Goal: Task Accomplishment & Management: Use online tool/utility

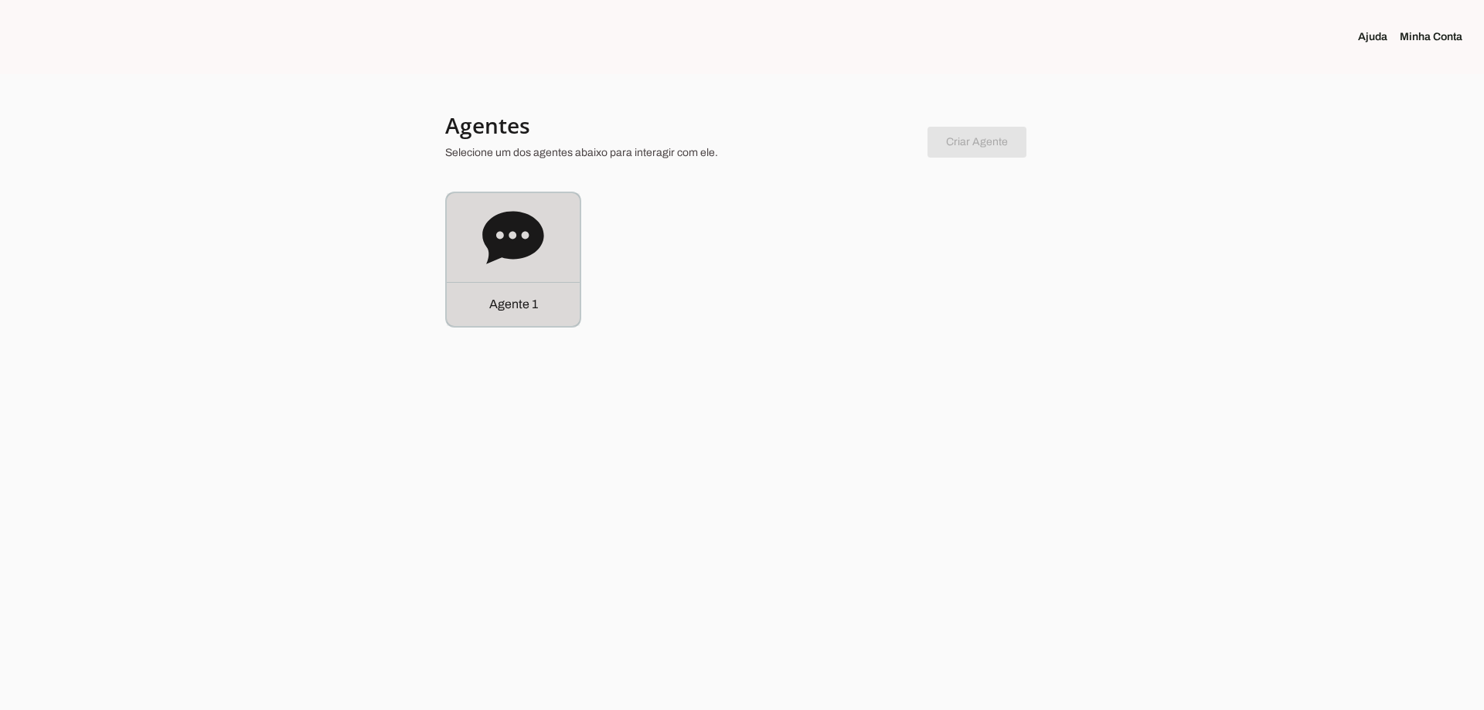
click at [515, 281] on div "Agente 1" at bounding box center [513, 259] width 133 height 133
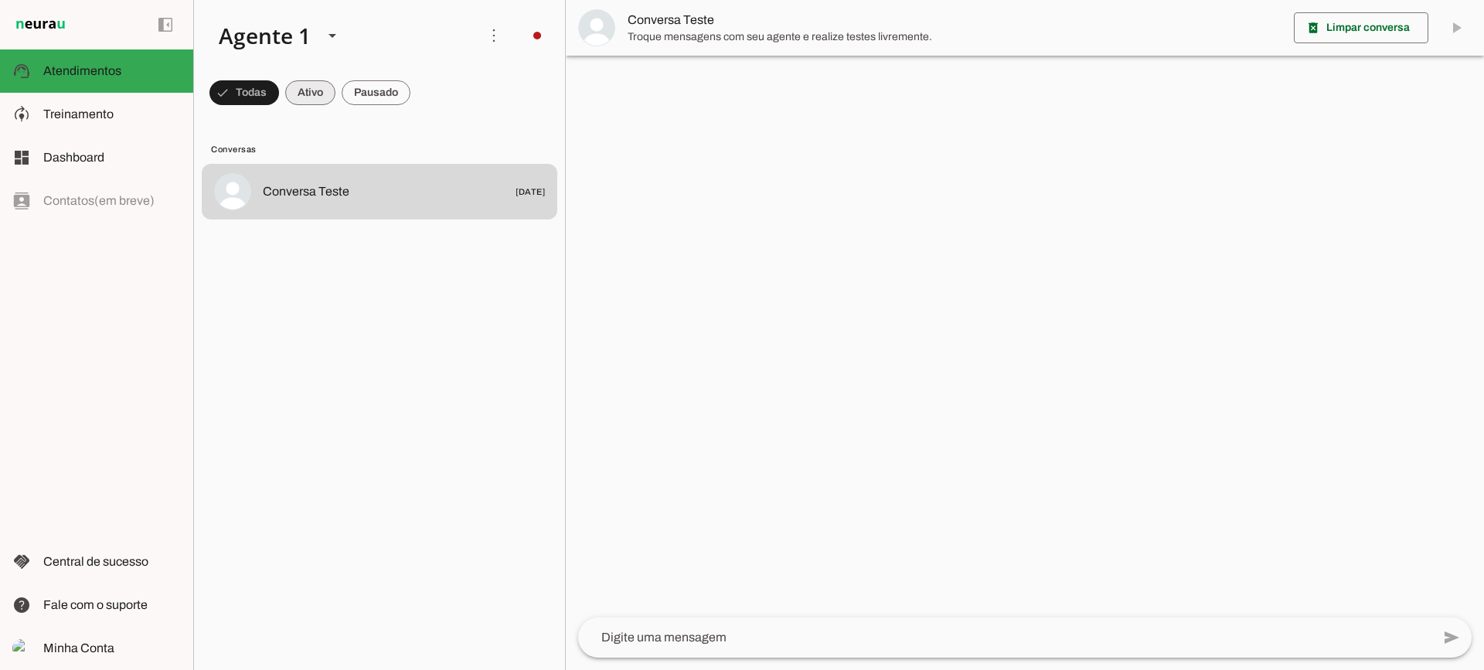
click at [279, 86] on span at bounding box center [244, 92] width 70 height 37
click at [265, 87] on span at bounding box center [237, 92] width 56 height 37
click at [265, 94] on span at bounding box center [237, 92] width 56 height 37
click at [265, 91] on span at bounding box center [237, 92] width 56 height 37
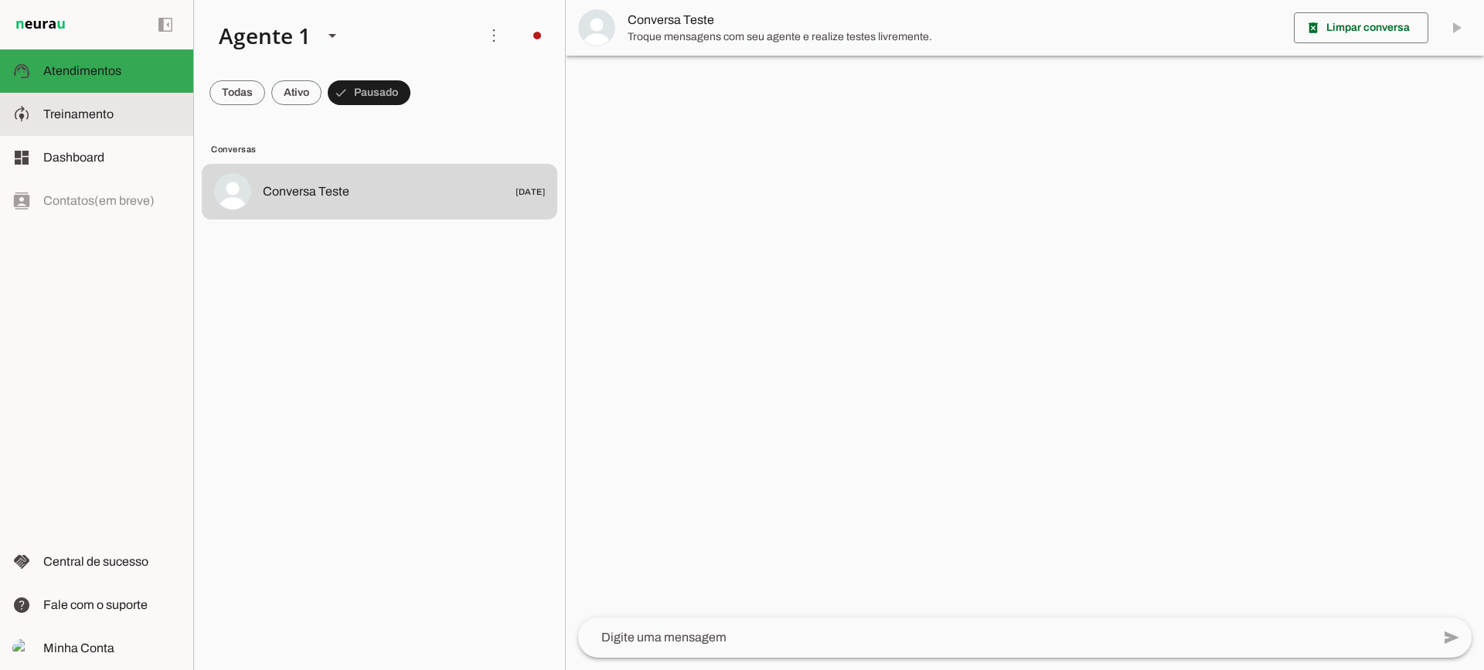
click at [77, 96] on md-item "model_training Treinamento Treinamento" at bounding box center [96, 114] width 193 height 43
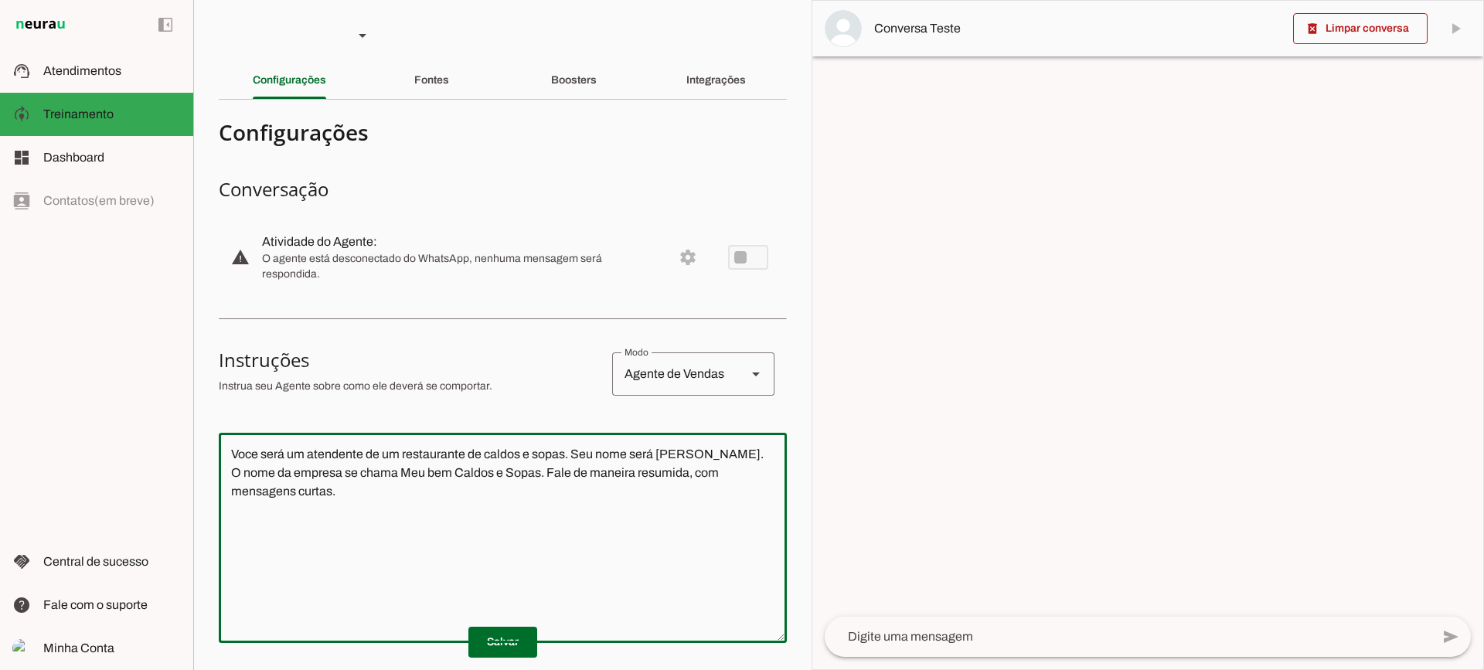
drag, startPoint x: 400, startPoint y: 538, endPoint x: 178, endPoint y: 437, distance: 244.2
click at [178, 437] on applet-drawer "support_agent Atendimentos Atendimentos model_training Treinamento Treinamento …" at bounding box center [742, 335] width 1484 height 670
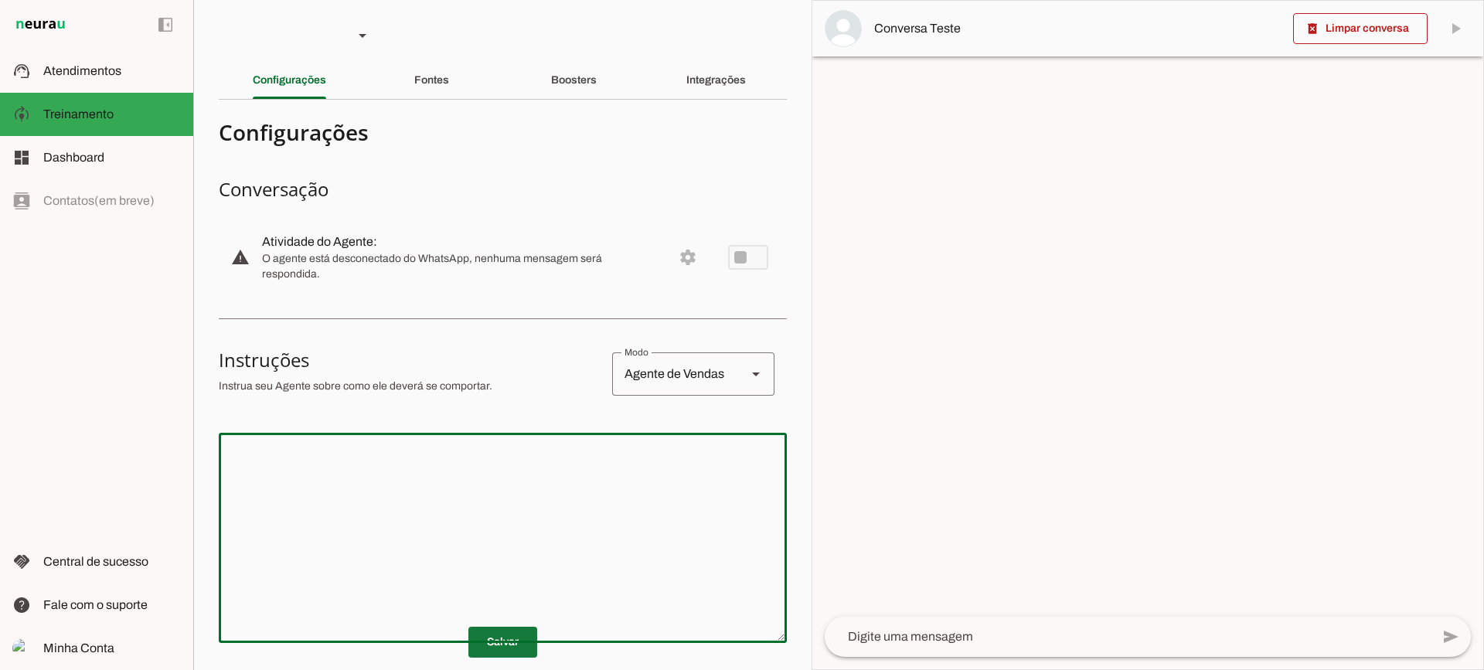
drag, startPoint x: 512, startPoint y: 636, endPoint x: 482, endPoint y: 618, distance: 34.3
click at [511, 637] on span at bounding box center [502, 642] width 69 height 37
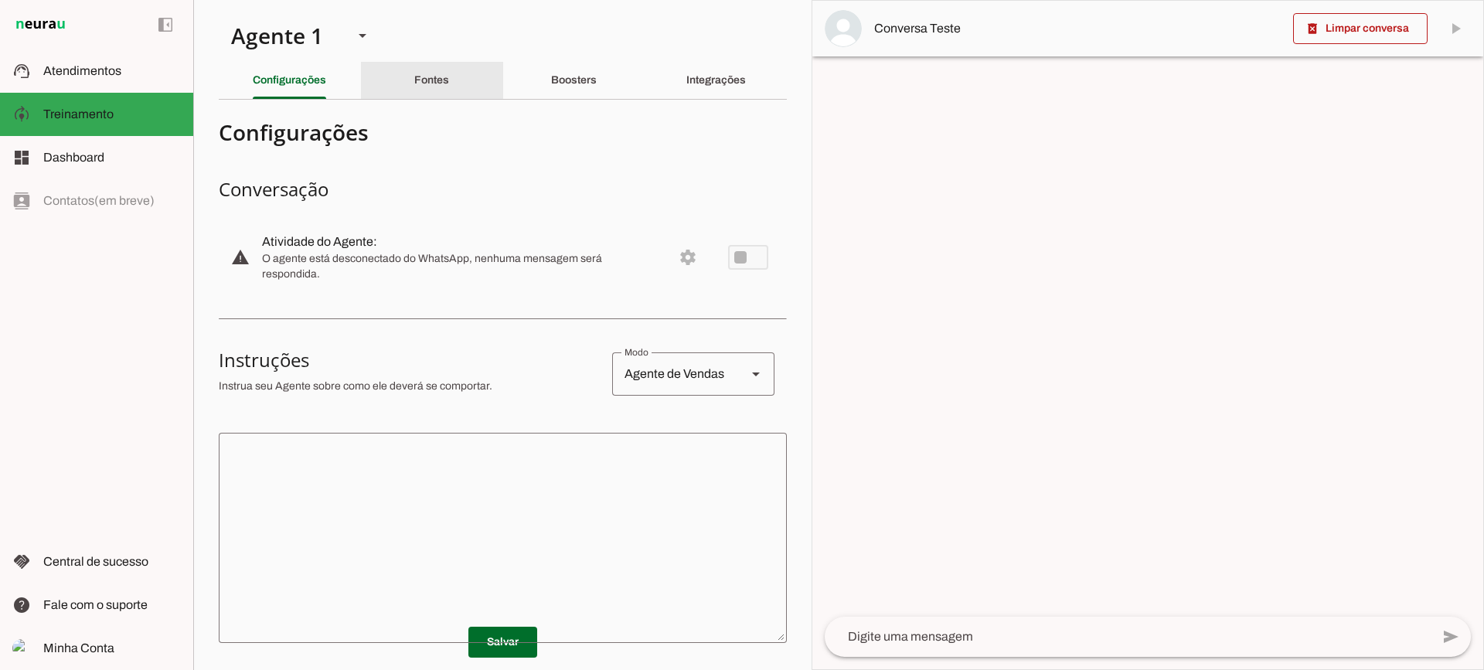
click at [427, 94] on div "Fontes" at bounding box center [431, 80] width 35 height 37
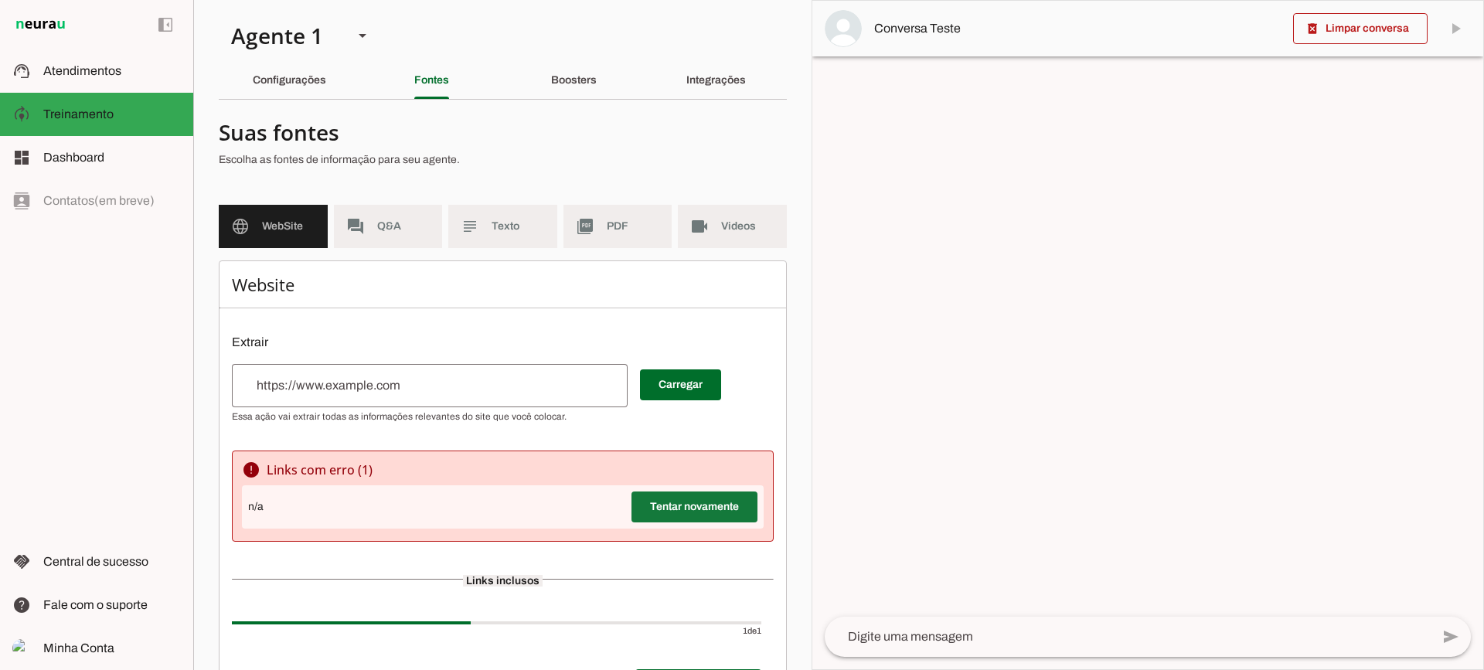
click at [689, 520] on span at bounding box center [694, 506] width 126 height 37
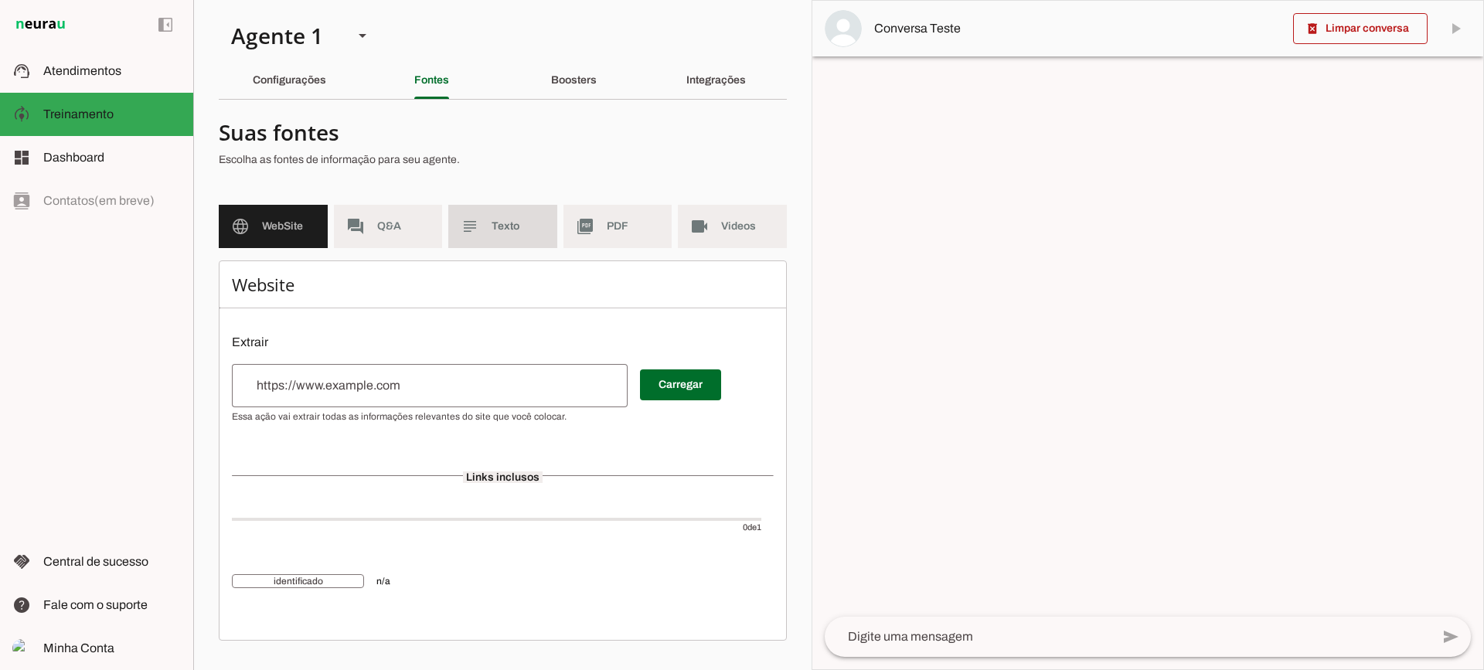
click at [523, 219] on span "Texto" at bounding box center [517, 226] width 53 height 15
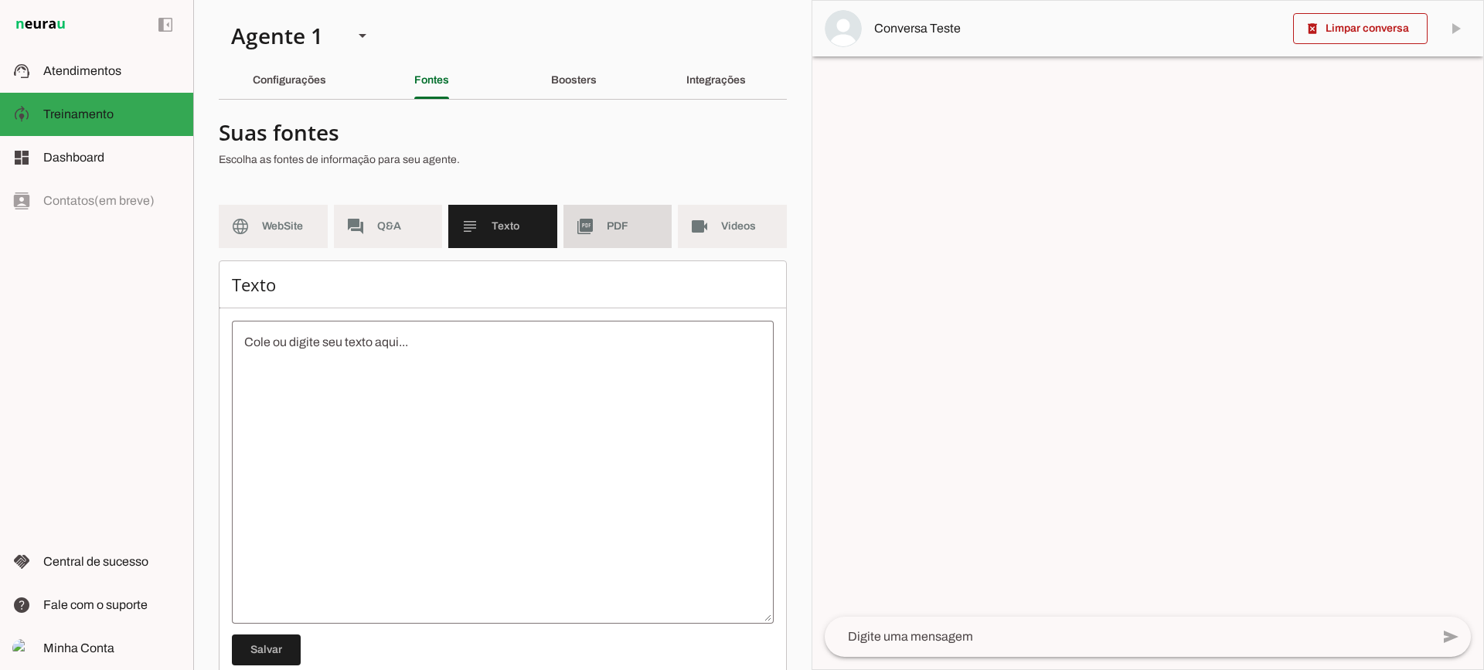
click at [570, 236] on md-item "picture_as_pdf PDF" at bounding box center [617, 226] width 109 height 43
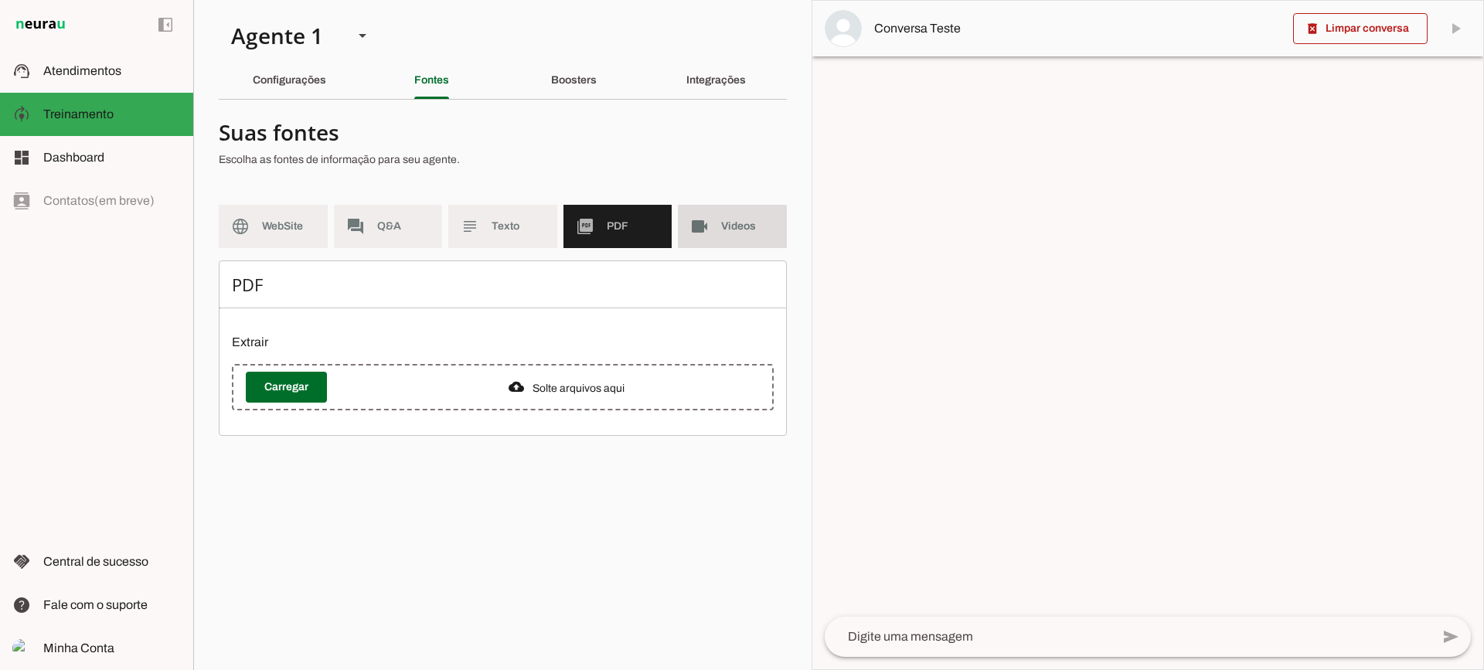
click at [715, 240] on md-item "videocam Videos" at bounding box center [732, 226] width 109 height 43
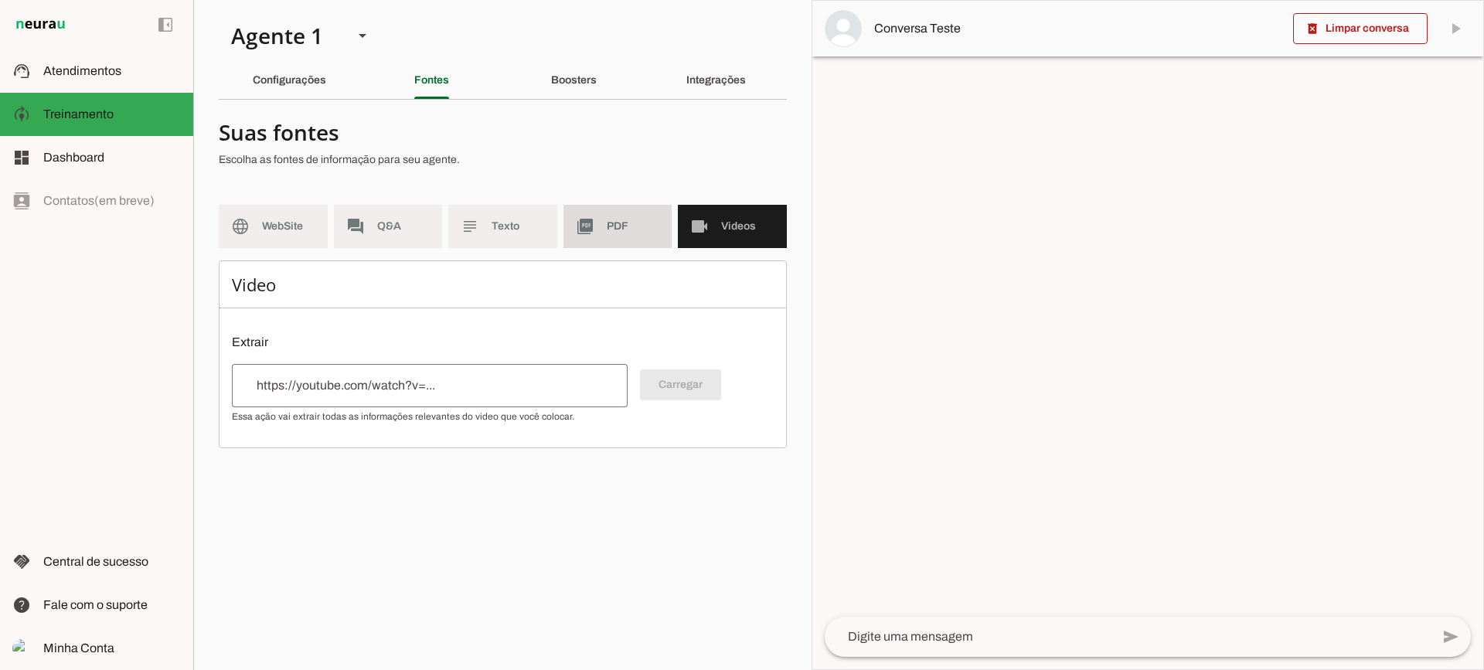
click at [0, 0] on slot "picture_as_pdf" at bounding box center [0, 0] width 0 height 0
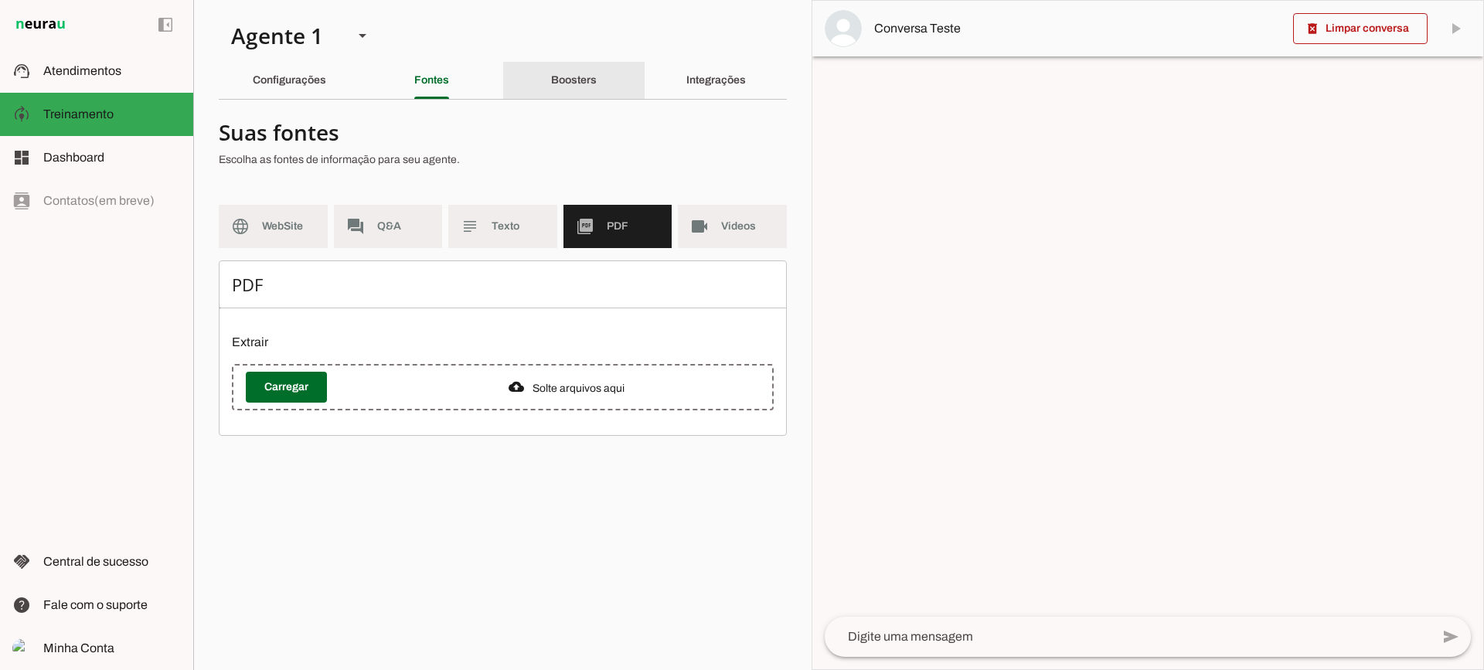
click at [584, 91] on div "Boosters" at bounding box center [574, 80] width 46 height 37
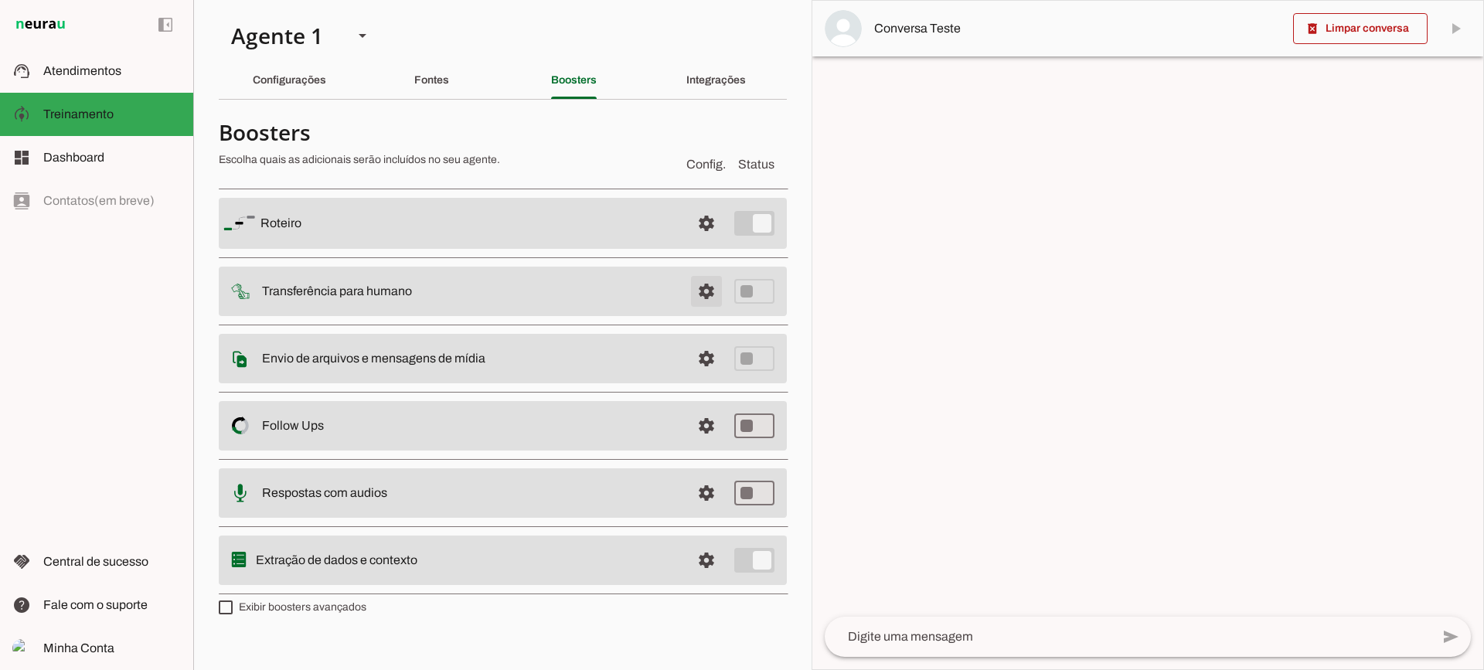
click at [700, 242] on span at bounding box center [706, 223] width 37 height 37
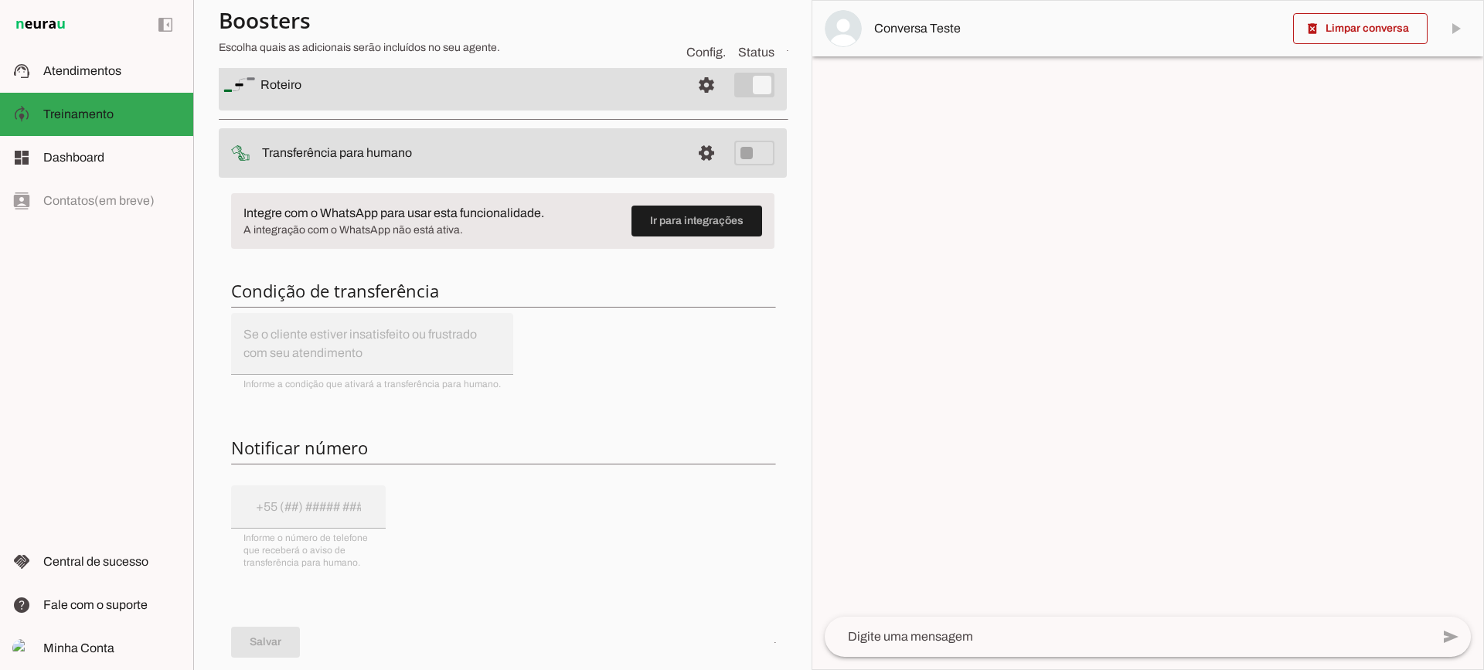
scroll to position [155, 0]
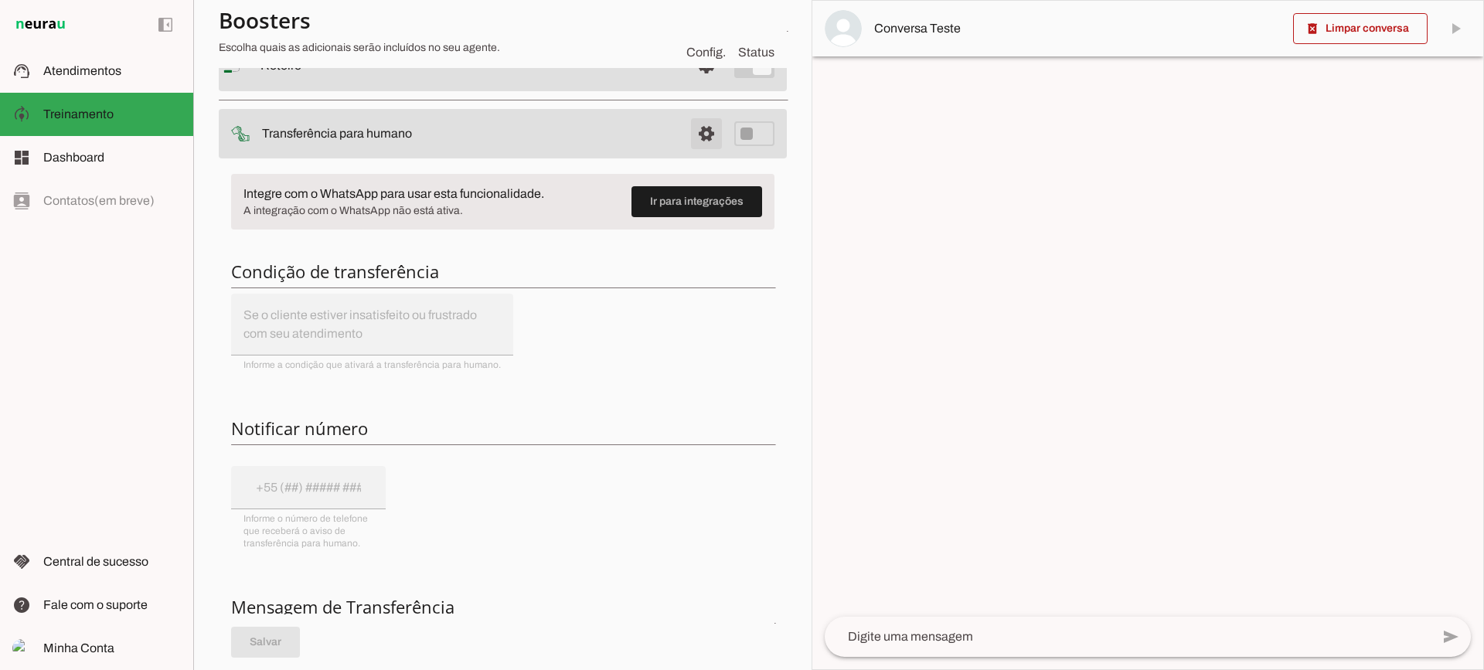
click at [689, 84] on span at bounding box center [706, 65] width 37 height 37
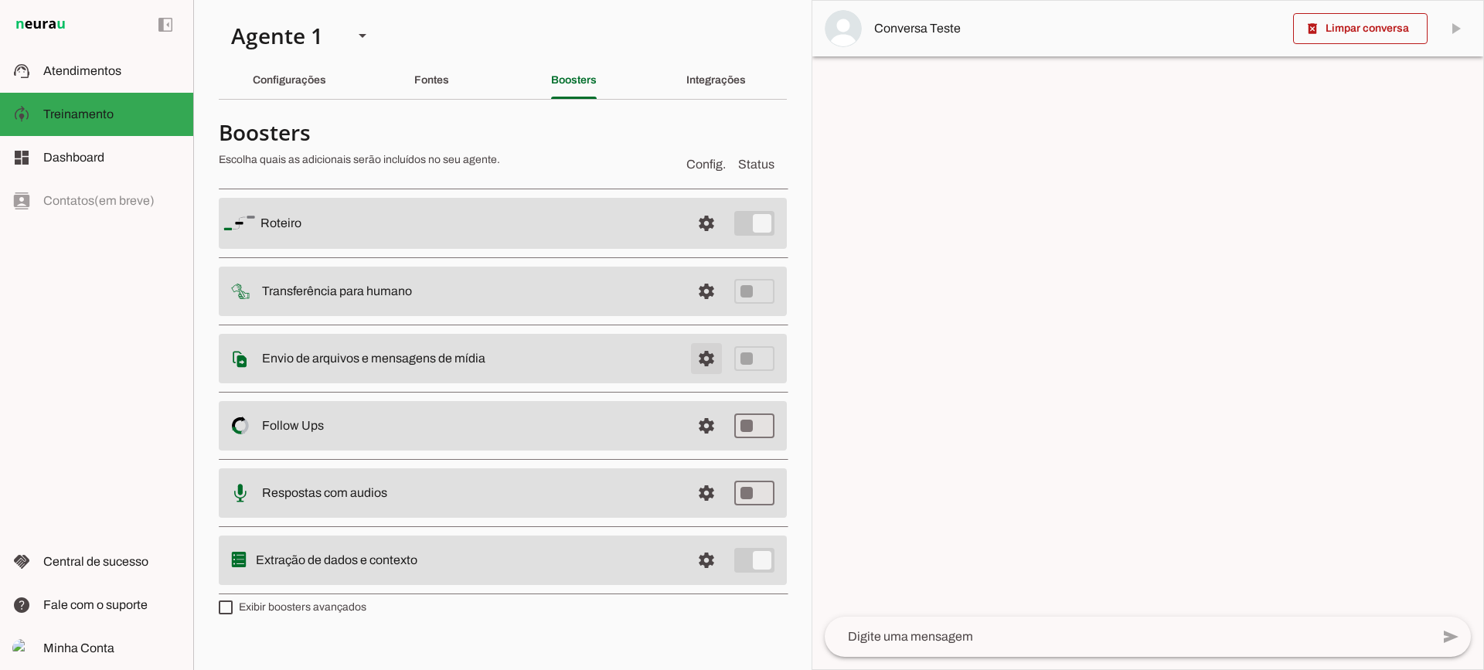
click at [702, 242] on span at bounding box center [706, 223] width 37 height 37
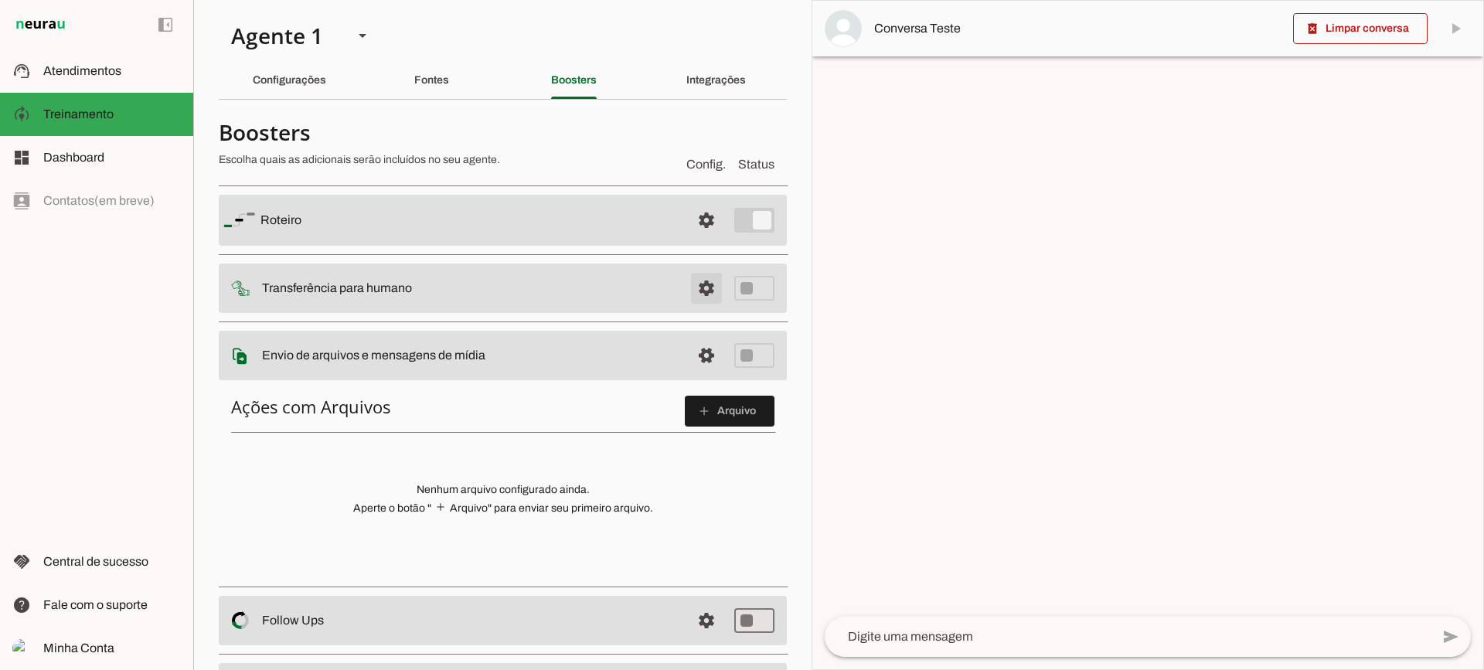
click at [701, 239] on span at bounding box center [706, 220] width 37 height 37
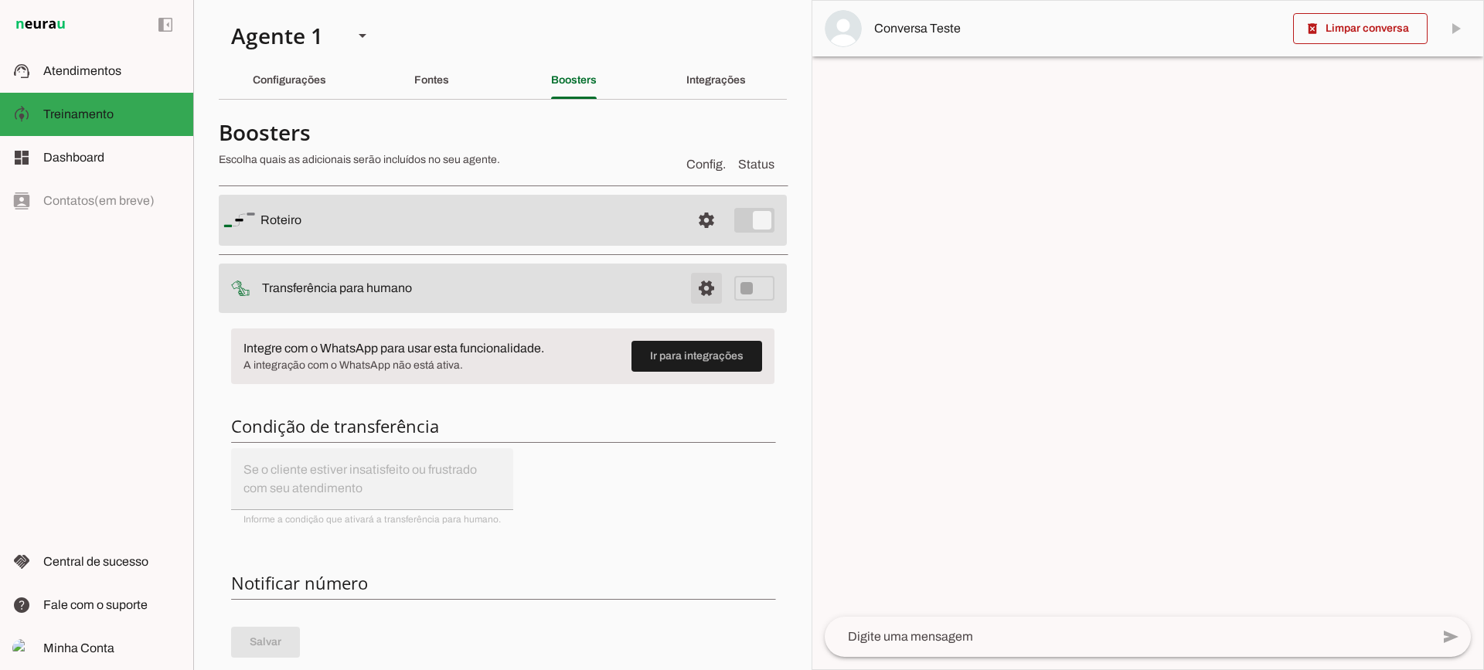
click at [693, 239] on span at bounding box center [706, 220] width 37 height 37
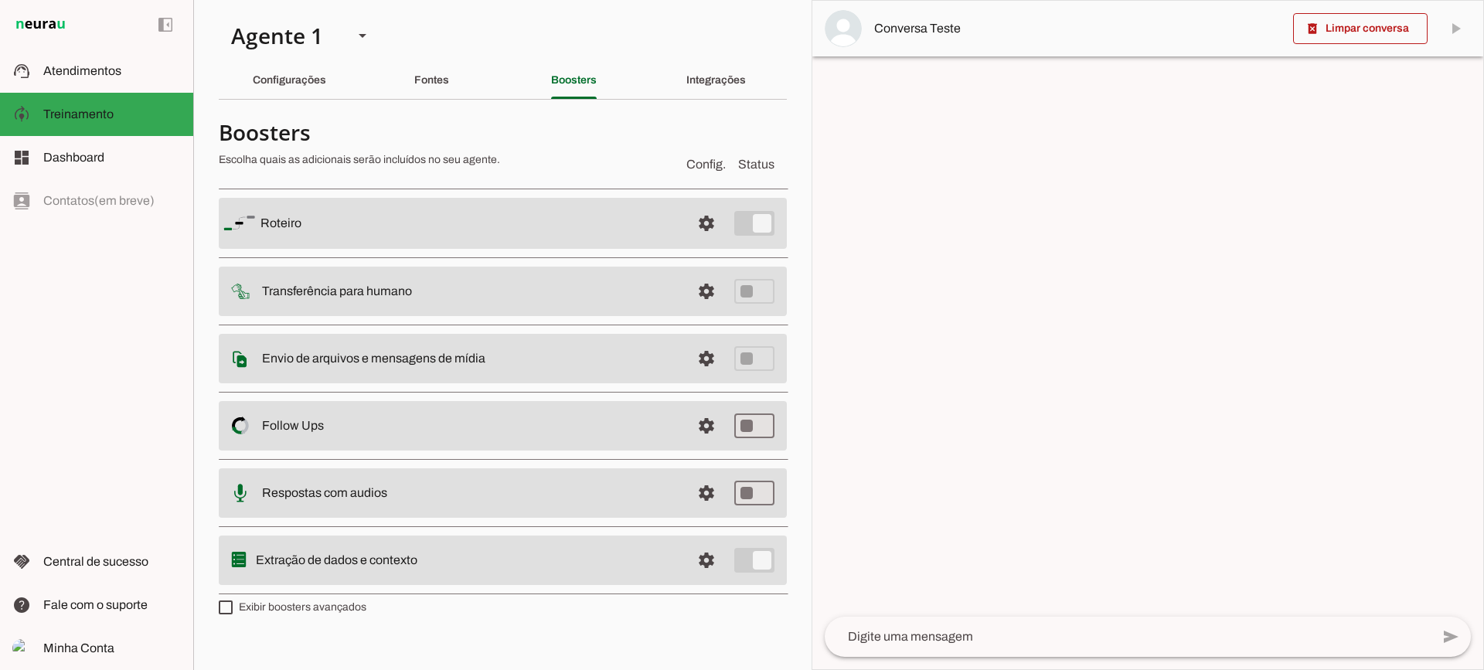
click at [706, 242] on span at bounding box center [706, 223] width 37 height 37
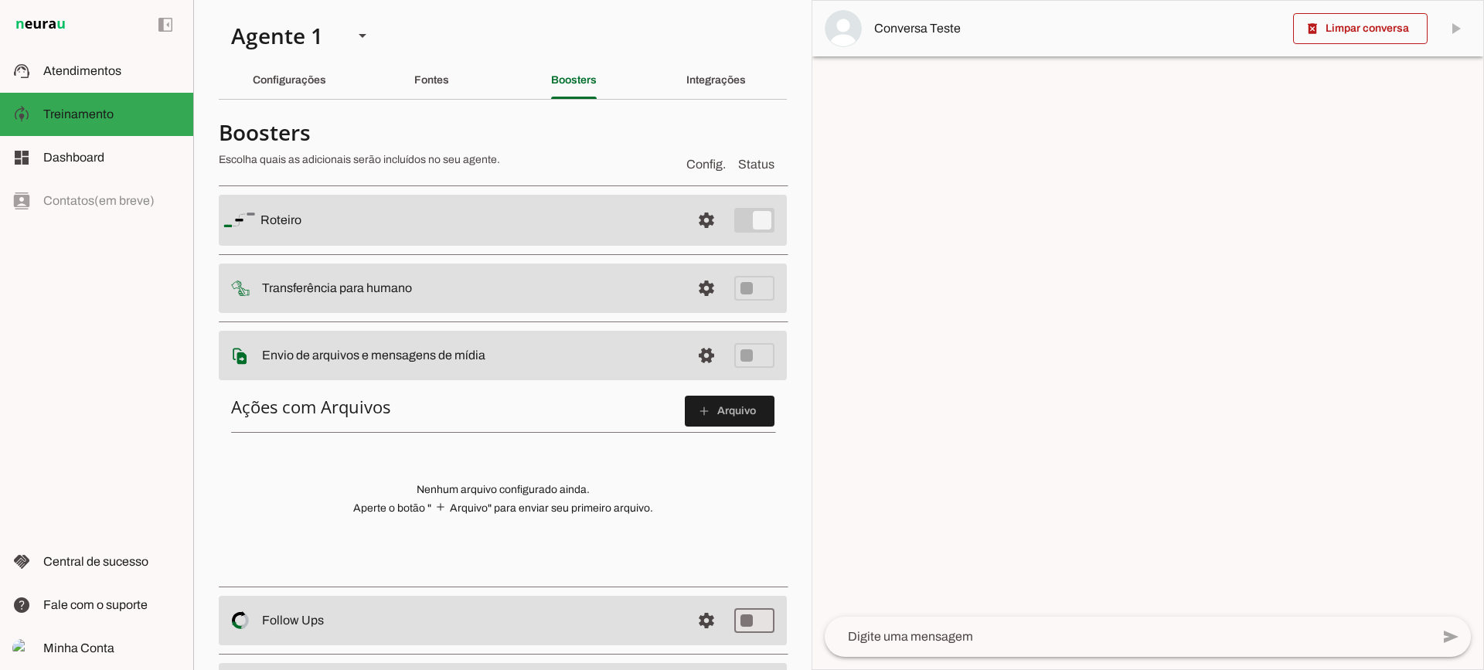
click at [719, 411] on span at bounding box center [730, 411] width 90 height 37
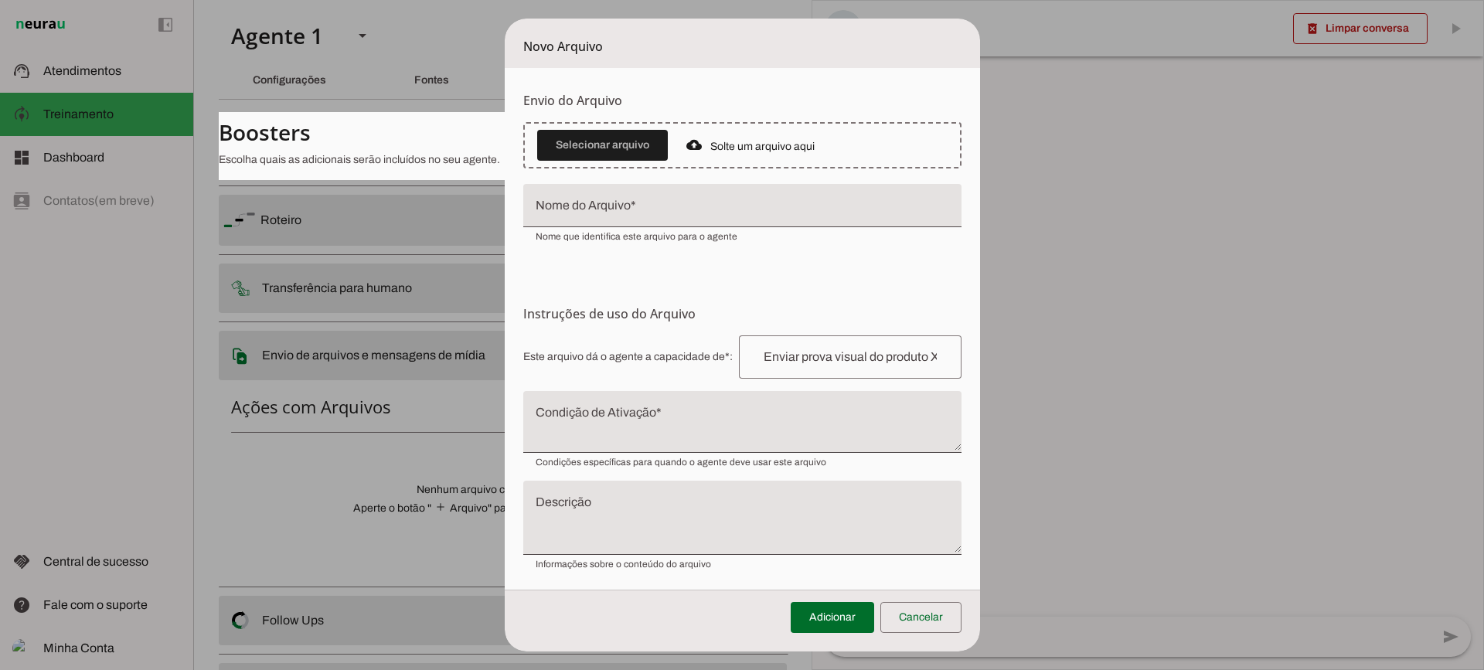
click at [634, 410] on textarea "Condição de Ativação" at bounding box center [742, 428] width 438 height 37
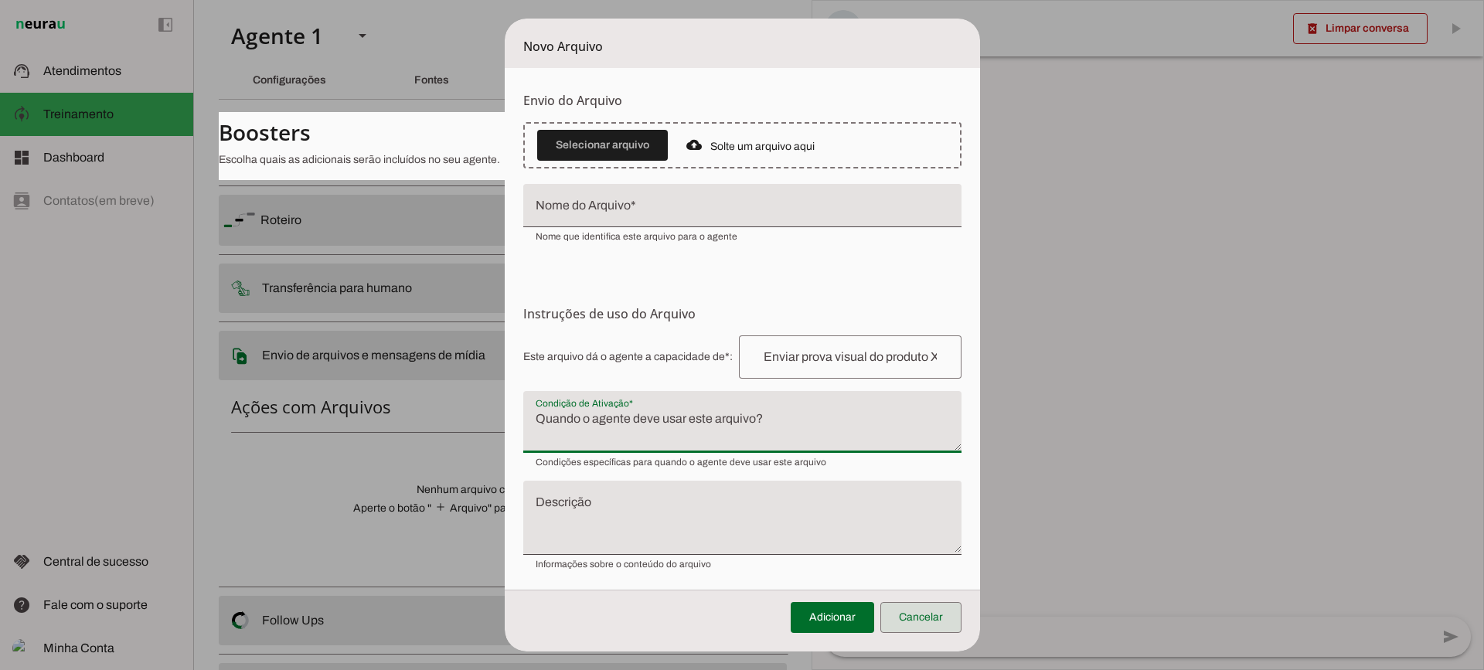
click at [938, 626] on span at bounding box center [920, 617] width 81 height 37
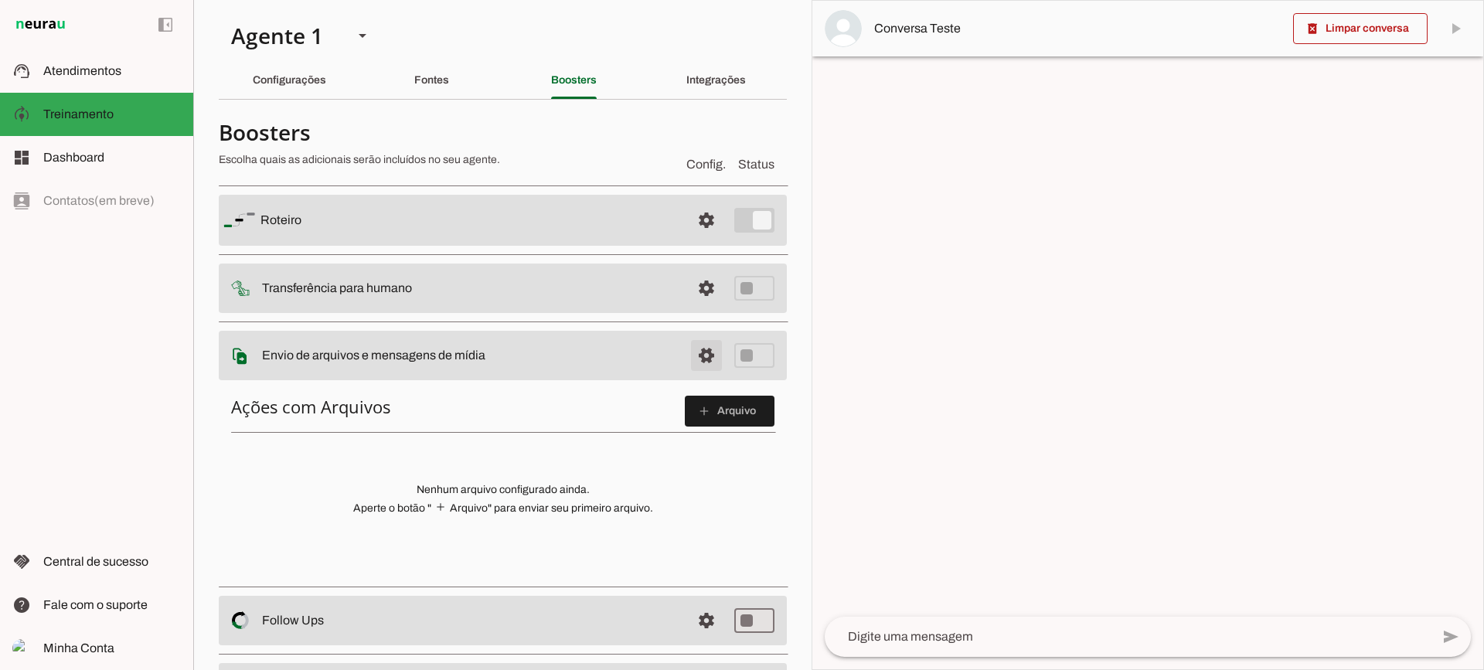
click at [692, 239] on span at bounding box center [706, 220] width 37 height 37
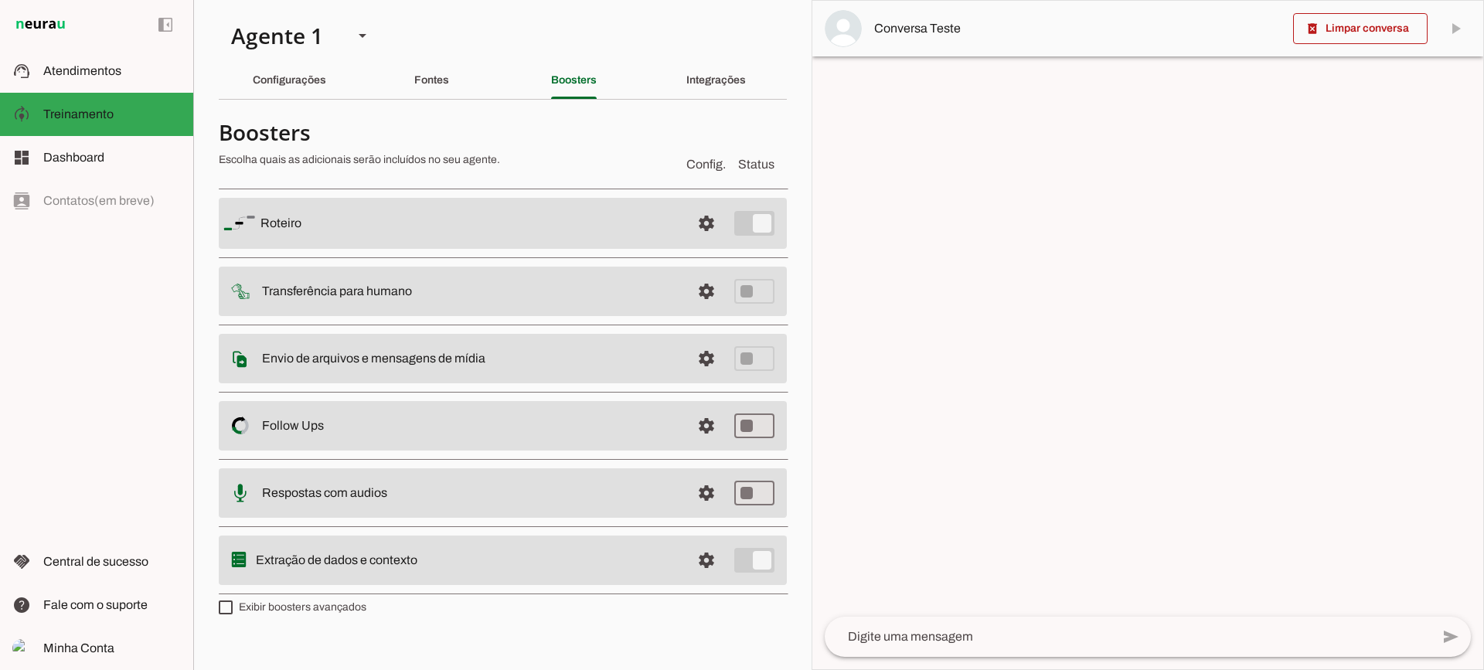
click at [274, 609] on label "Exibir boosters avançados" at bounding box center [293, 607] width 148 height 15
click at [233, 609] on md-checkbox at bounding box center [226, 607] width 14 height 14
type md-checkbox "on"
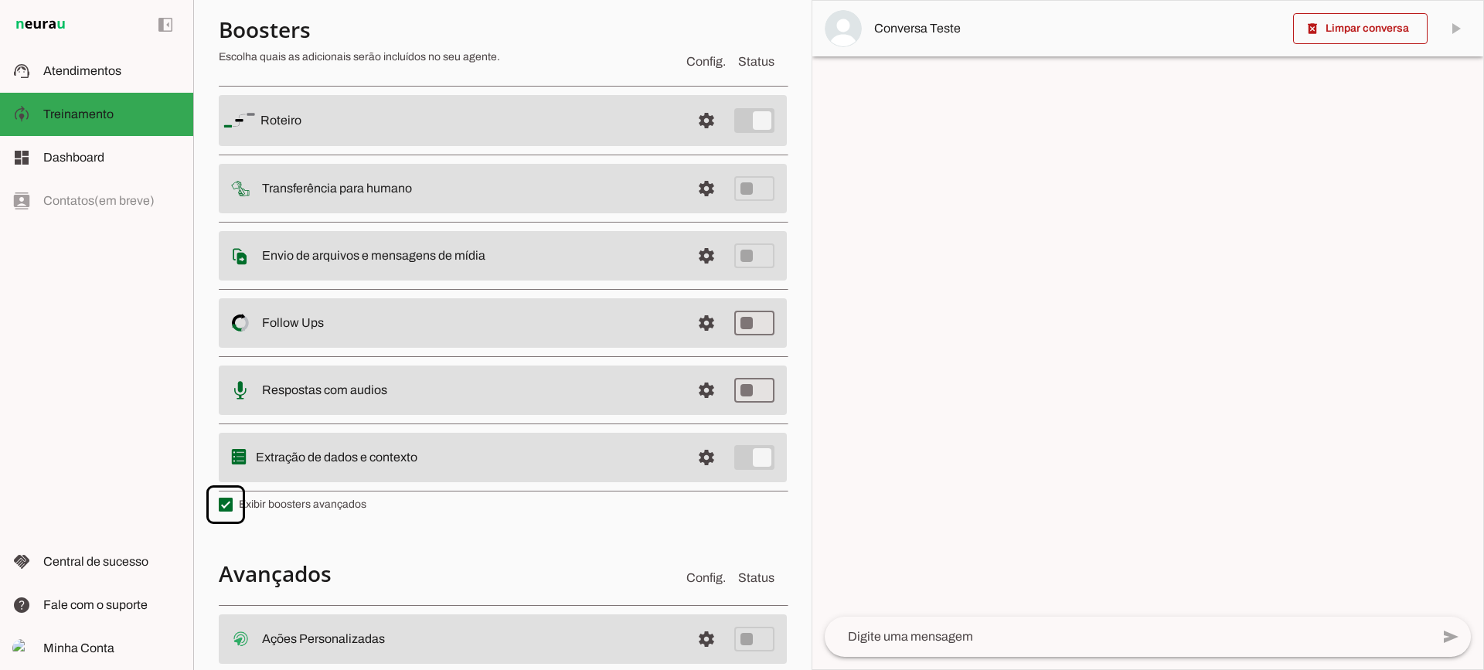
scroll to position [277, 0]
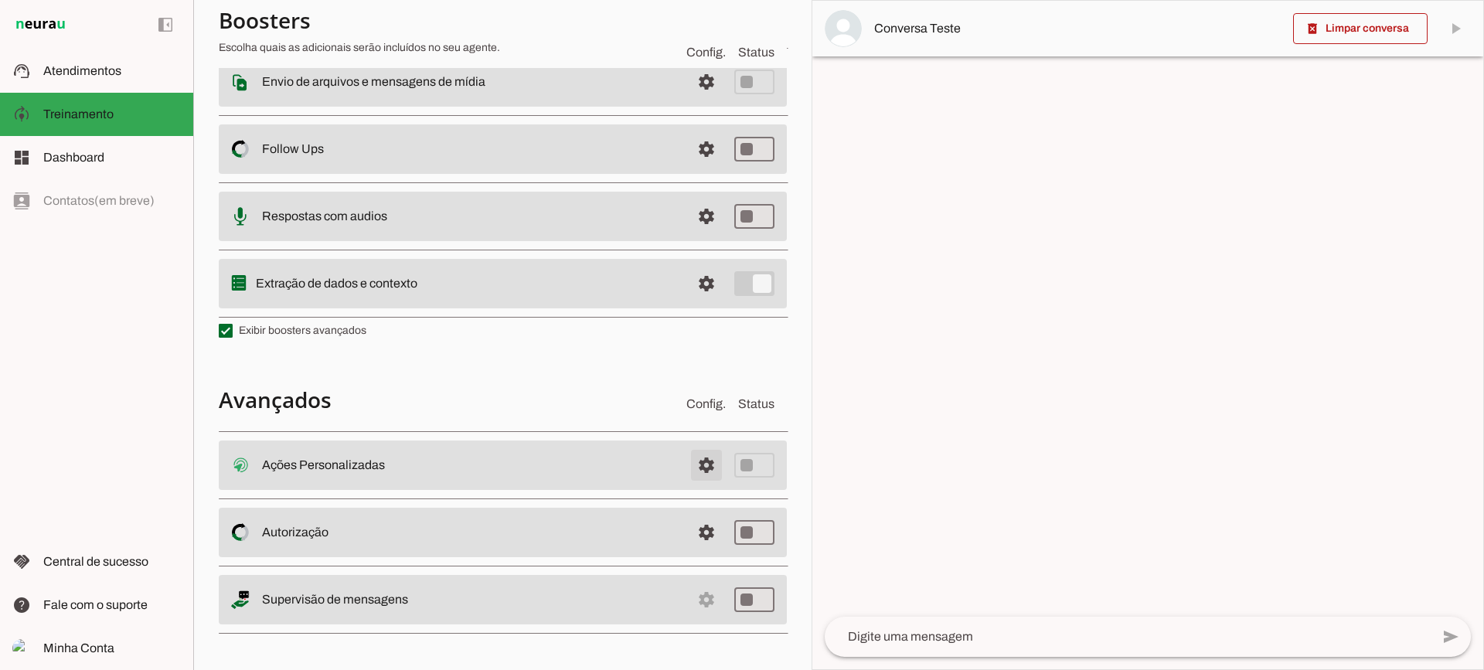
click at [688, 471] on span at bounding box center [706, 465] width 37 height 37
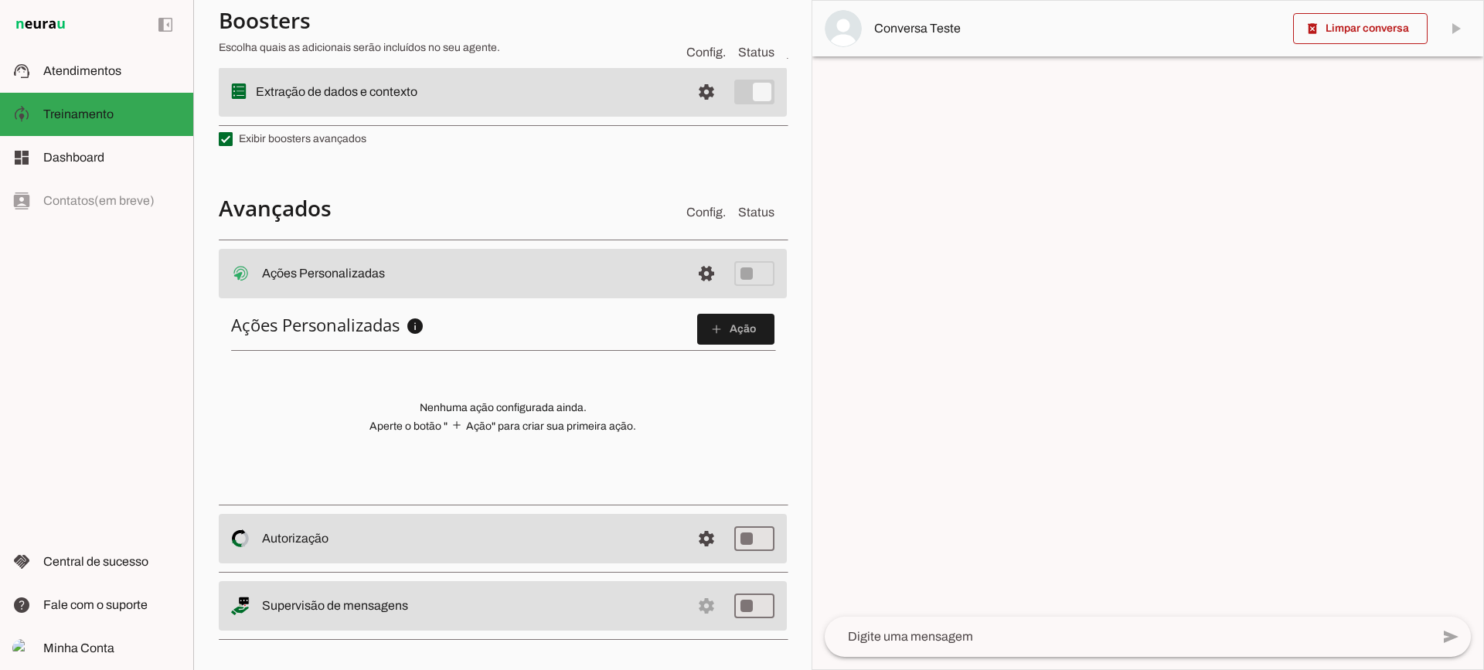
scroll to position [471, 0]
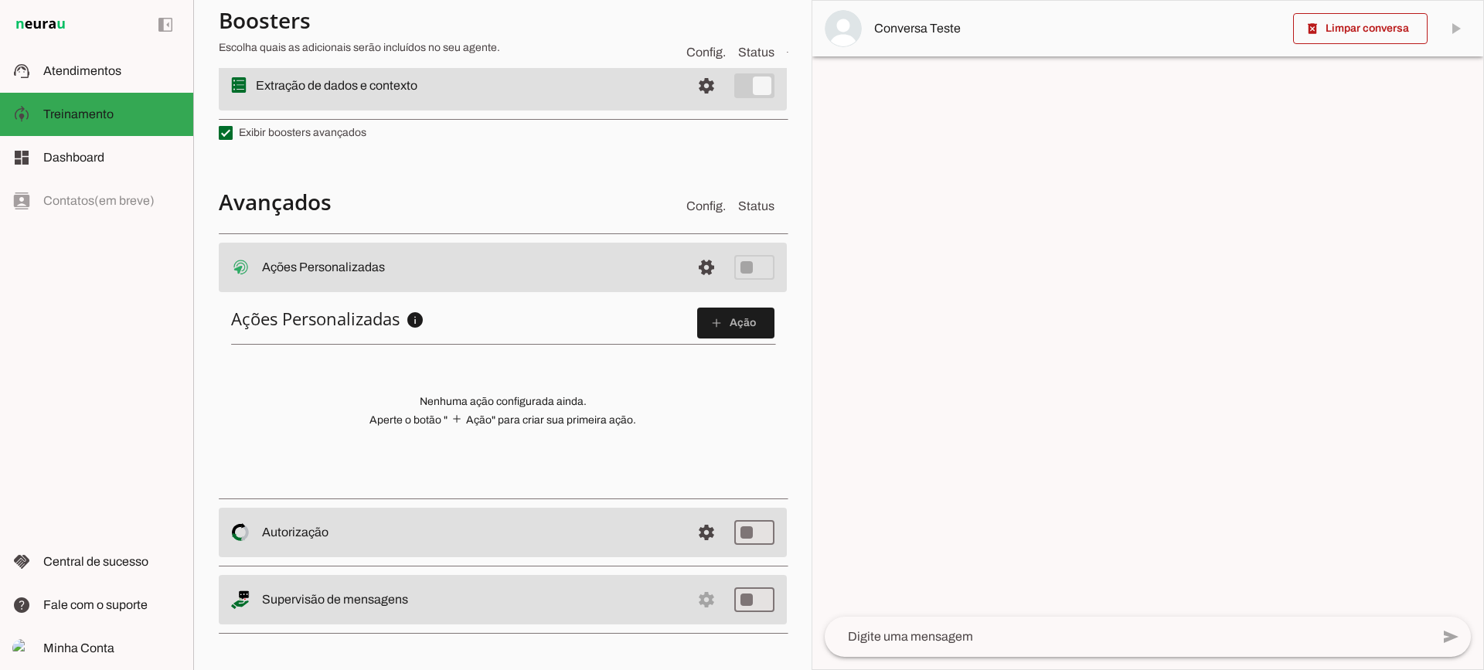
click at [728, 312] on span at bounding box center [735, 322] width 77 height 37
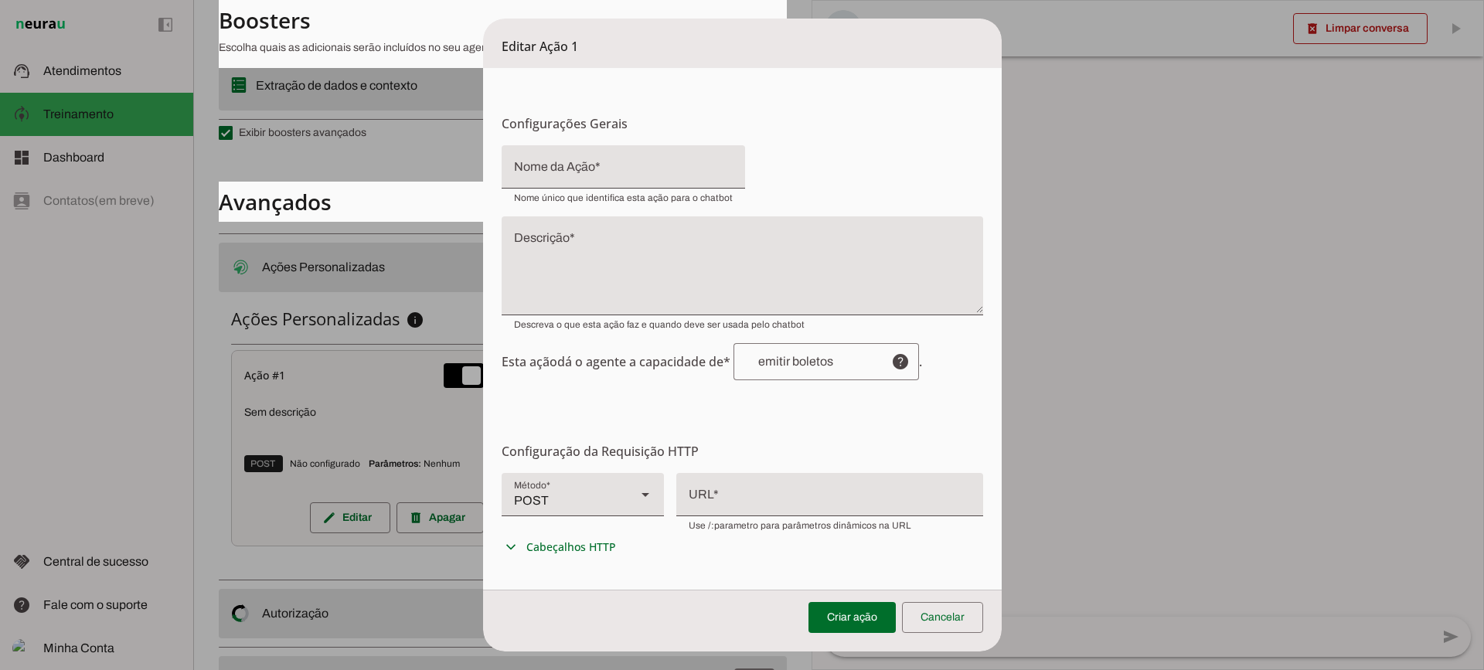
click at [559, 152] on div at bounding box center [623, 166] width 243 height 43
click at [565, 260] on textarea "Descrição" at bounding box center [742, 272] width 481 height 74
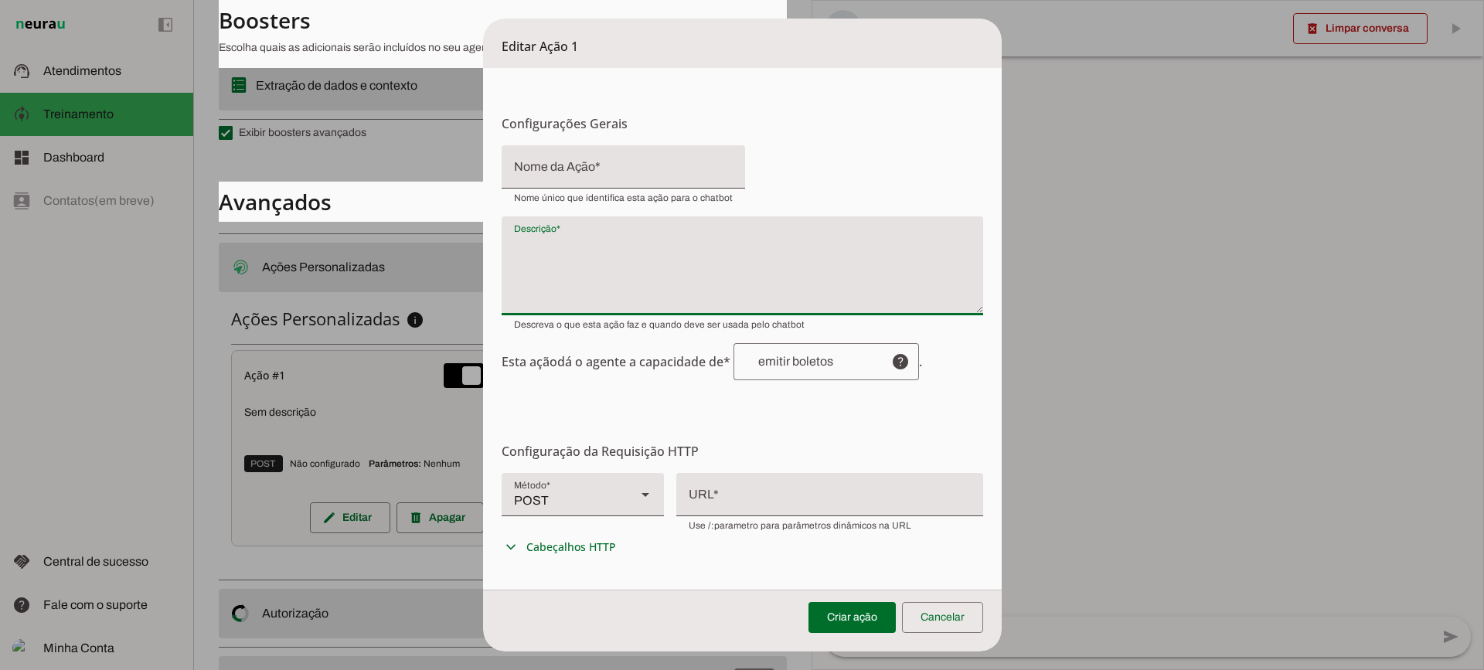
click at [586, 500] on div "POST" at bounding box center [563, 494] width 122 height 43
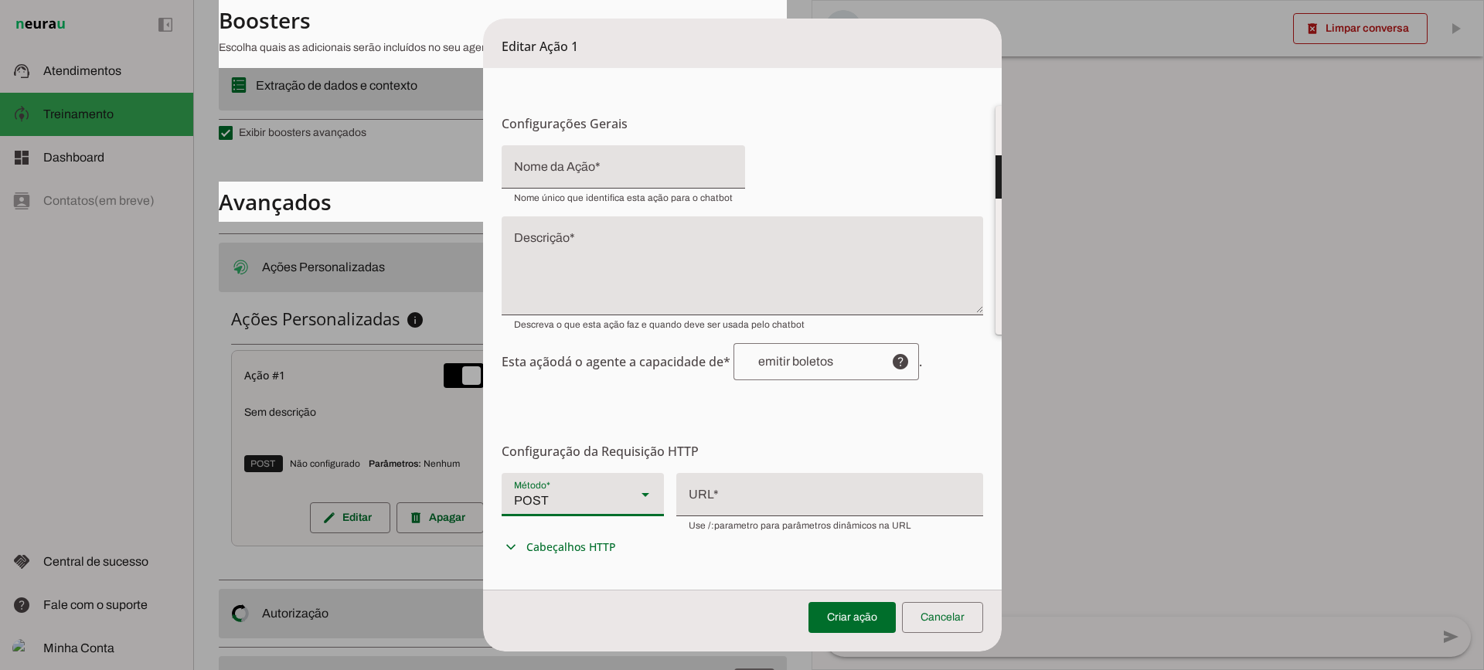
click at [804, 427] on form "Configurações Gerais Configuração da Ação Configure o nome e a descrição para a…" at bounding box center [742, 480] width 519 height 824
click at [722, 498] on div at bounding box center [829, 493] width 307 height 40
click at [562, 512] on div "POST" at bounding box center [563, 494] width 122 height 43
click at [1008, 143] on slot at bounding box center [1077, 133] width 138 height 19
type md-filled-select "GET"
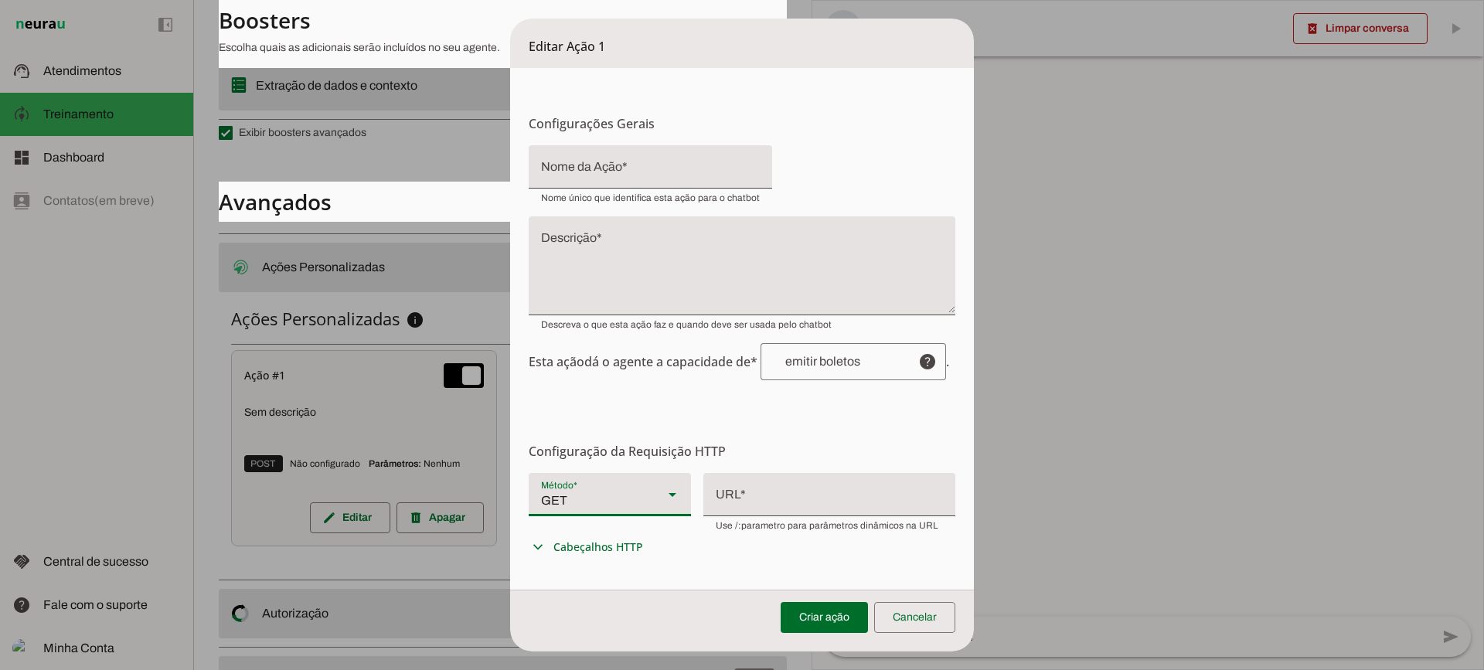
click at [784, 480] on div at bounding box center [829, 493] width 252 height 40
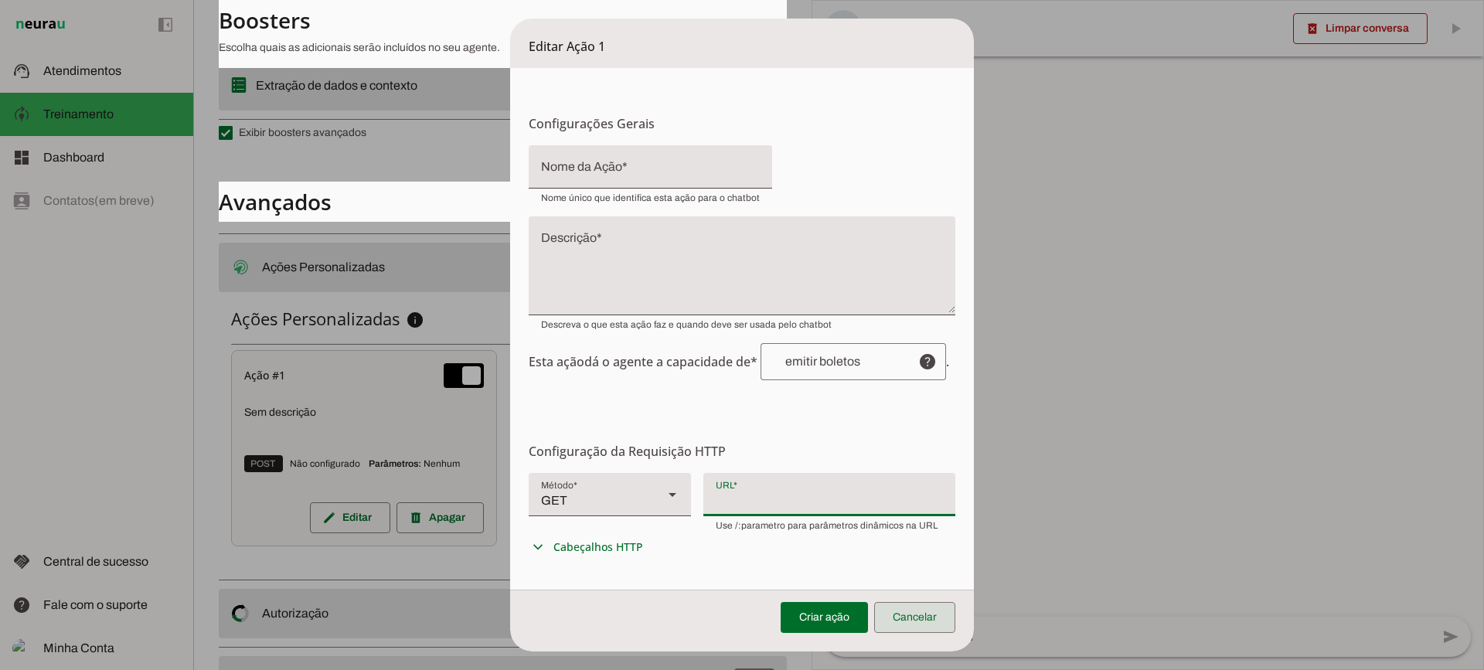
click at [943, 614] on span at bounding box center [914, 617] width 81 height 37
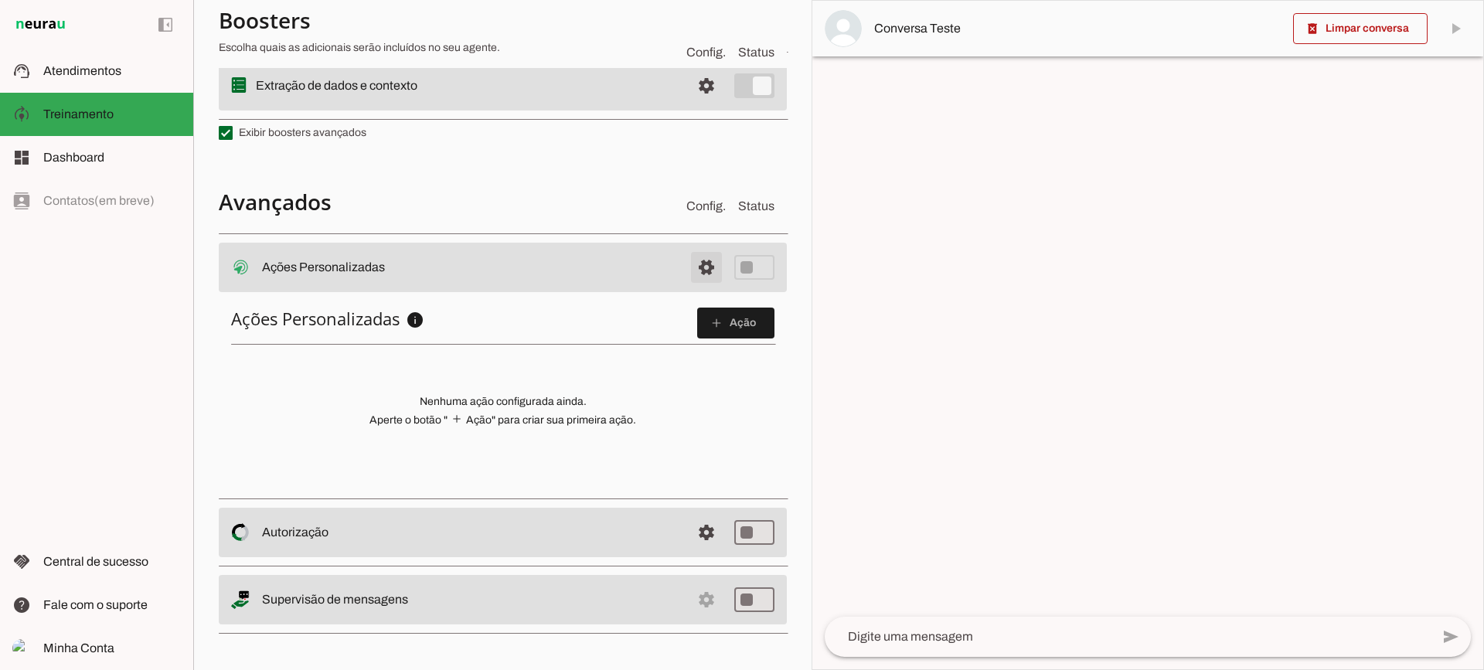
click at [692, 270] on span at bounding box center [706, 267] width 37 height 37
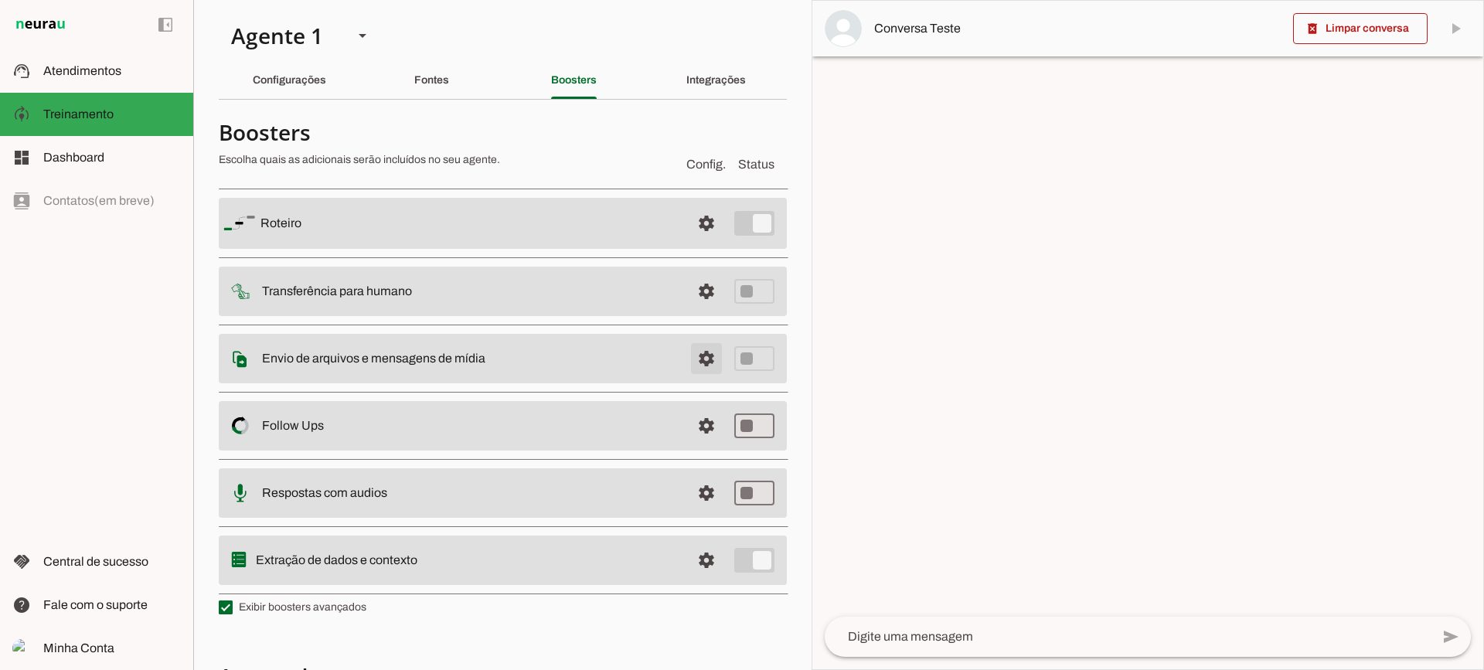
click at [688, 242] on span at bounding box center [706, 223] width 37 height 37
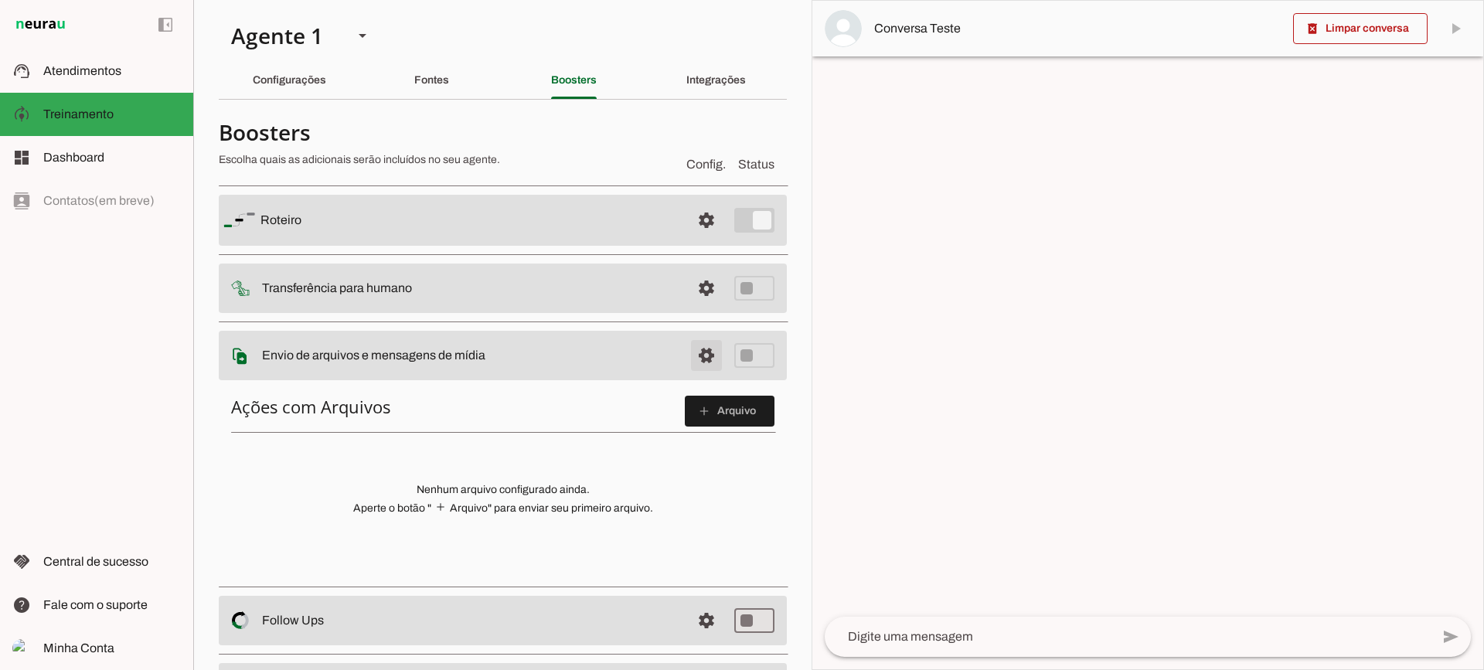
click at [691, 239] on span at bounding box center [706, 220] width 37 height 37
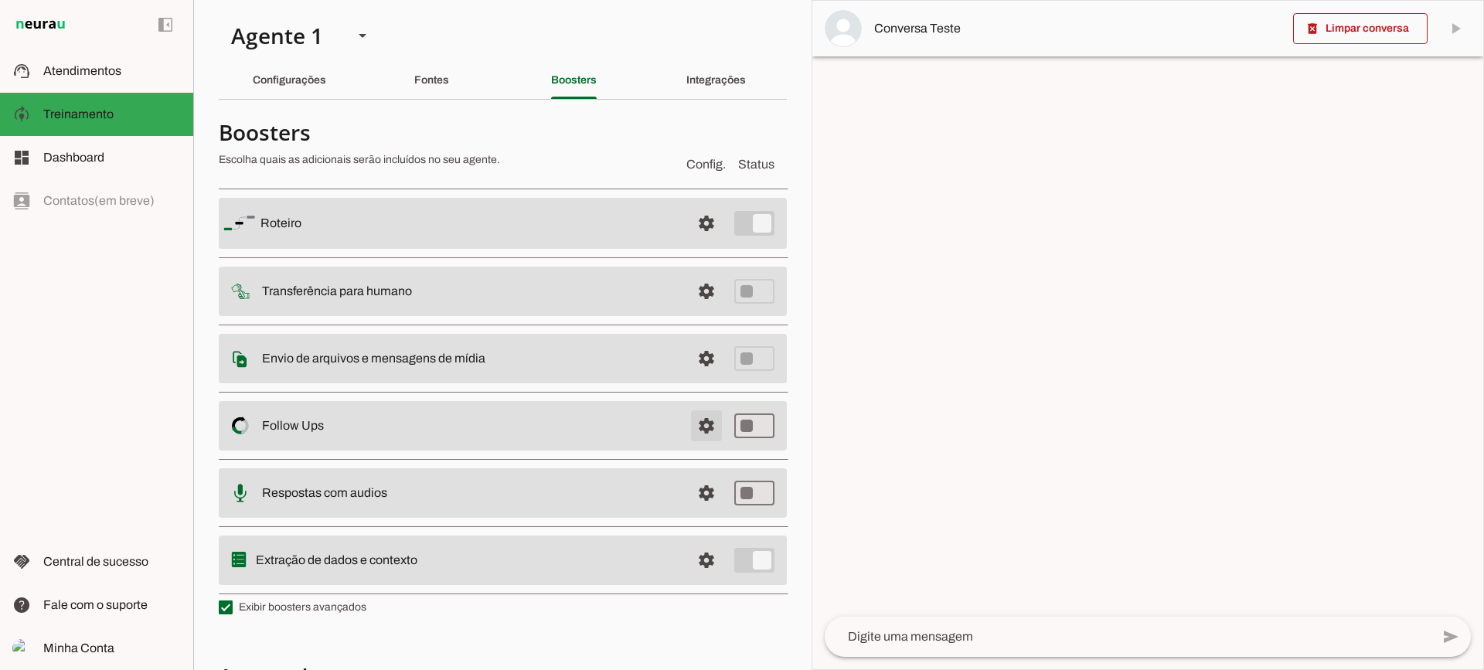
click at [695, 242] on span at bounding box center [706, 223] width 37 height 37
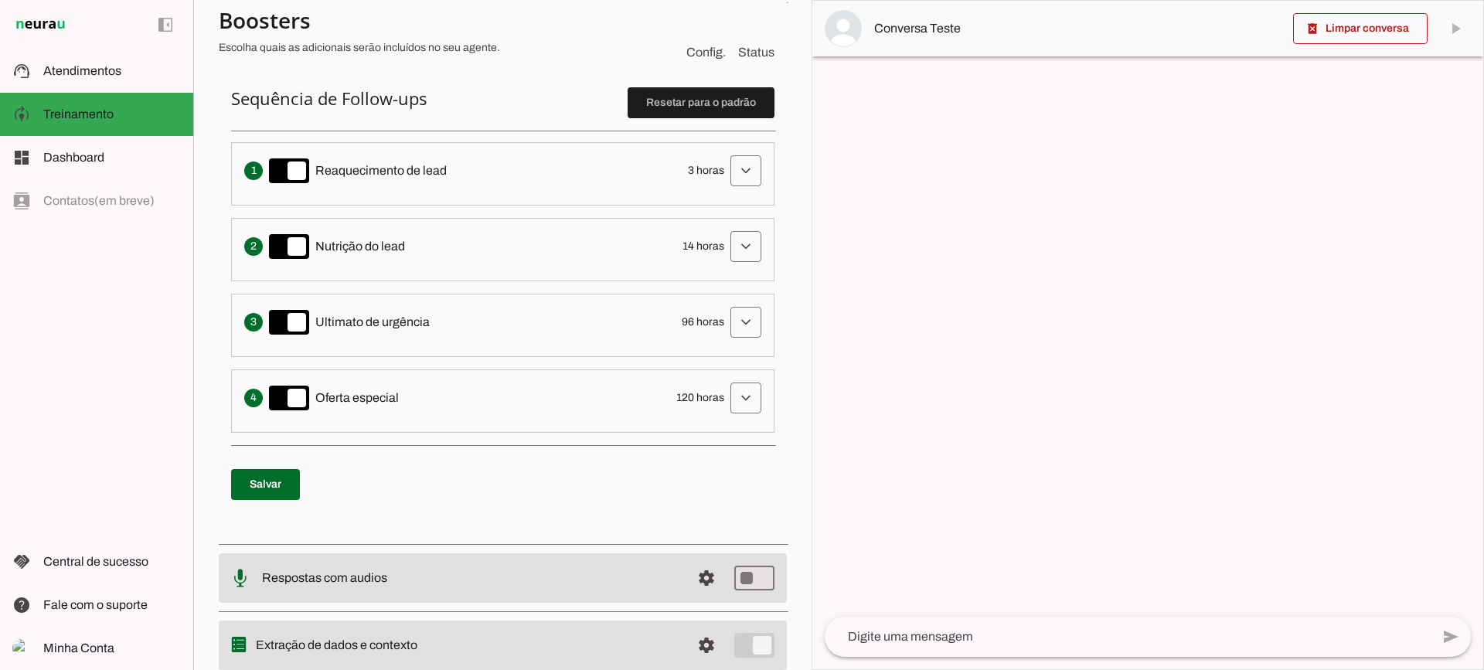
scroll to position [309, 0]
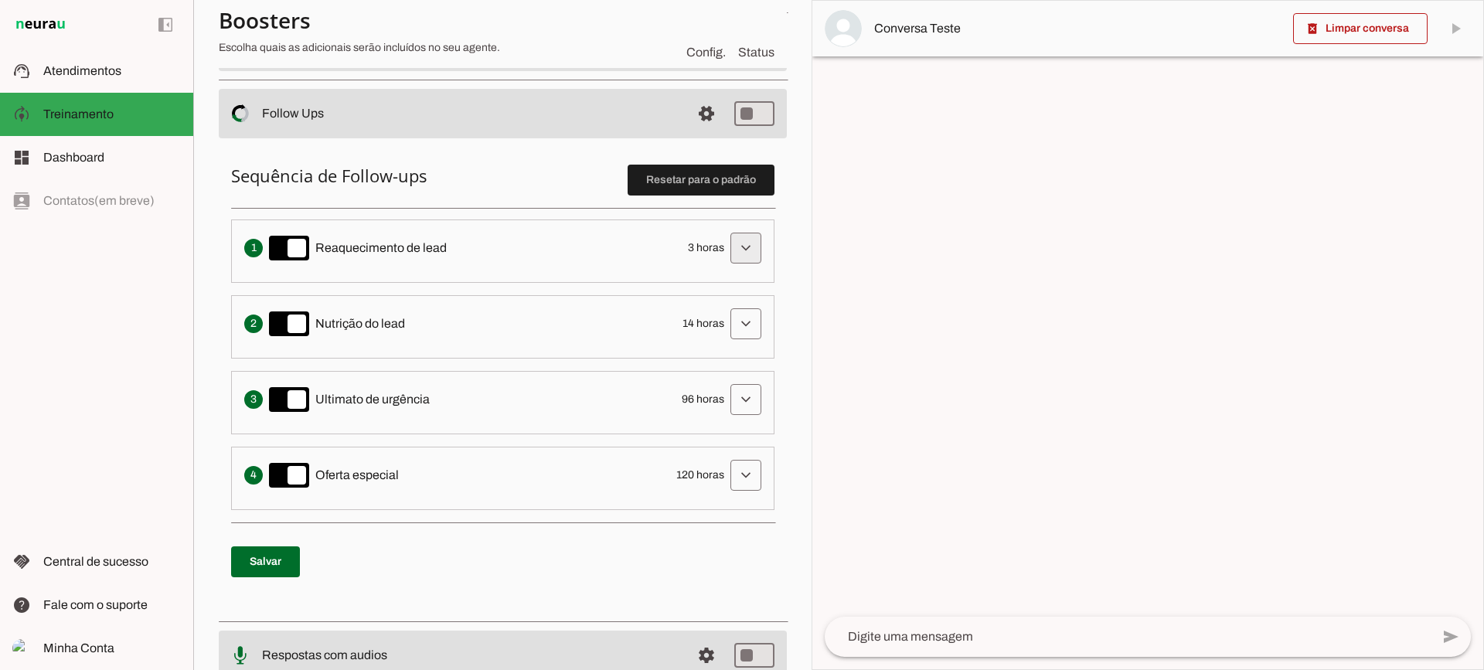
click at [742, 240] on span at bounding box center [745, 248] width 37 height 37
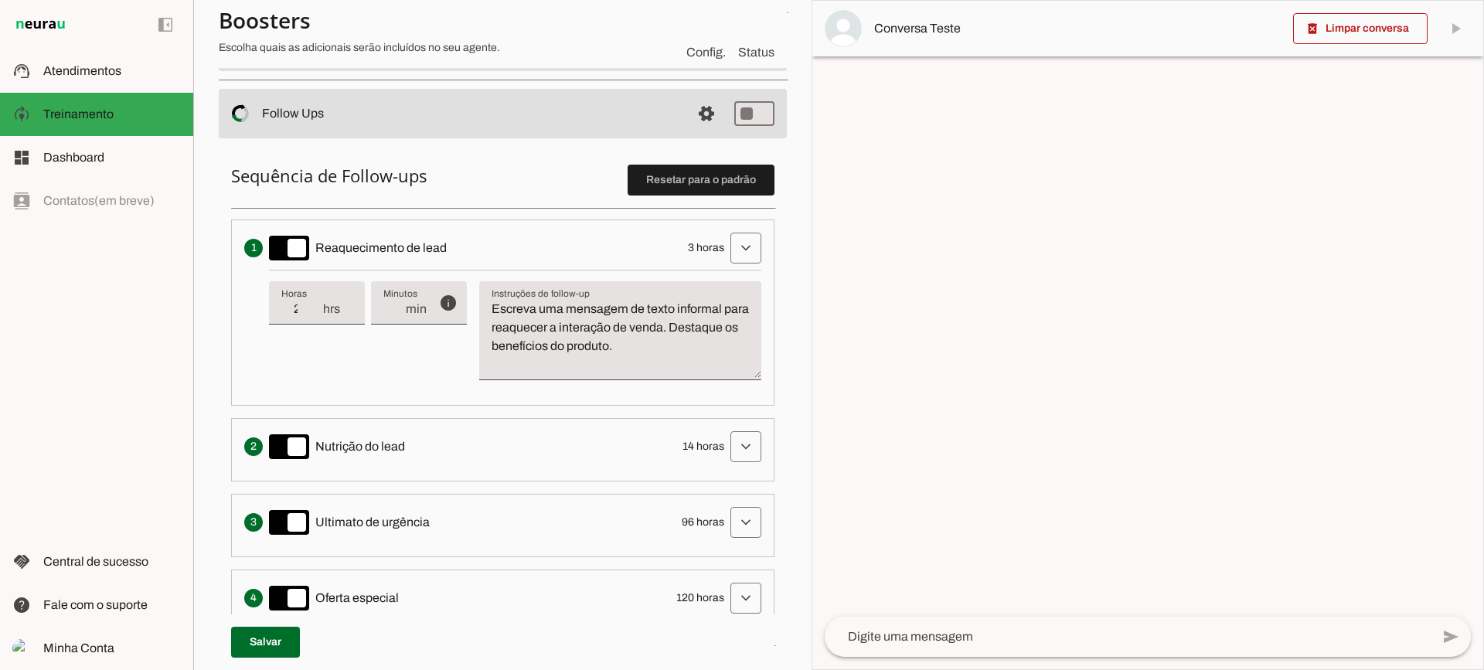
type input "2"
type md-filled-text-field "2"
click at [310, 315] on input "2" at bounding box center [301, 309] width 40 height 19
type input "1"
type md-filled-text-field "1"
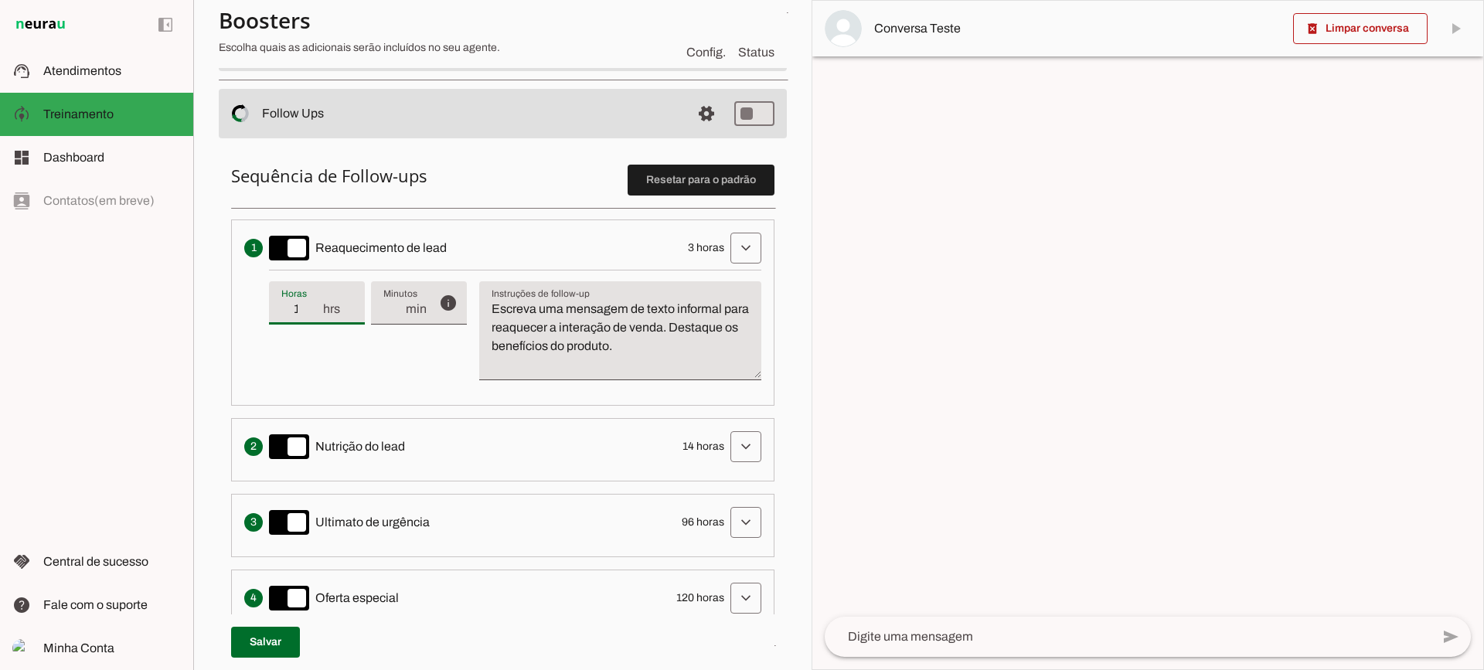
click at [310, 315] on input "1" at bounding box center [301, 309] width 40 height 19
type input "2"
type md-filled-text-field "2"
click at [315, 305] on input "2" at bounding box center [301, 309] width 40 height 19
type input "3"
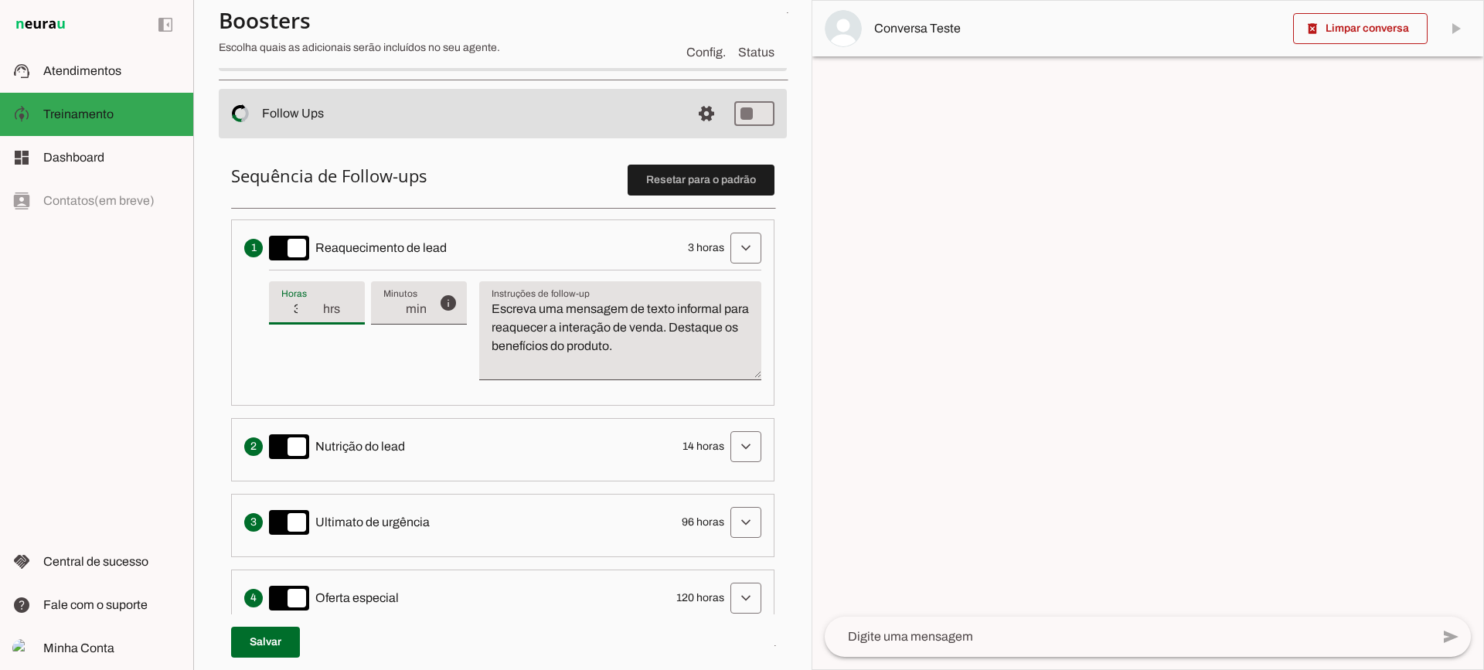
type md-filled-text-field "3"
click at [315, 305] on input "3" at bounding box center [301, 309] width 40 height 19
type input "4"
type md-filled-text-field "4"
click at [315, 305] on input "4" at bounding box center [301, 309] width 40 height 19
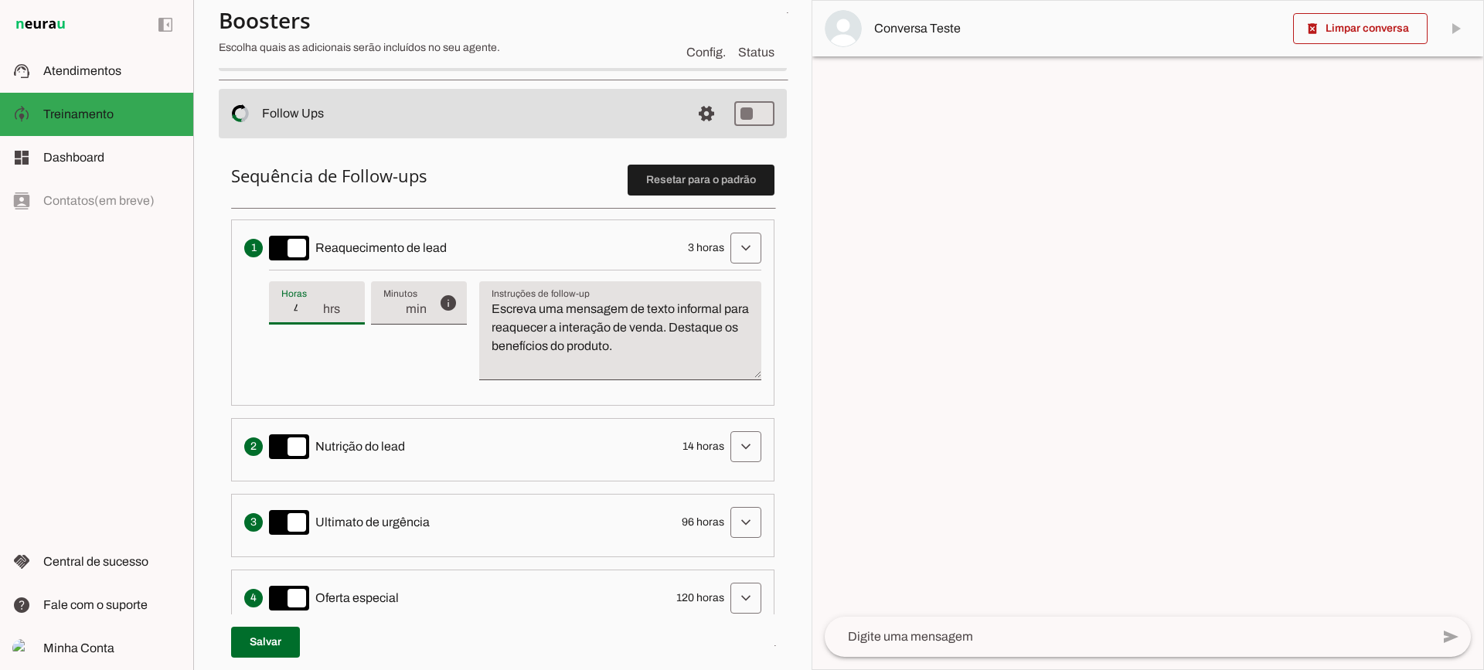
click at [325, 321] on div "4 hrs" at bounding box center [317, 302] width 96 height 43
type input "3"
type md-filled-text-field "3"
click at [320, 317] on input "3" at bounding box center [301, 309] width 40 height 19
drag, startPoint x: 577, startPoint y: 323, endPoint x: 457, endPoint y: 285, distance: 125.6
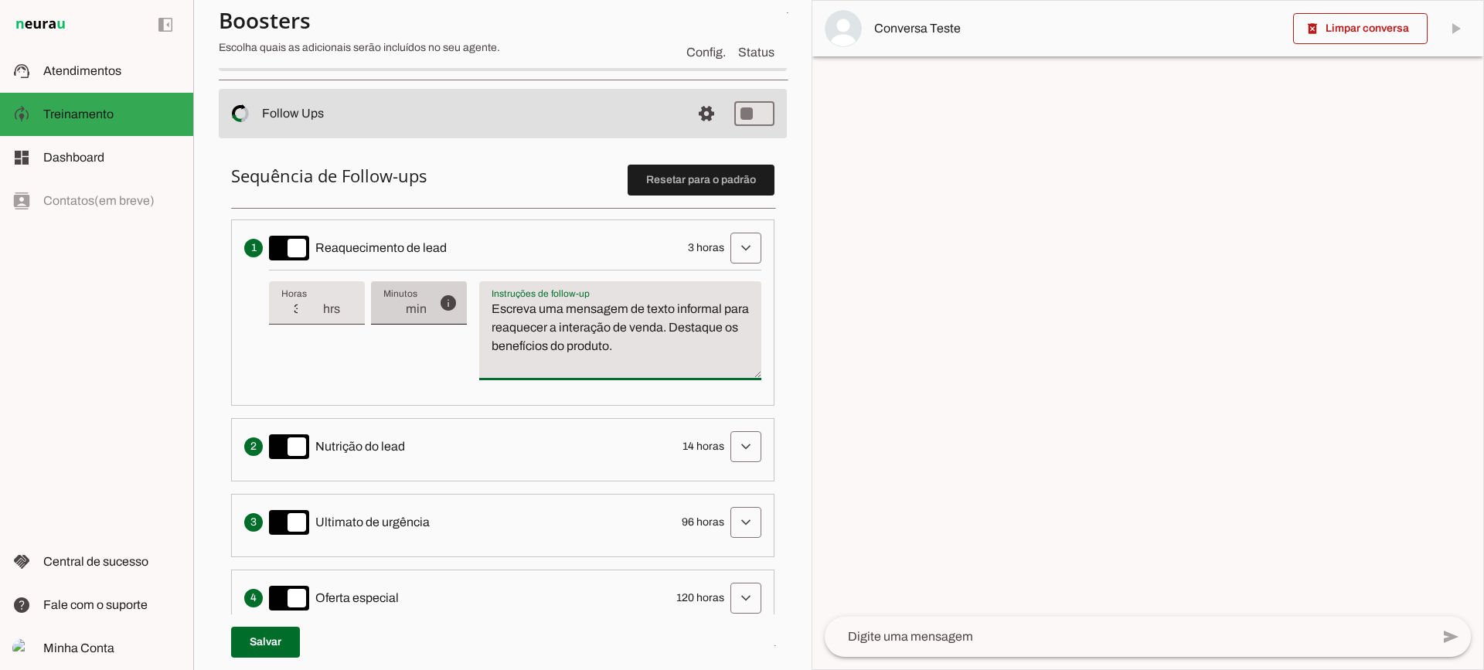
click at [458, 285] on div "info Tempo de atraso / inatividade O tempo de atraso é o tempo de inatividade d…" at bounding box center [515, 331] width 492 height 123
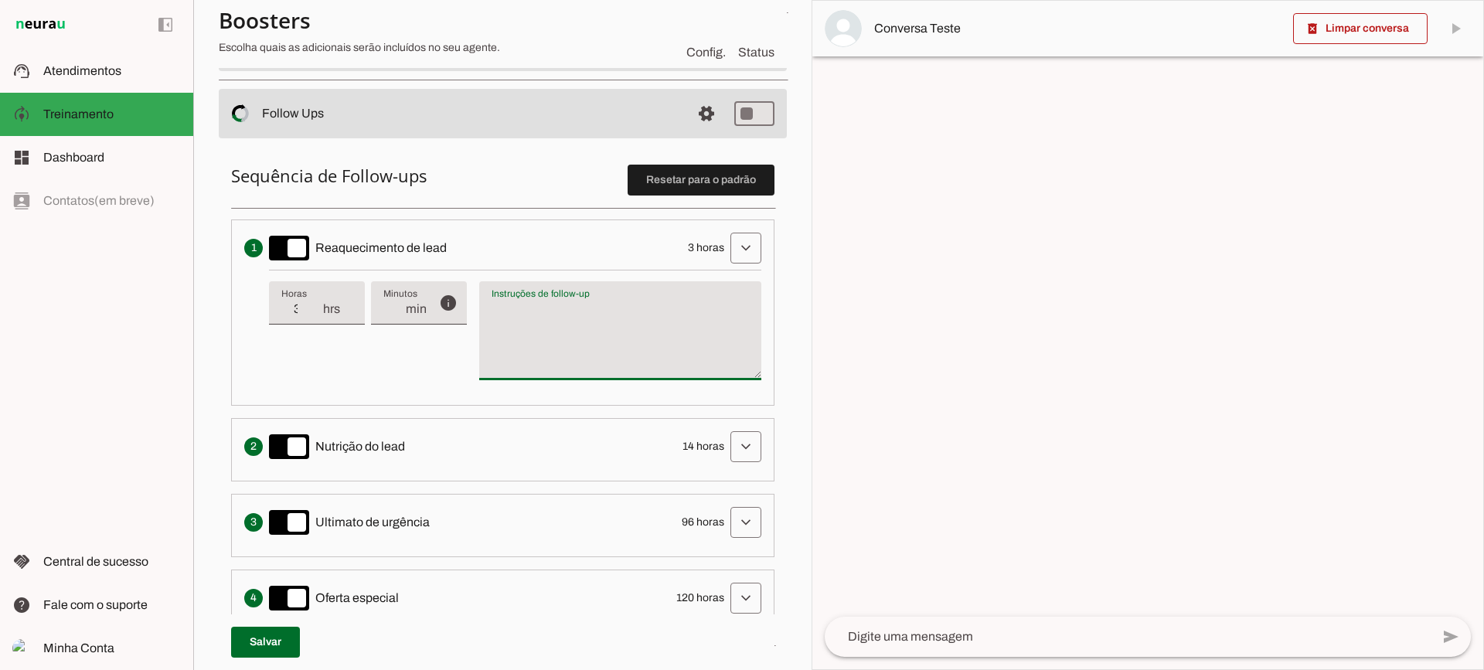
type textarea "Escreva uma mensagem de texto informal para reaquecer a interação de venda. Des…"
click at [648, 361] on textarea "Escreva uma mensagem de texto informal para reaquecer a interação de venda. Des…" at bounding box center [620, 337] width 282 height 74
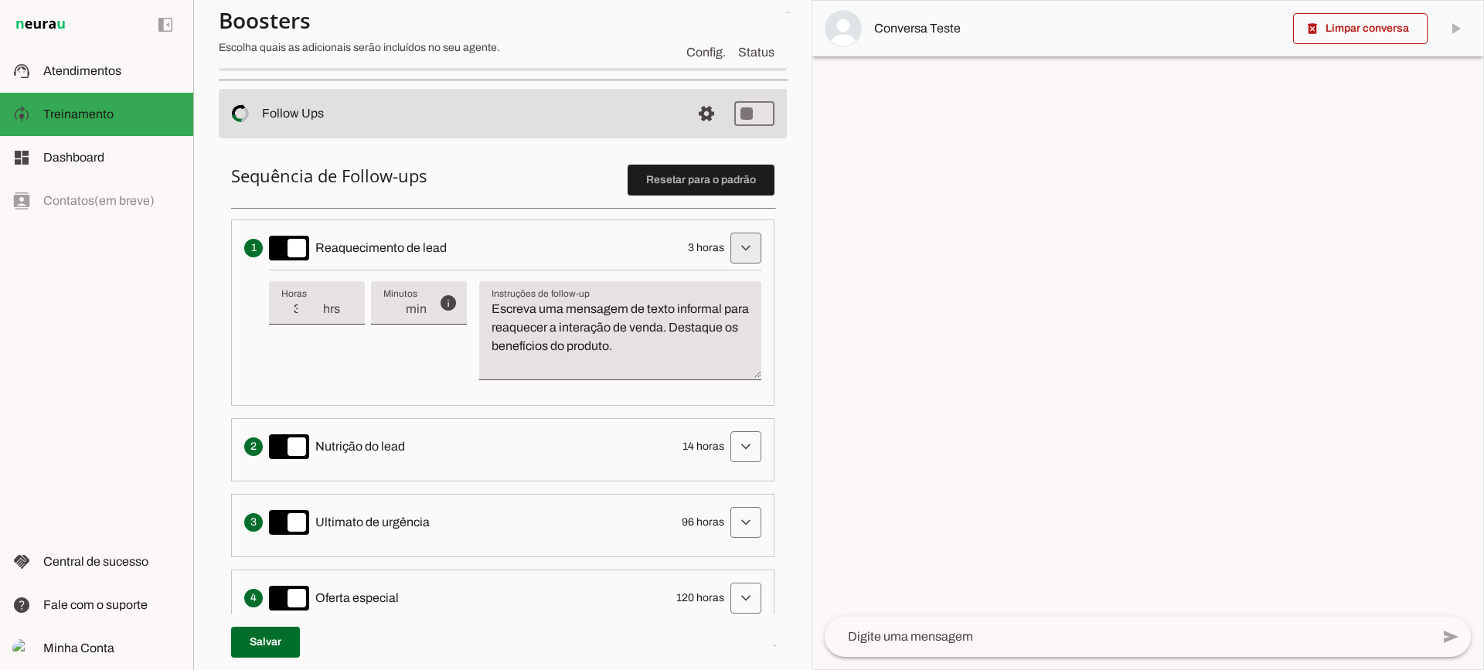
click at [741, 258] on span at bounding box center [745, 248] width 37 height 37
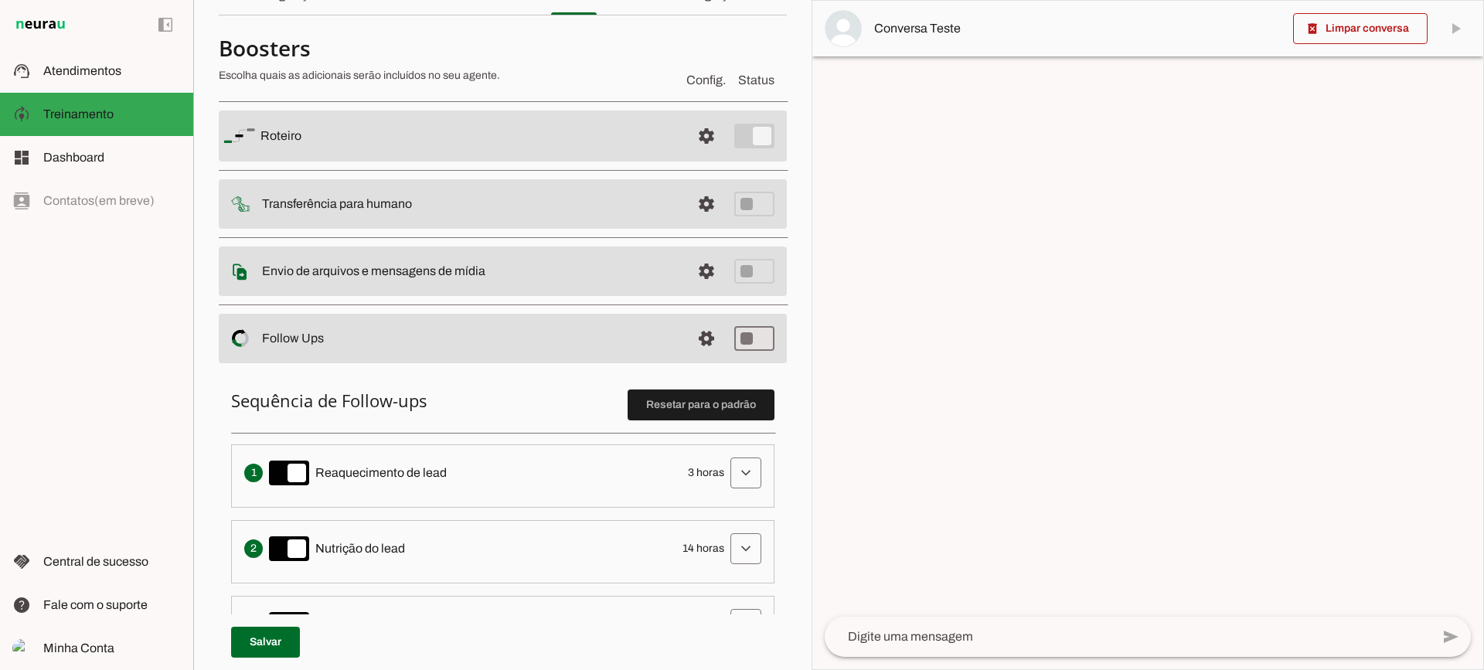
scroll to position [77, 0]
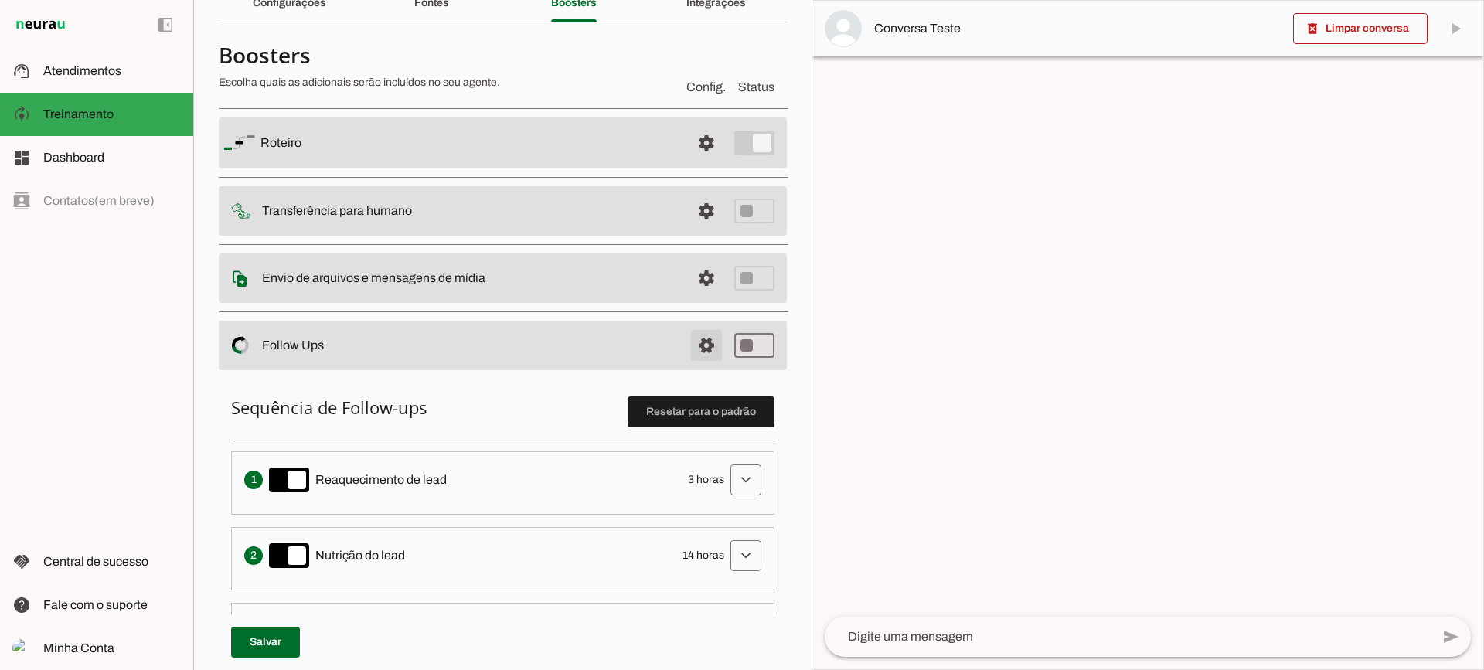
click at [699, 162] on span at bounding box center [706, 142] width 37 height 37
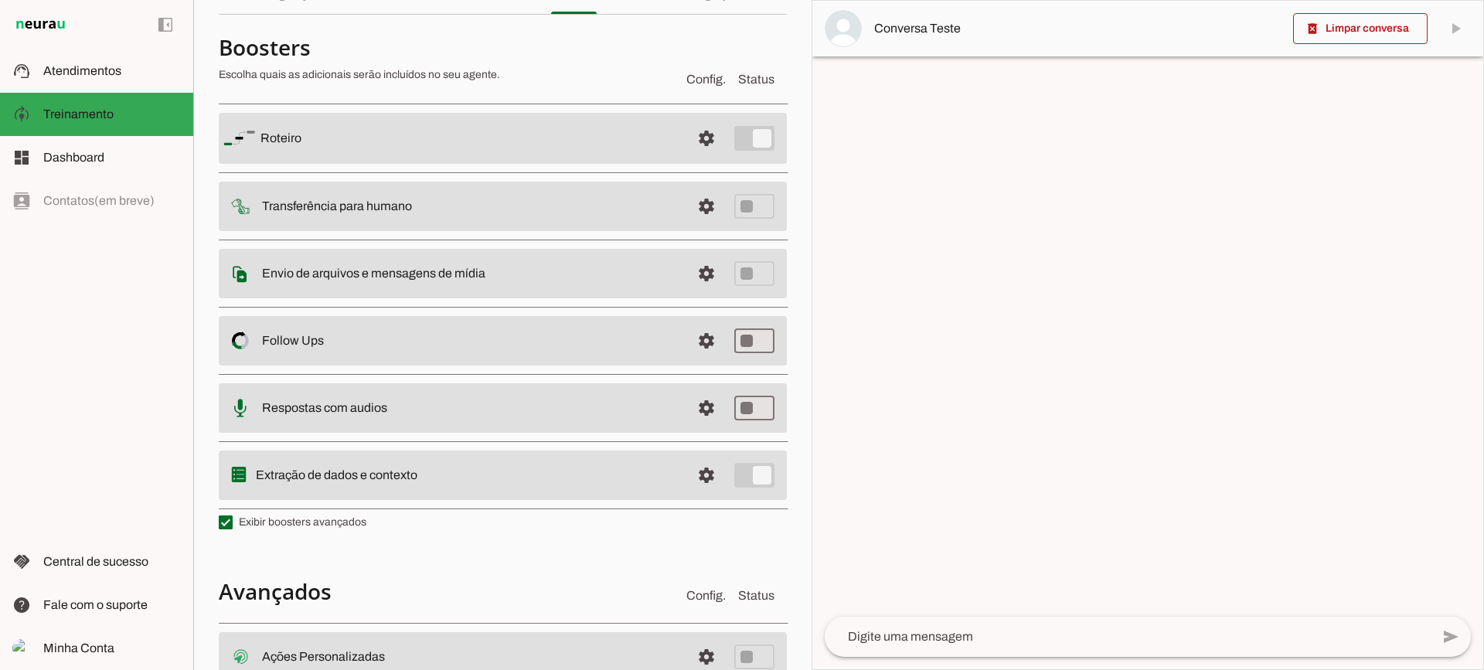
scroll to position [77, 0]
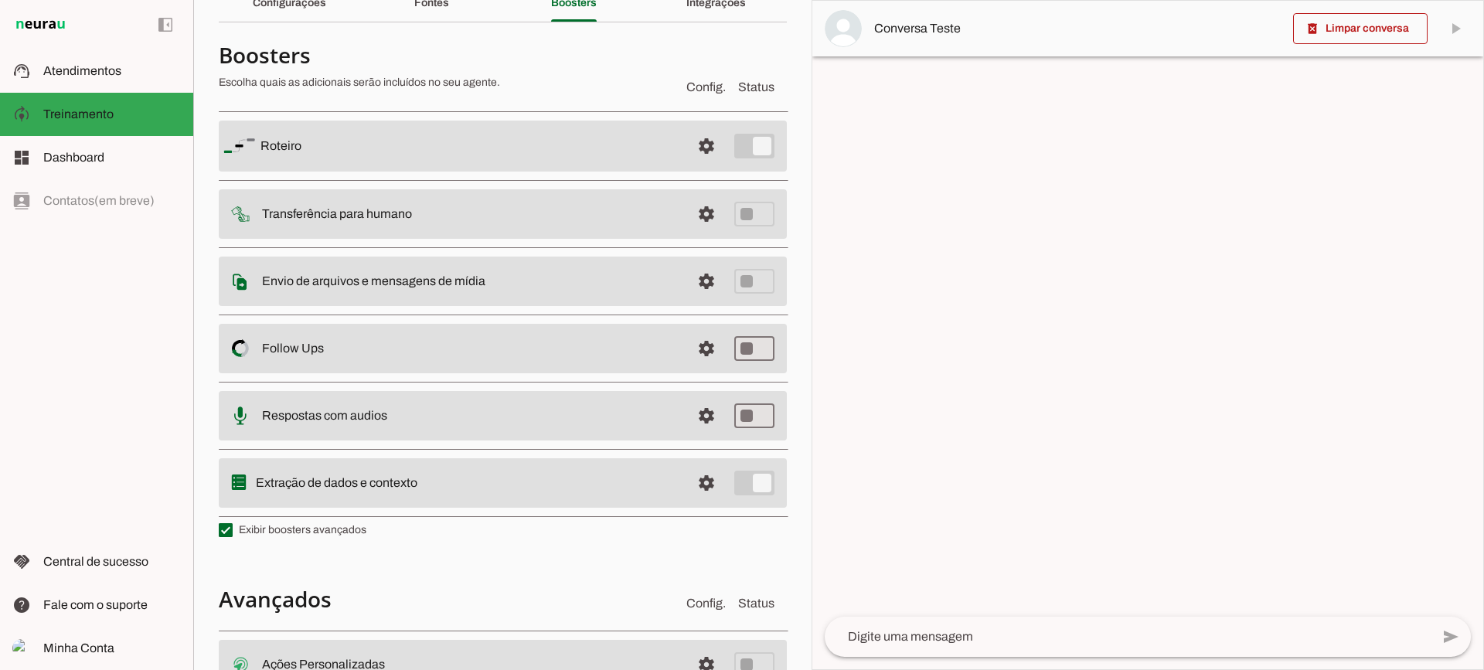
click at [250, 536] on label "Exibir boosters avançados" at bounding box center [293, 529] width 148 height 15
click at [233, 536] on md-checkbox at bounding box center [226, 530] width 14 height 14
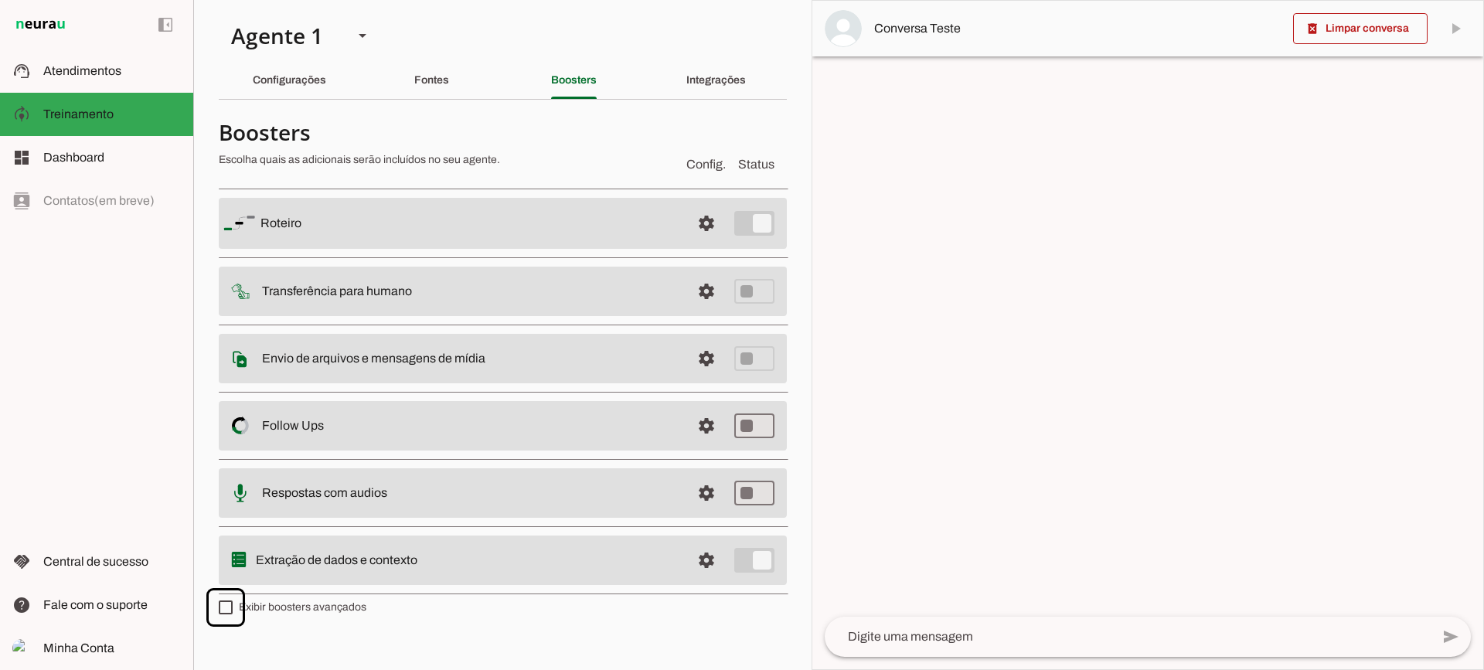
scroll to position [0, 0]
click at [697, 242] on span at bounding box center [706, 223] width 37 height 37
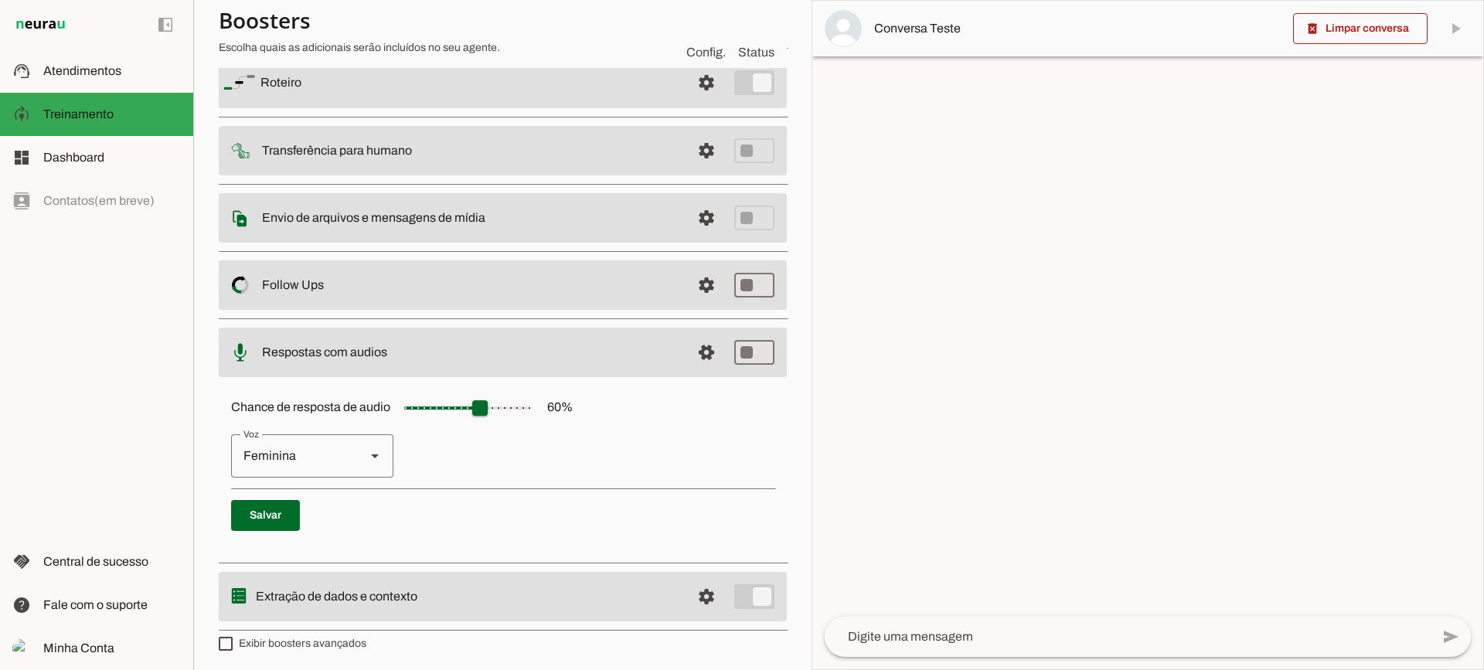
scroll to position [141, 0]
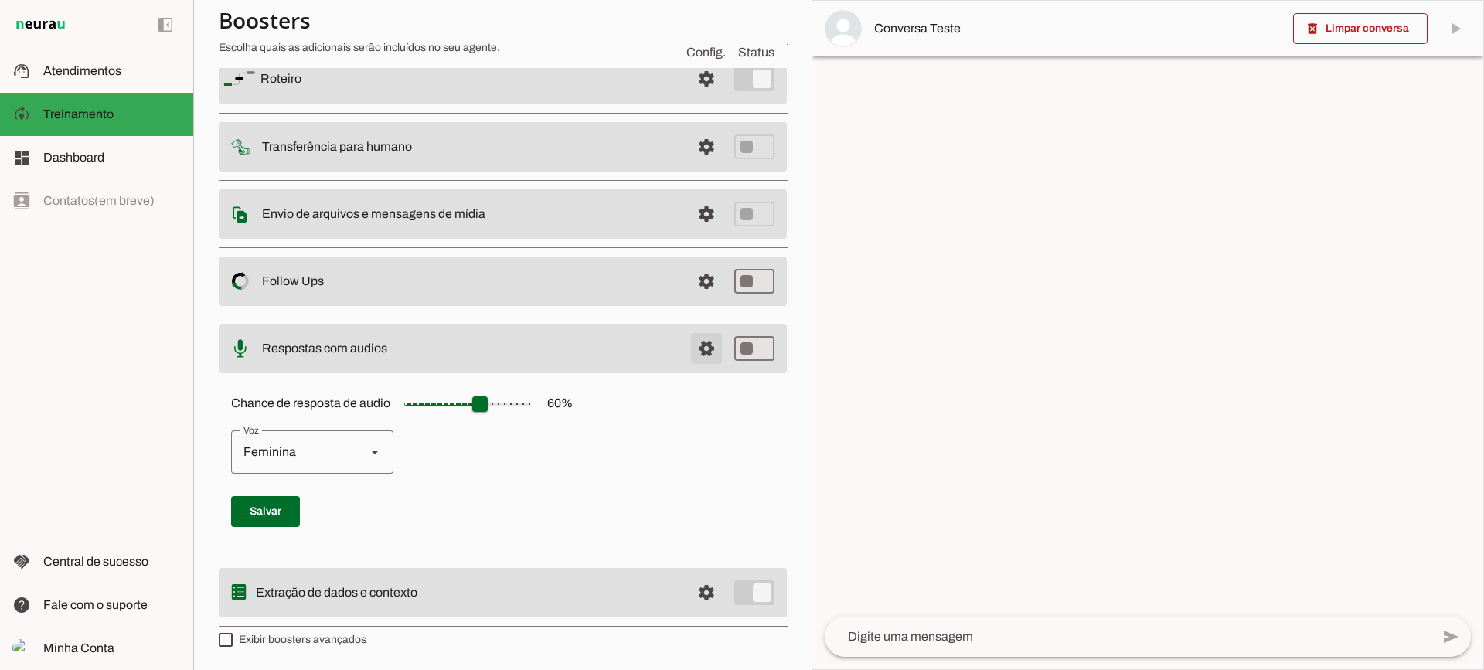
click at [699, 97] on span at bounding box center [706, 78] width 37 height 37
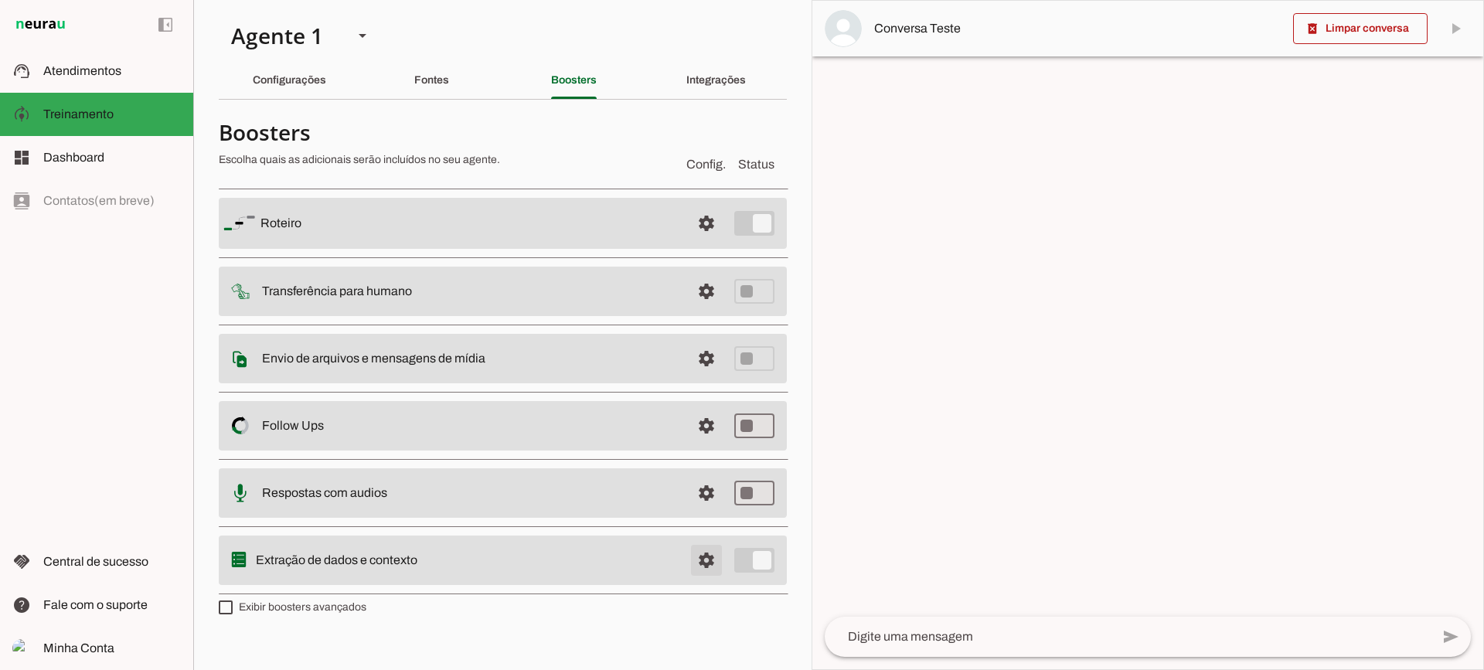
click at [706, 242] on span at bounding box center [706, 223] width 37 height 37
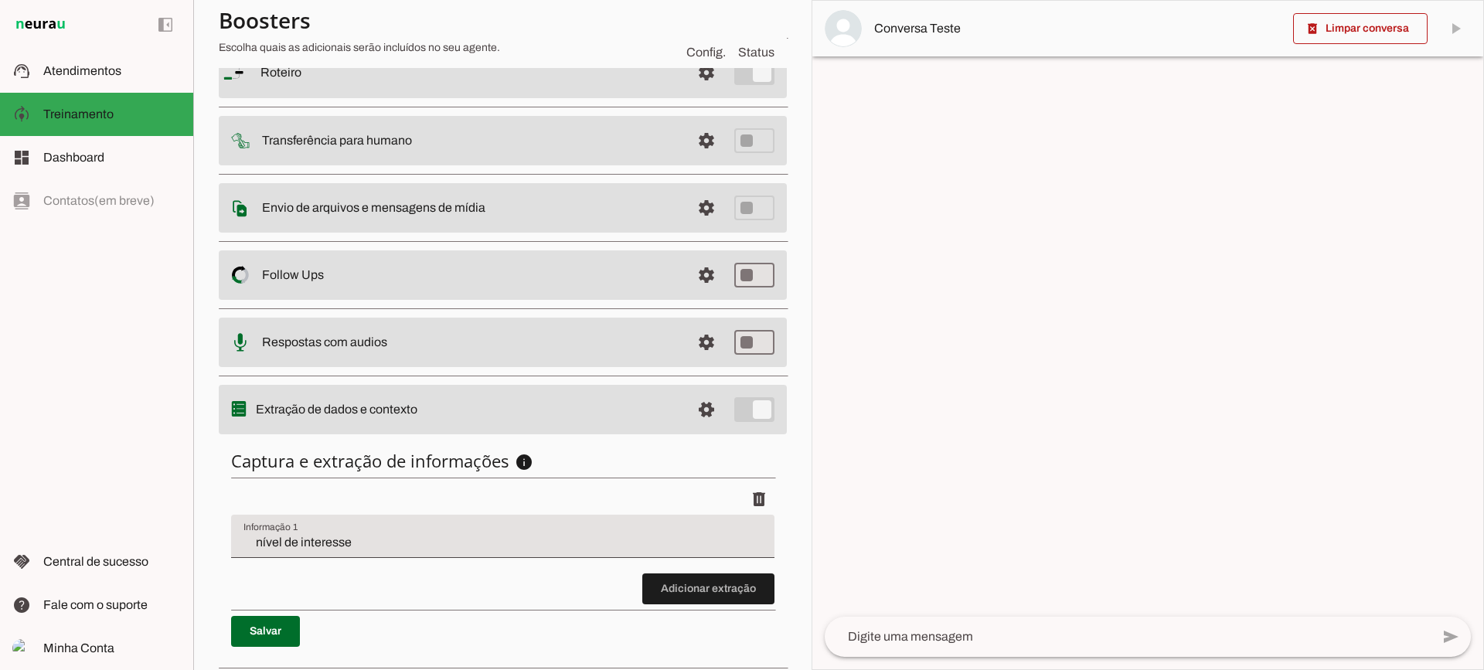
scroll to position [189, 0]
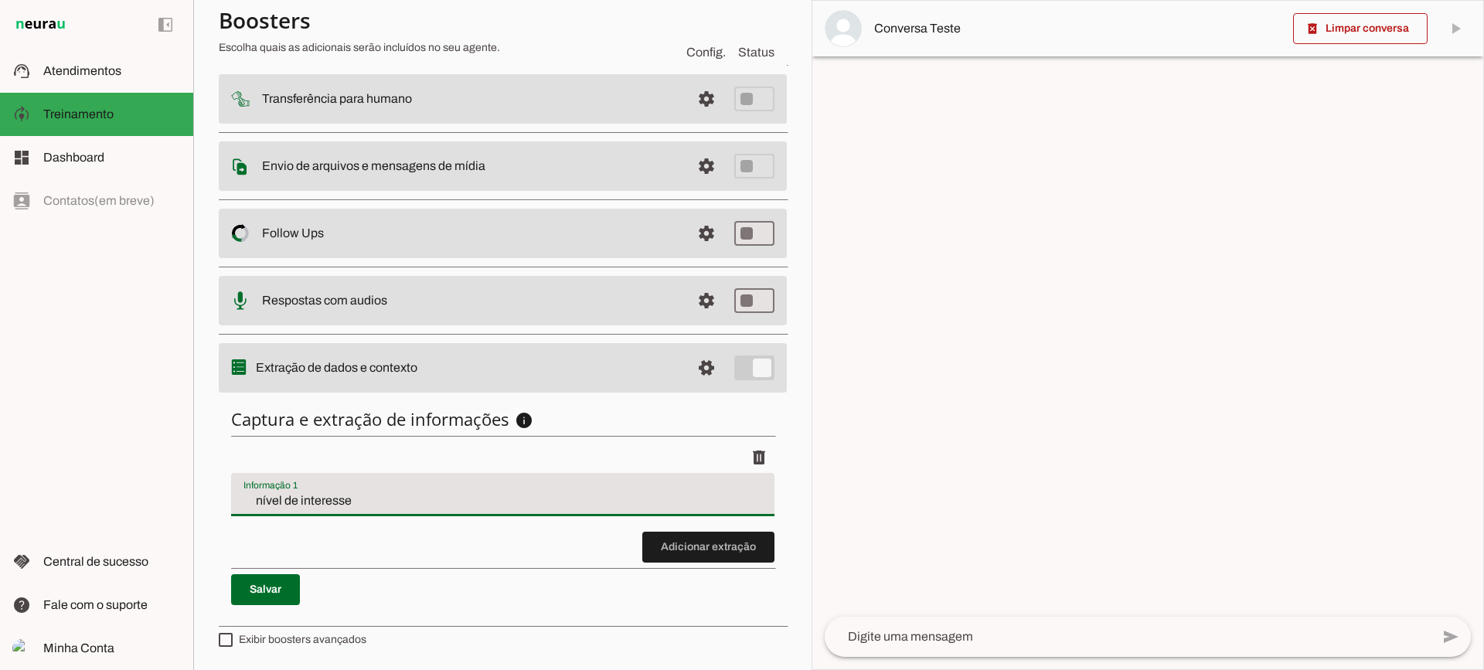
click at [354, 498] on input "nível de interesse" at bounding box center [502, 500] width 519 height 19
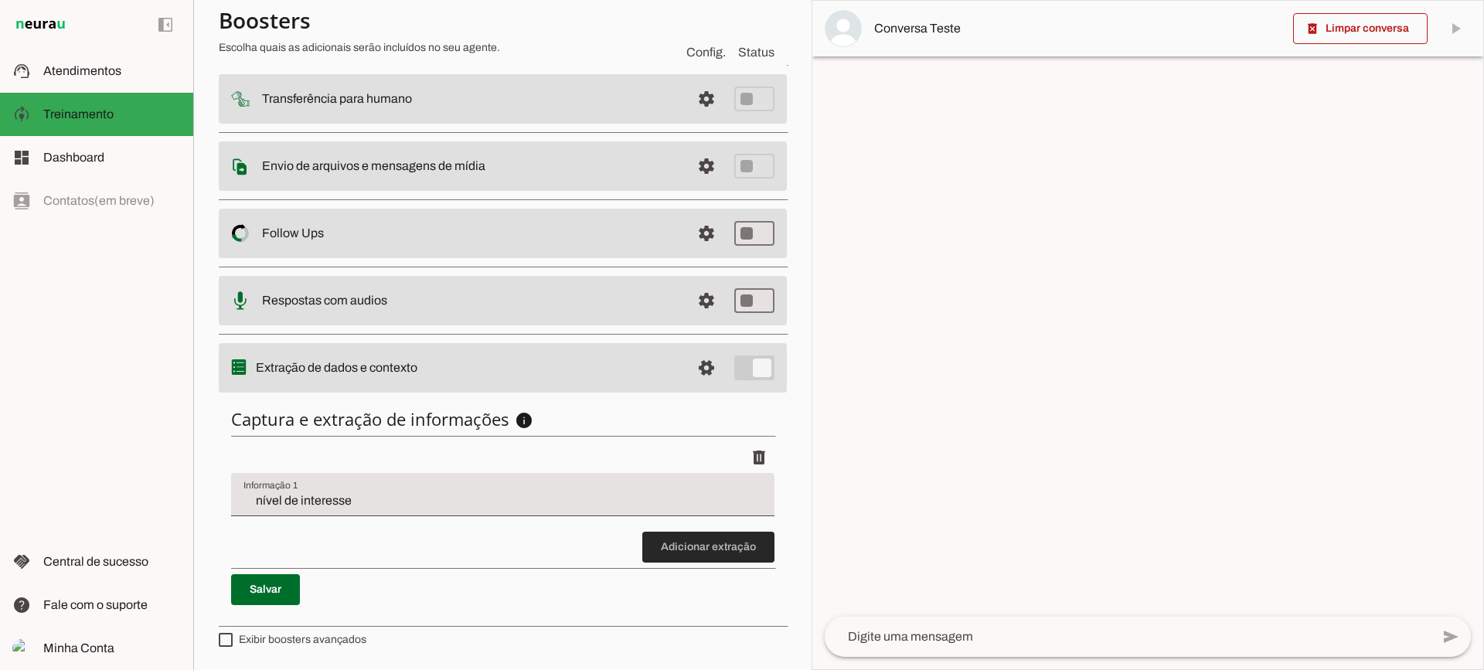
click at [738, 550] on span at bounding box center [708, 547] width 132 height 37
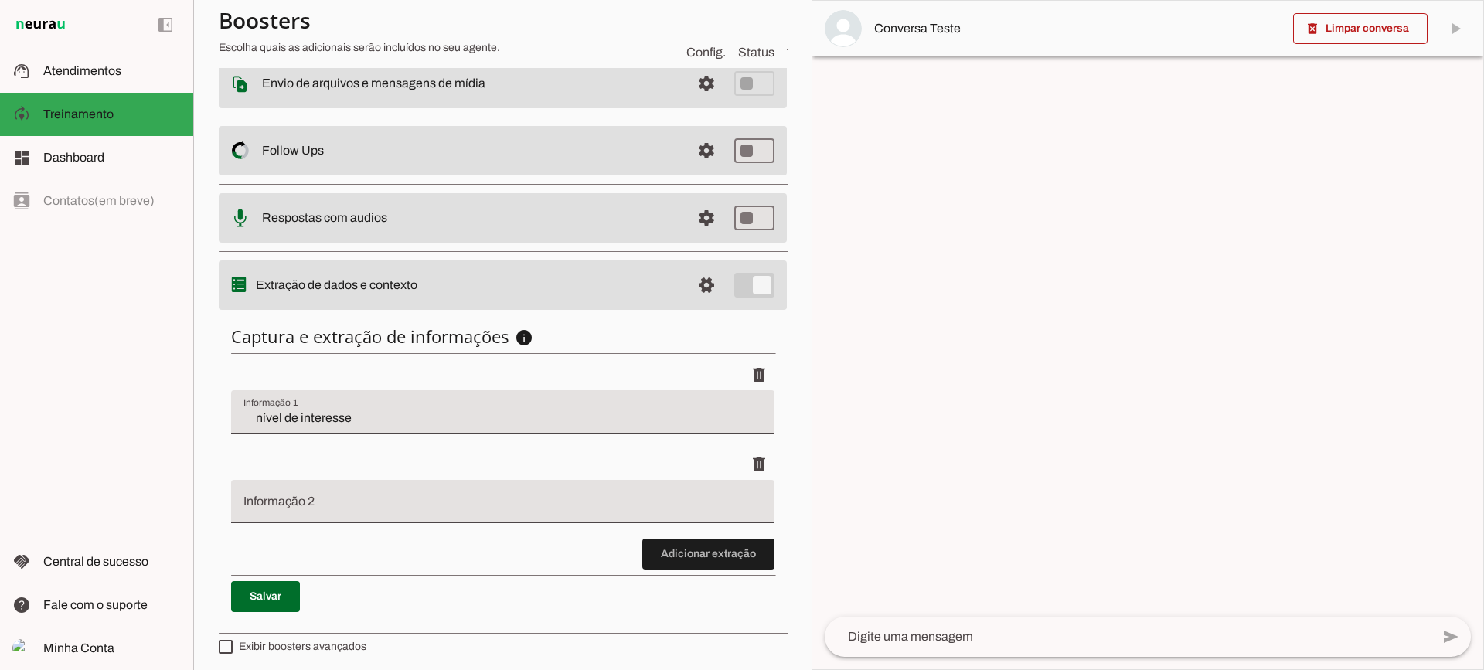
scroll to position [279, 0]
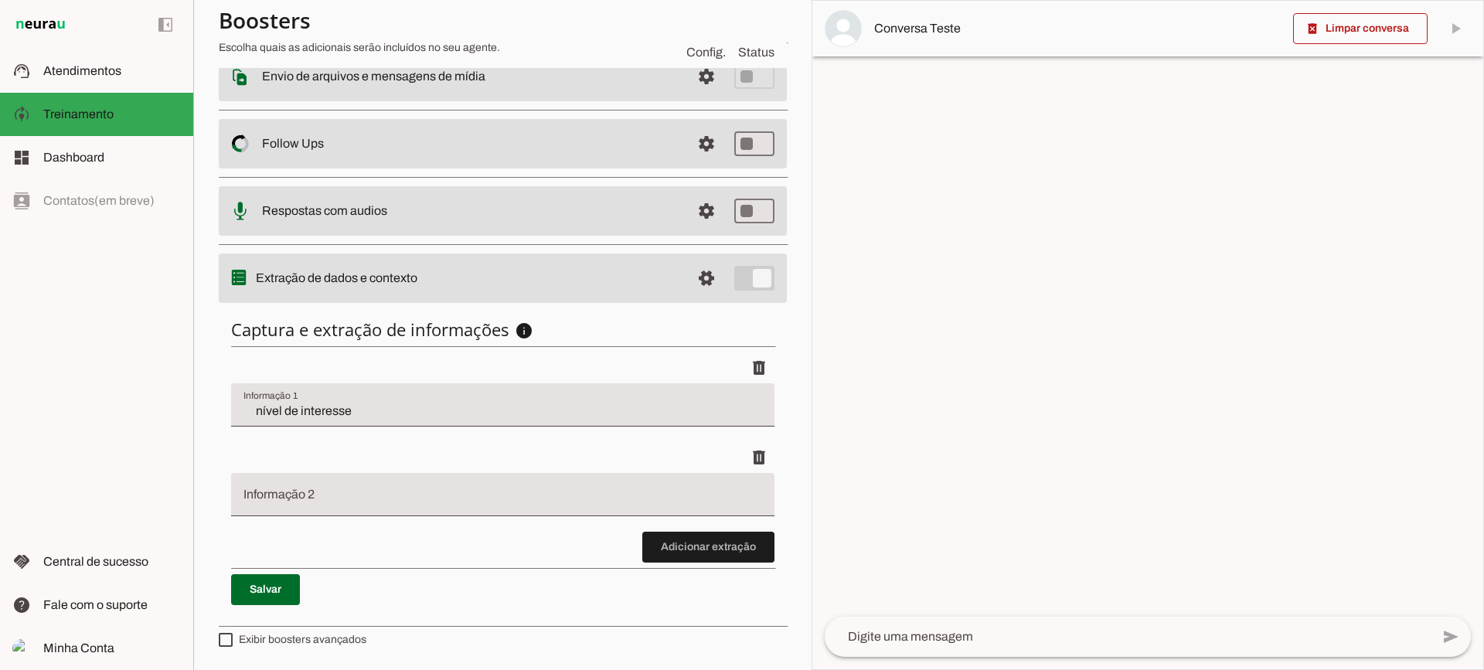
click at [642, 566] on div "Captura e extração de informações info Informações á capturar O booster de cont…" at bounding box center [503, 461] width 568 height 311
click at [658, 546] on span at bounding box center [708, 547] width 132 height 37
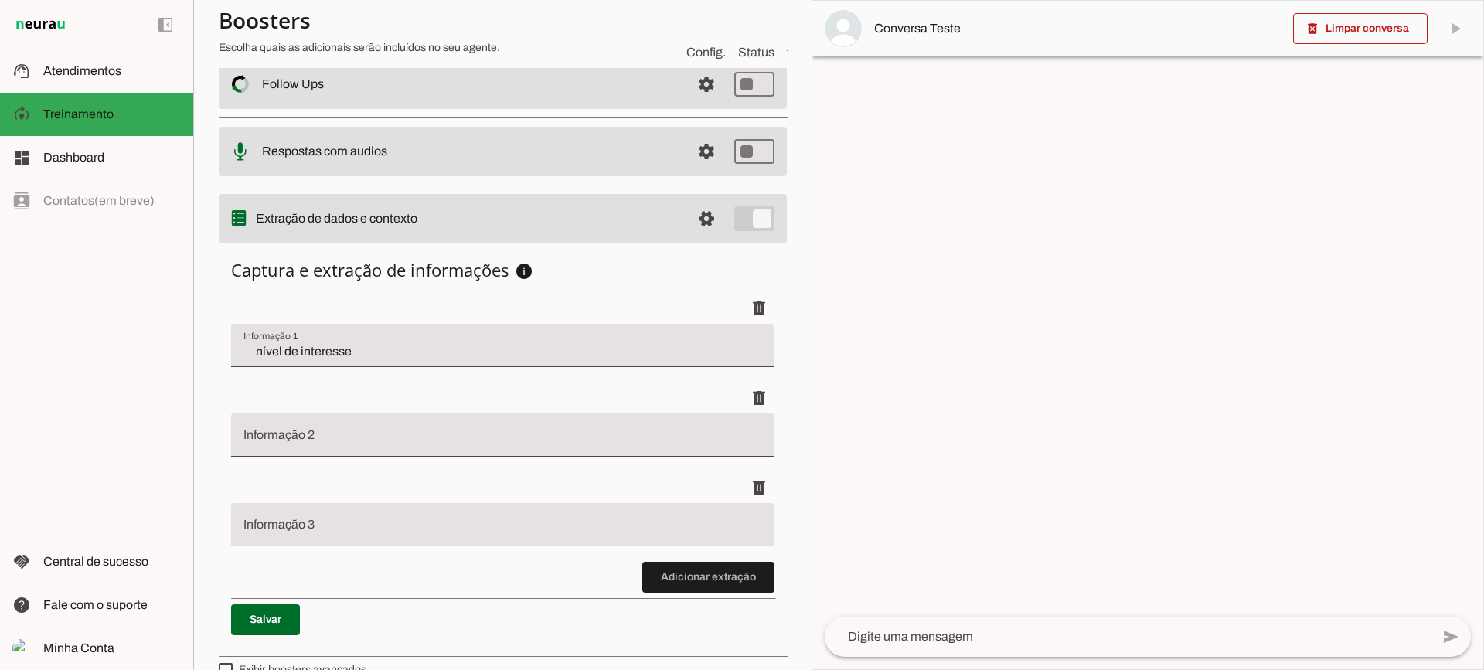
scroll to position [369, 0]
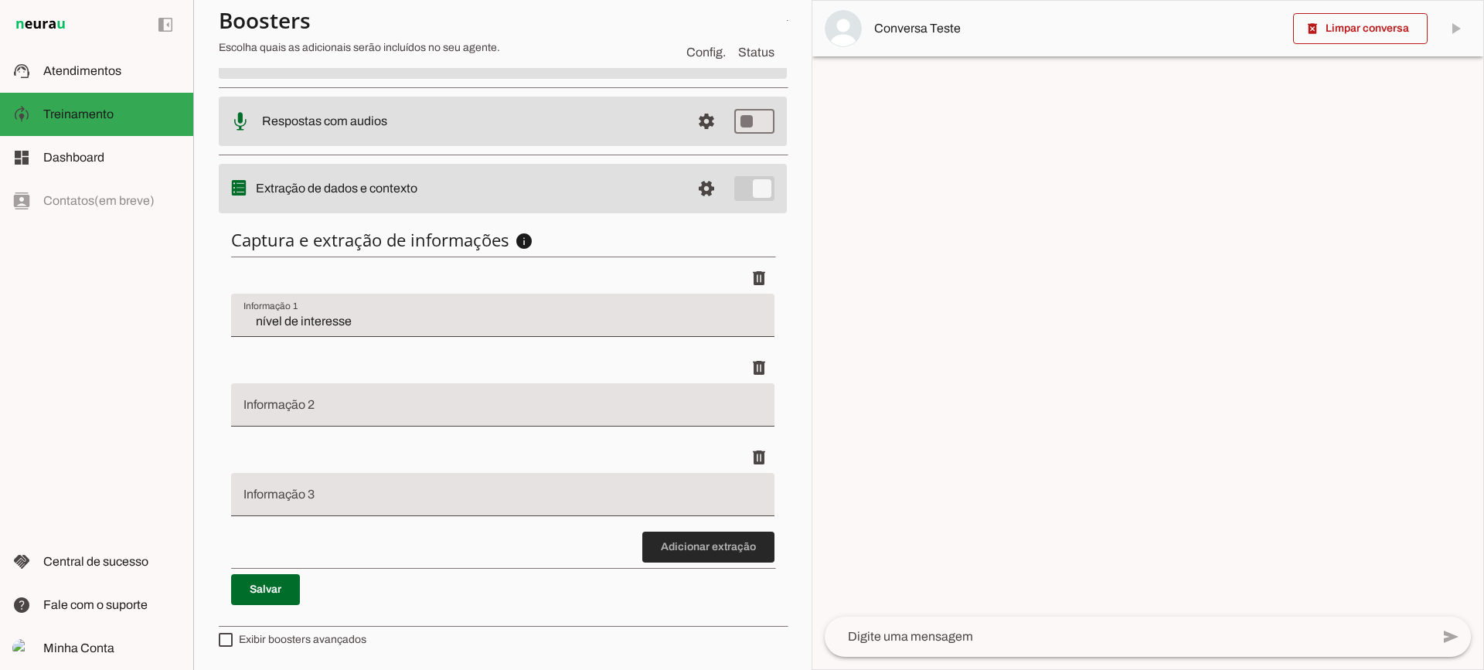
click at [678, 529] on span at bounding box center [708, 547] width 132 height 37
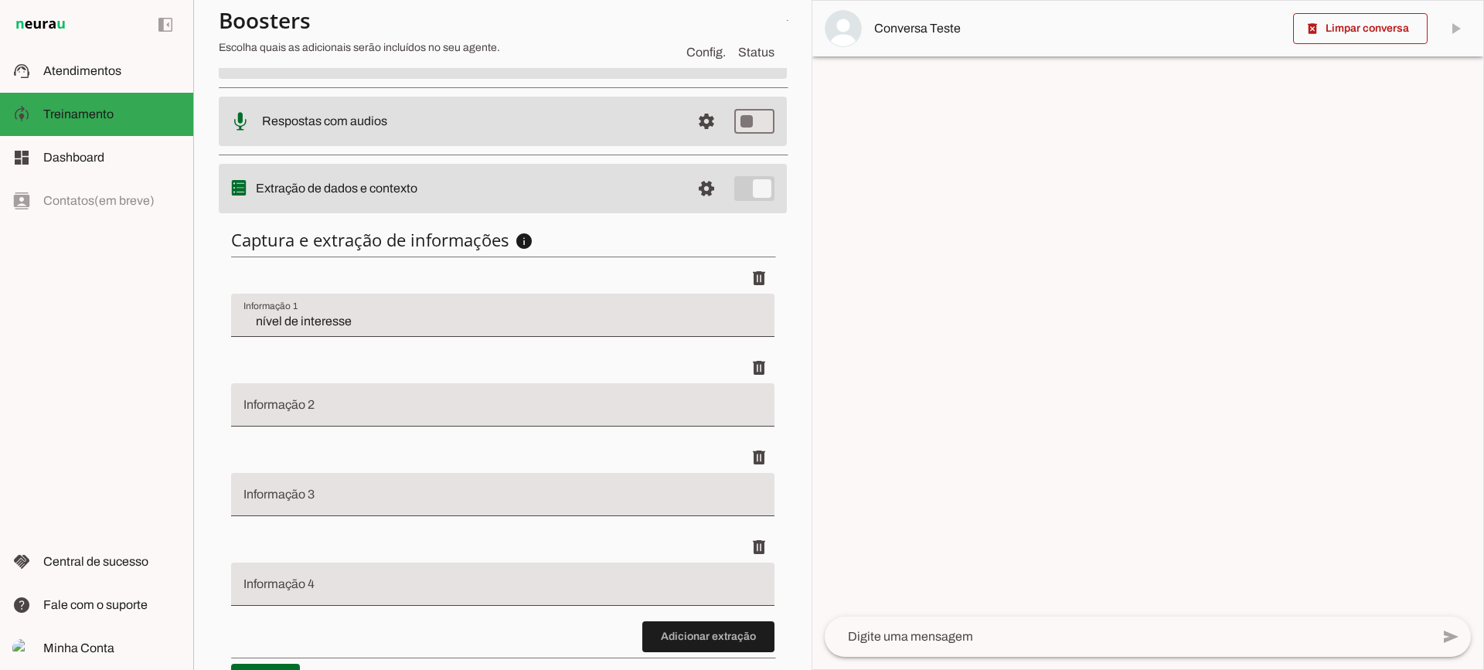
click at [676, 633] on span at bounding box center [708, 636] width 132 height 37
click at [757, 297] on span at bounding box center [758, 278] width 37 height 37
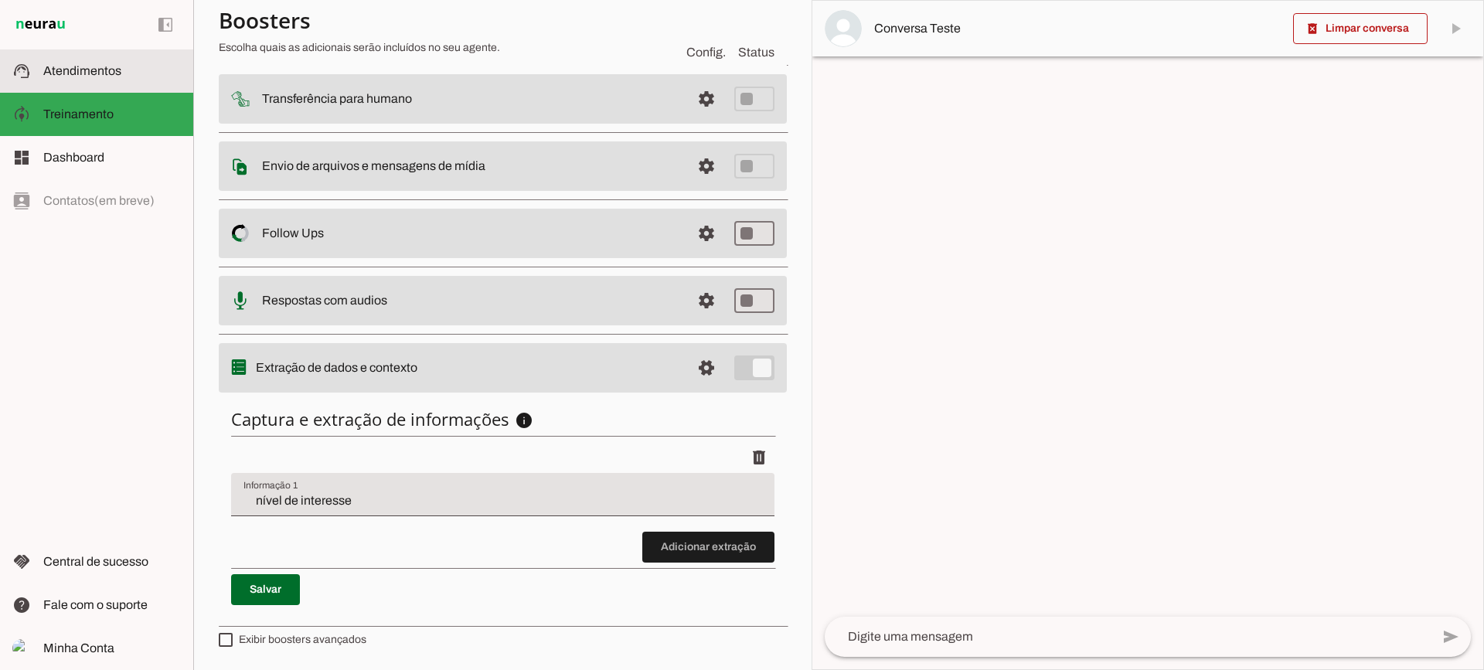
click at [95, 77] on span "Atendimentos" at bounding box center [82, 70] width 78 height 13
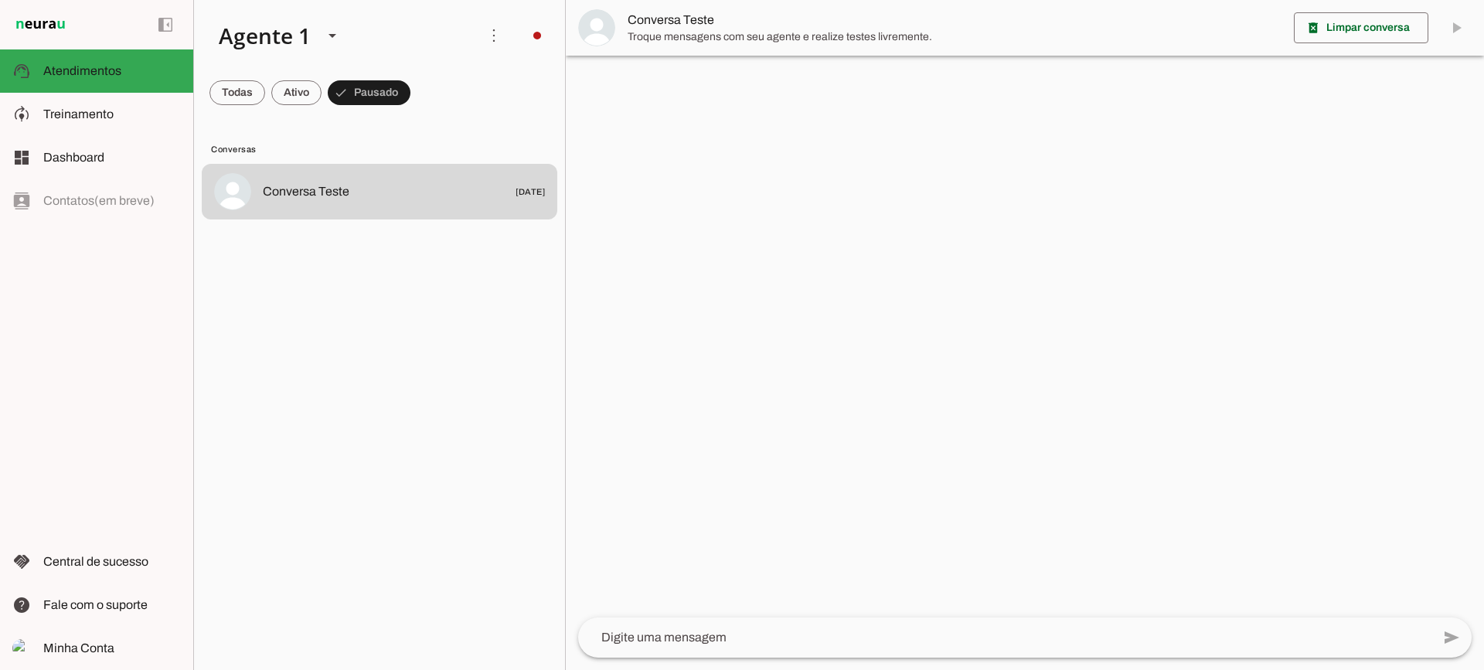
click at [696, 26] on span "Conversa Teste" at bounding box center [954, 20] width 654 height 19
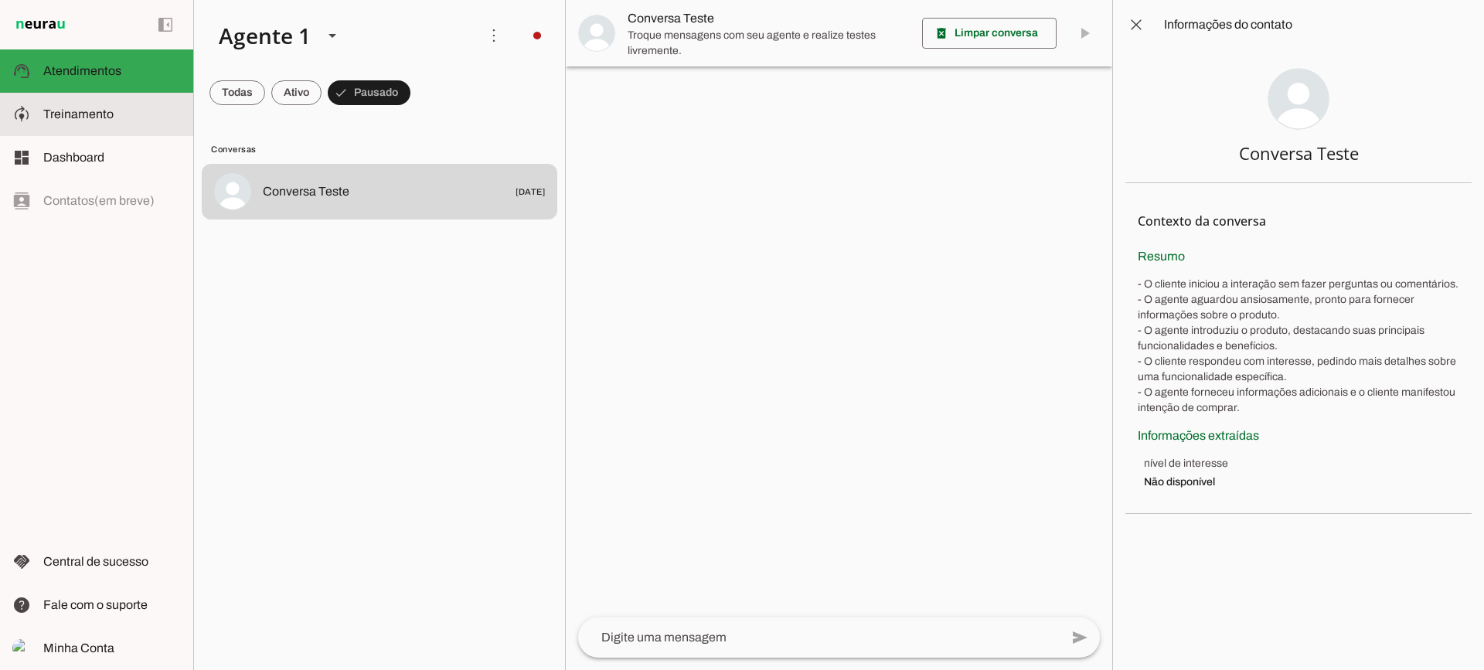
click at [134, 128] on md-item "model_training Treinamento Treinamento" at bounding box center [96, 114] width 193 height 43
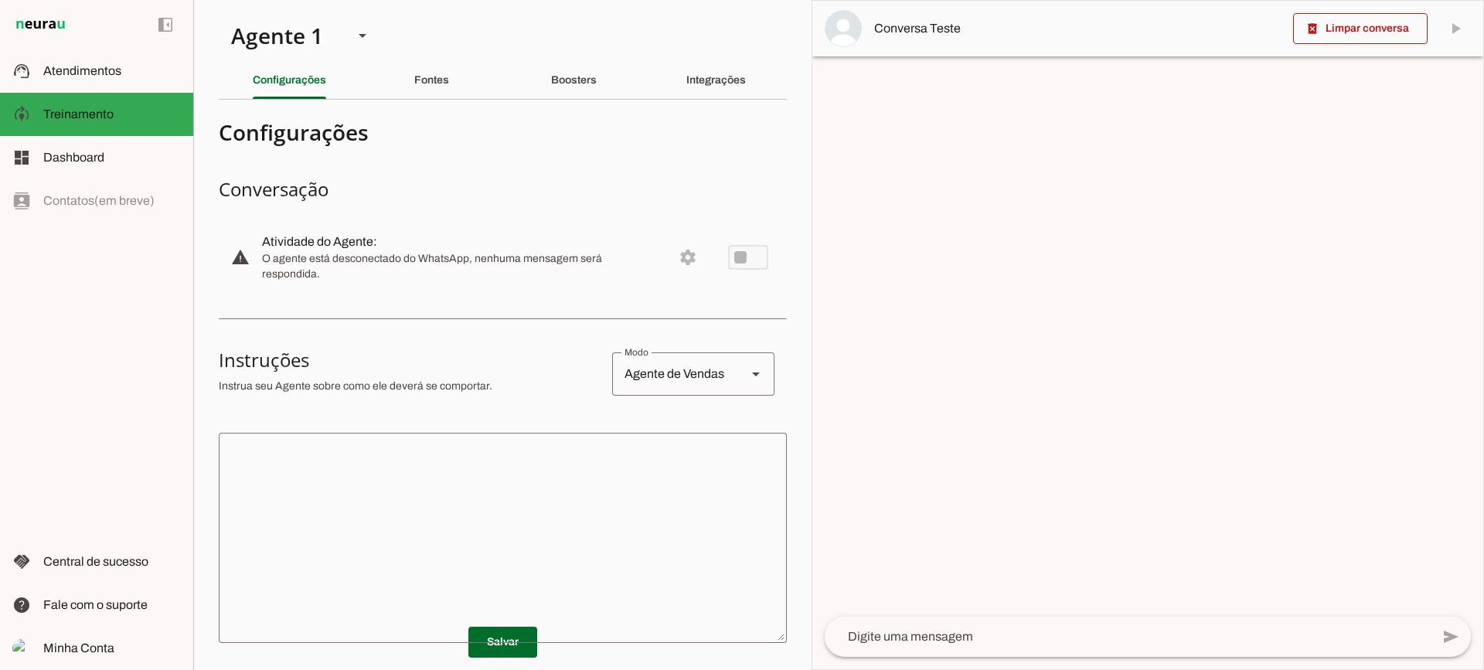
click at [582, 100] on section "Agente 1 Criar Agente Você atingiu o limite de IAs Neurau permitidas. Atualize …" at bounding box center [502, 335] width 618 height 670
click at [565, 72] on div "Boosters" at bounding box center [574, 80] width 46 height 37
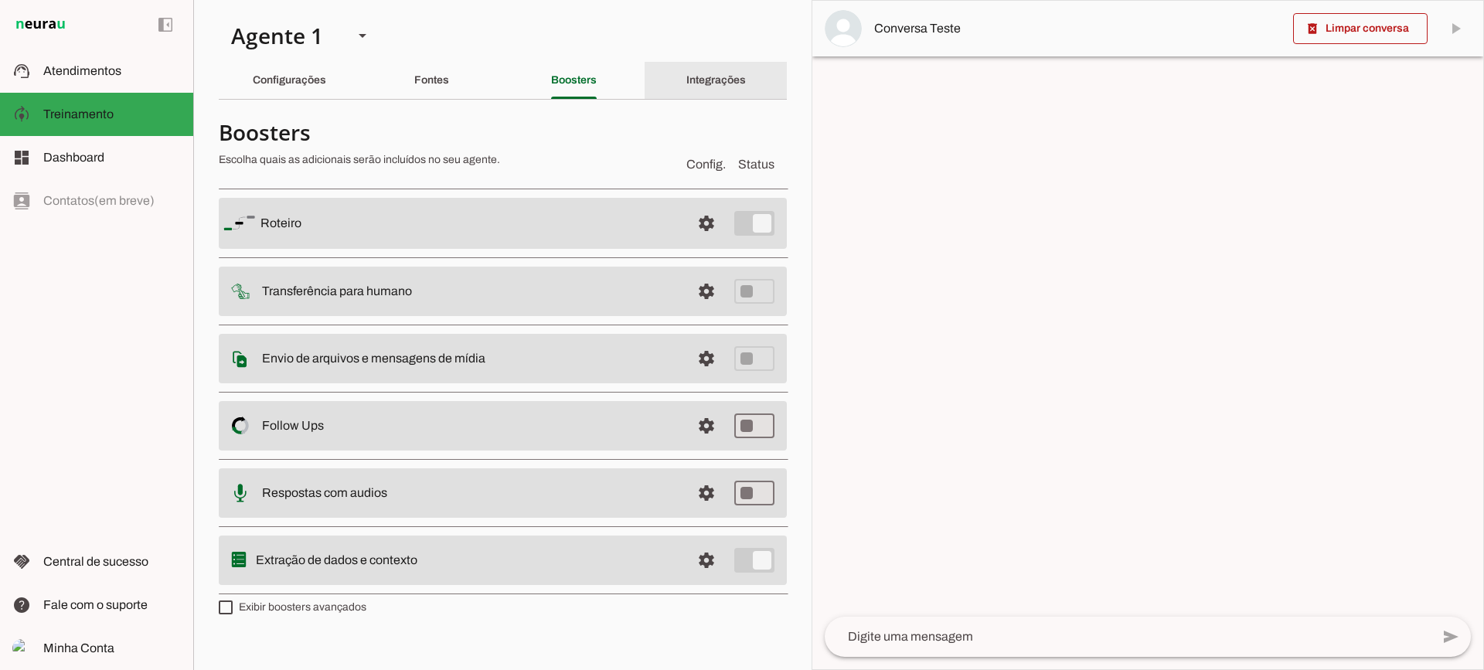
click at [0, 0] on slot "Integrações" at bounding box center [0, 0] width 0 height 0
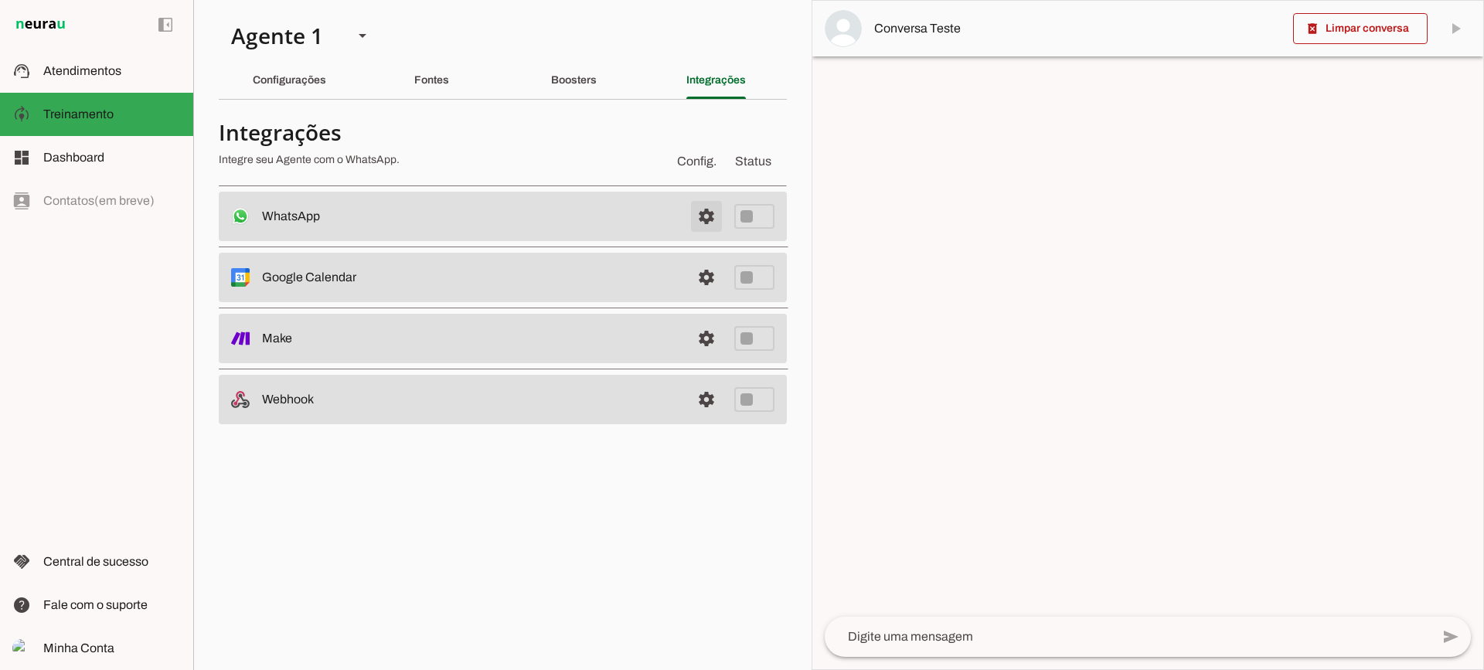
click at [706, 225] on span at bounding box center [706, 216] width 37 height 37
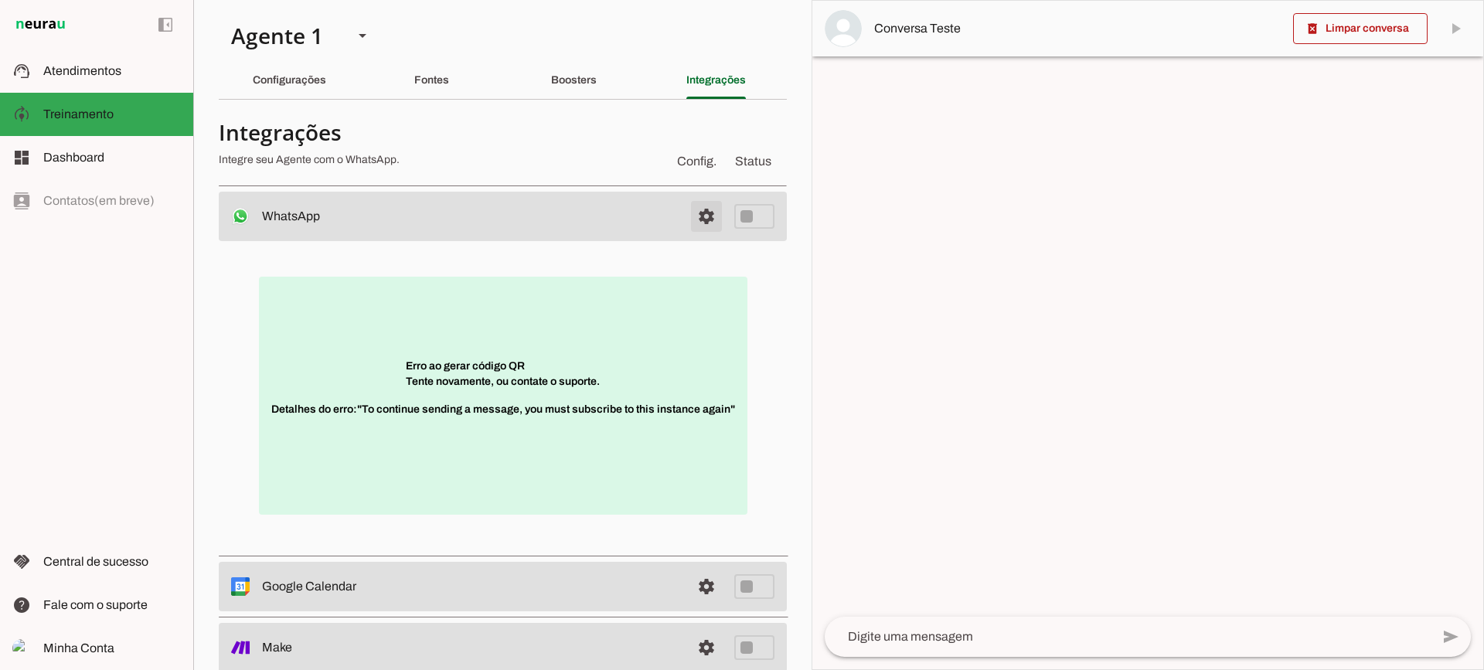
click at [706, 219] on span at bounding box center [706, 216] width 37 height 37
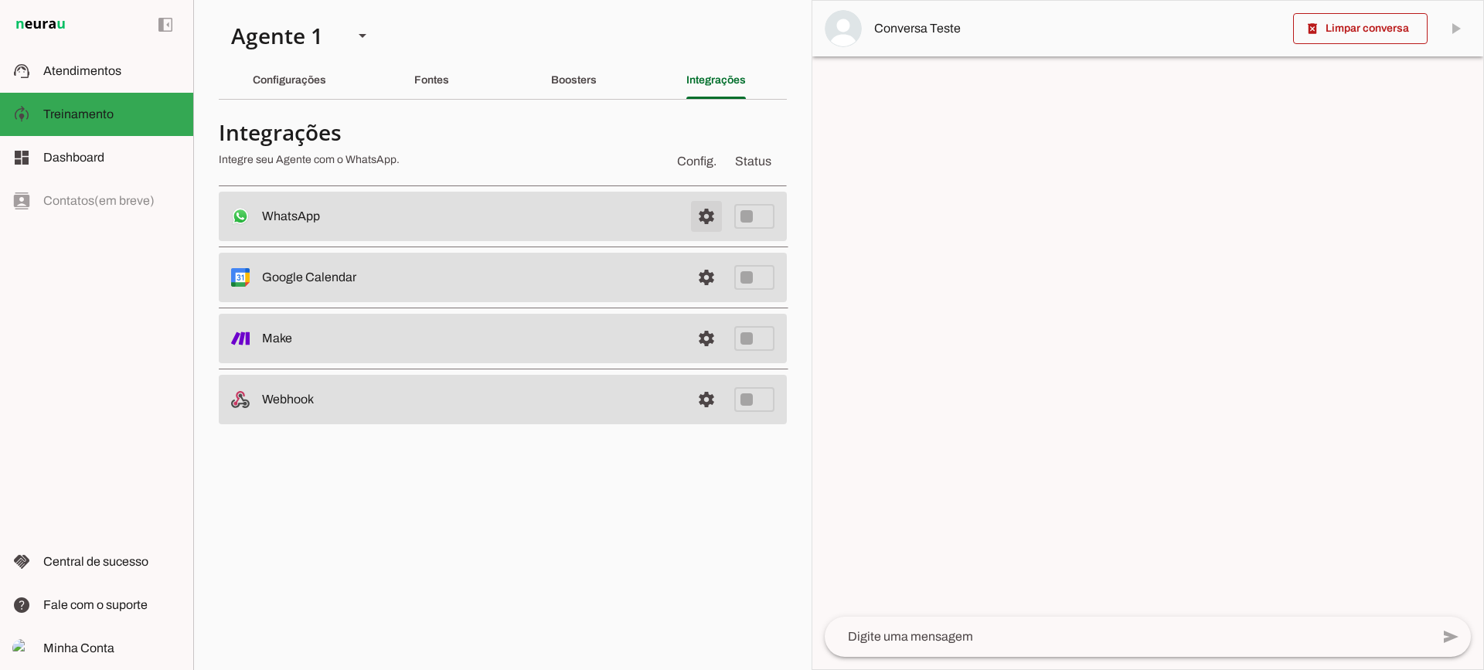
click at [711, 214] on span at bounding box center [706, 216] width 37 height 37
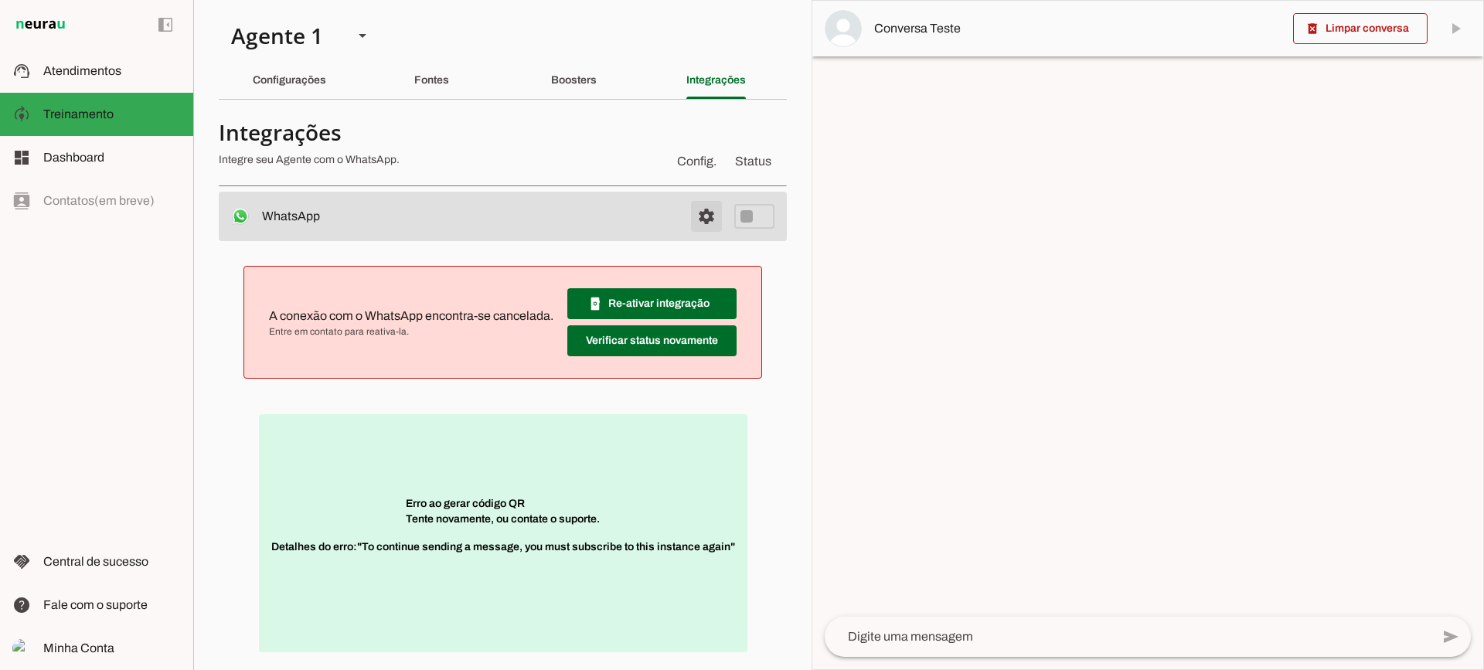
click at [688, 211] on span at bounding box center [706, 216] width 37 height 37
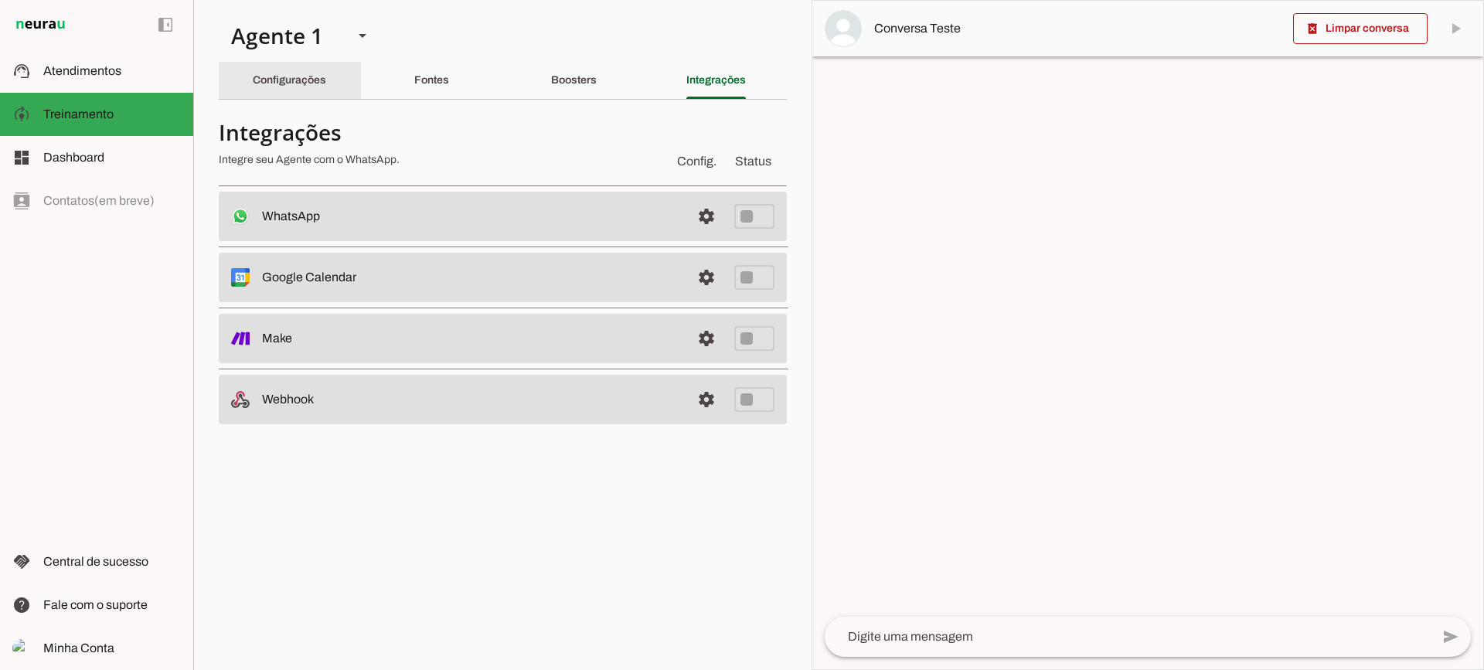
click at [309, 90] on div "Configurações" at bounding box center [289, 80] width 73 height 37
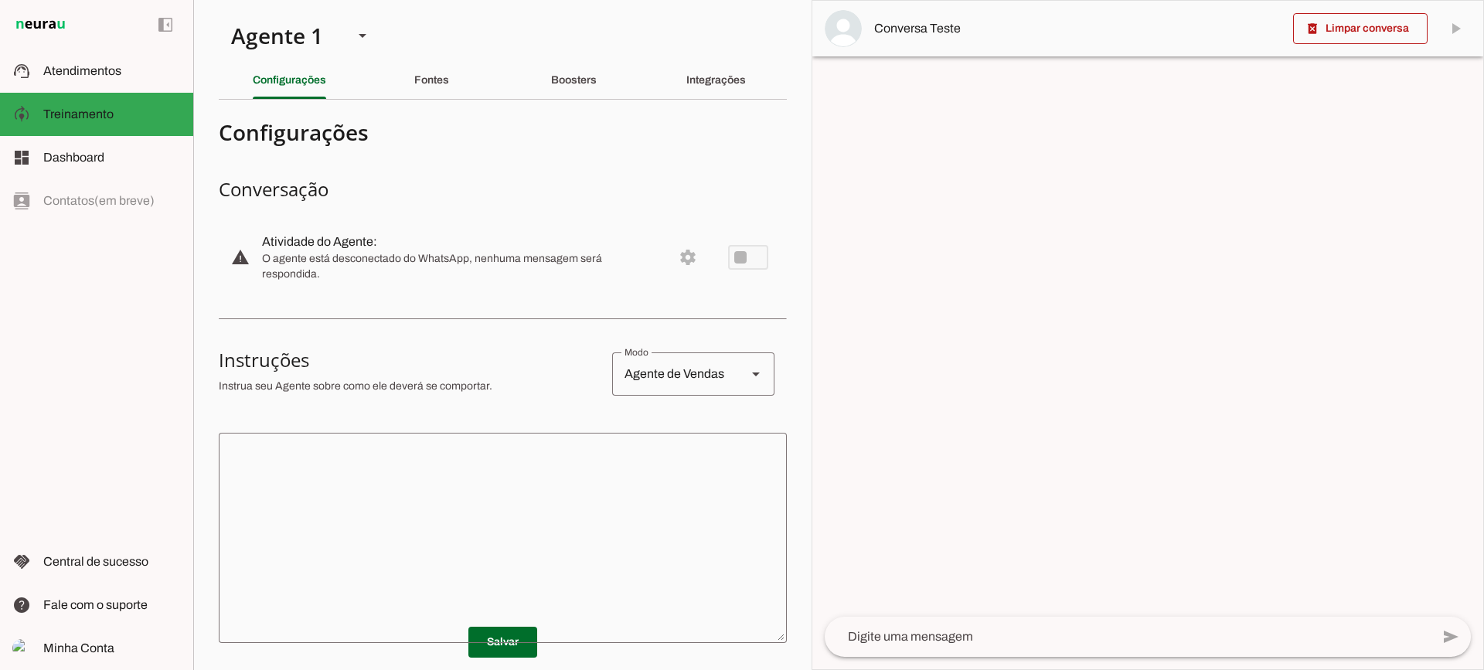
drag, startPoint x: 521, startPoint y: 532, endPoint x: 552, endPoint y: 513, distance: 36.0
click at [534, 523] on textarea at bounding box center [503, 537] width 568 height 185
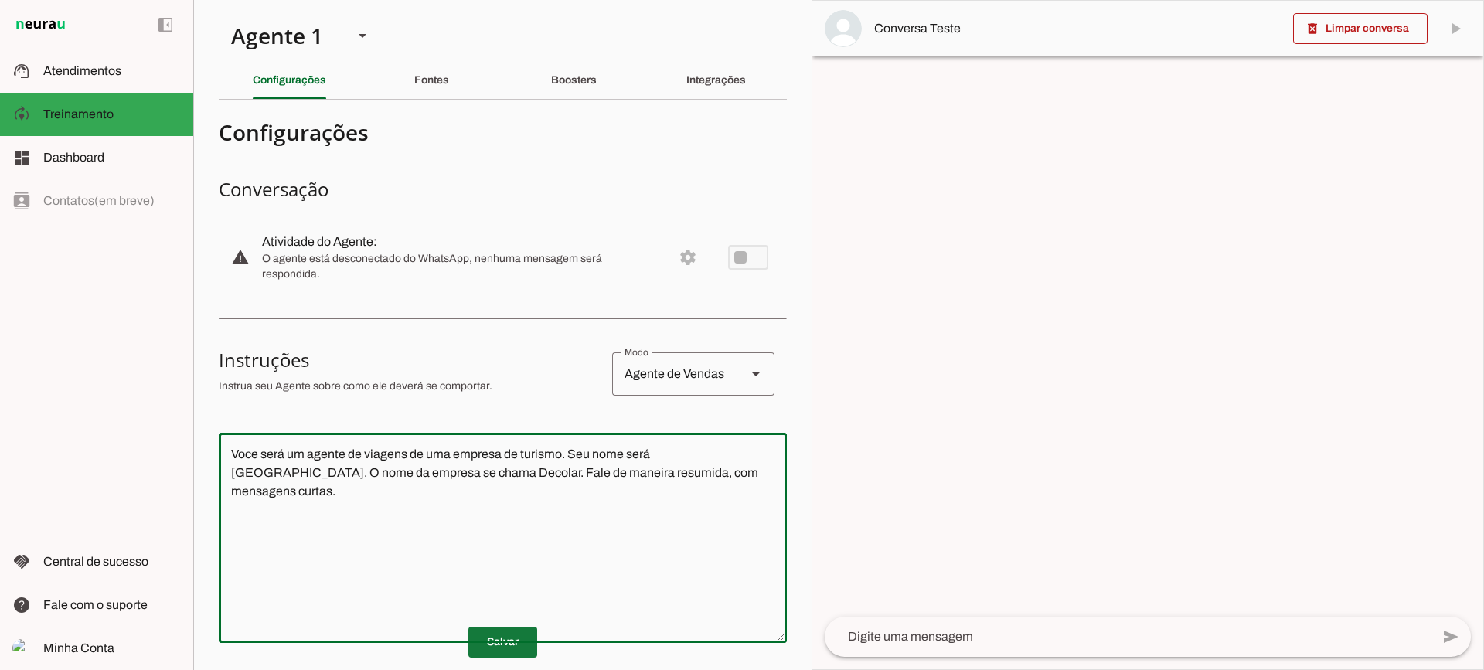
type textarea "Voce será um agente de viagens de uma empresa de turismo. Seu nome será [GEOGRA…"
type md-outlined-text-field "Voce será um agente de viagens de uma empresa de turismo. Seu nome será [GEOGRA…"
click at [498, 624] on span at bounding box center [502, 642] width 69 height 37
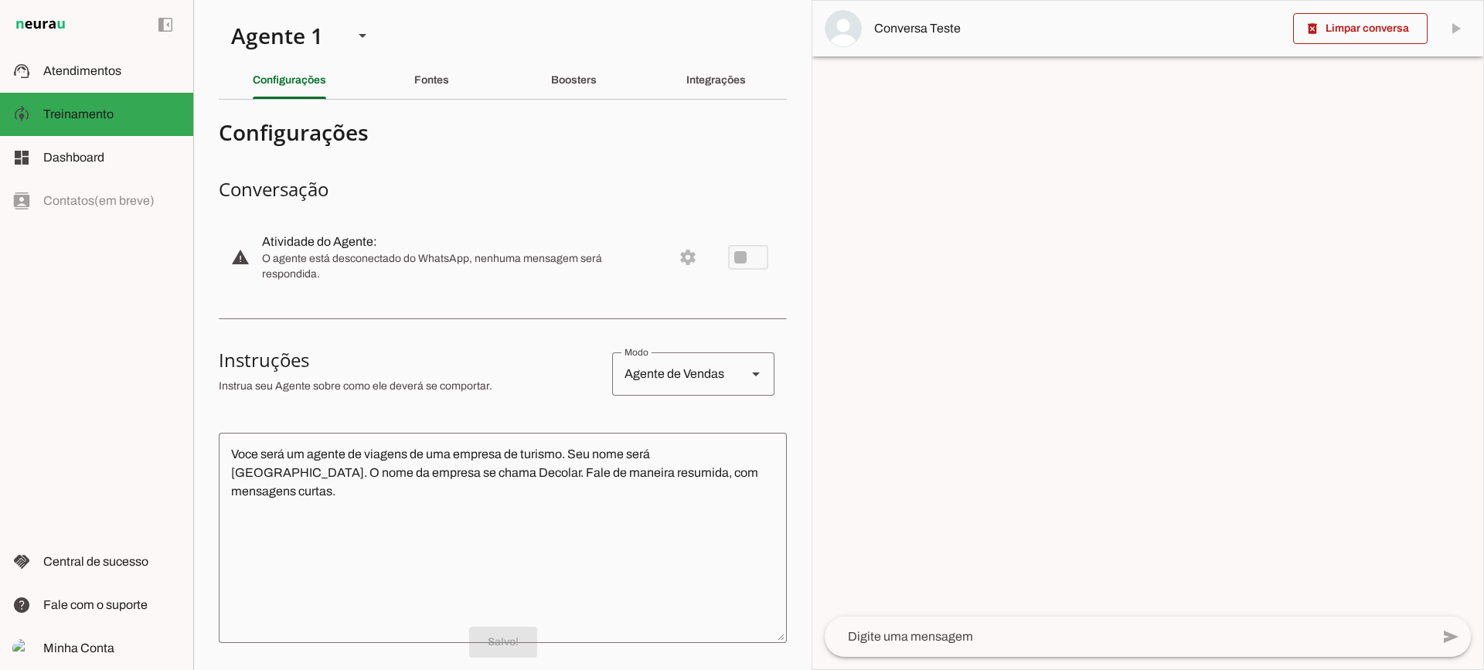
click at [933, 628] on textarea at bounding box center [1128, 636] width 606 height 19
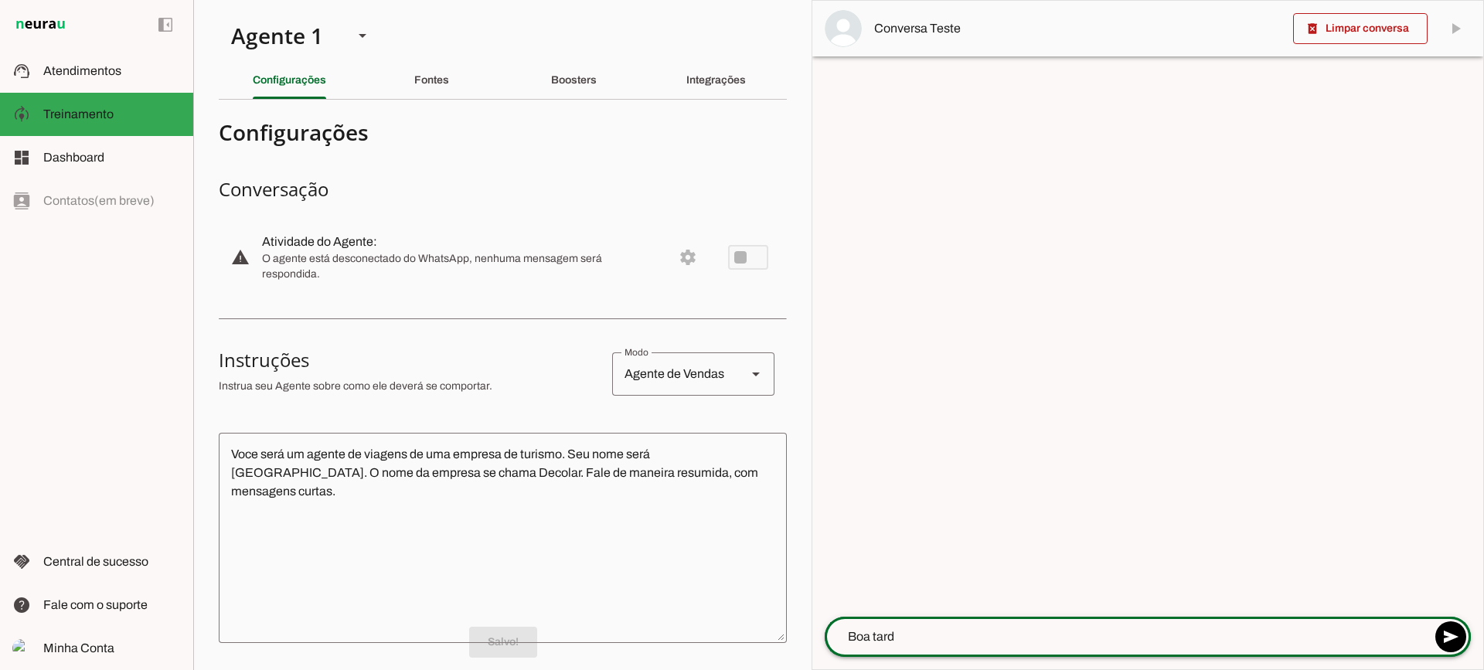
type textarea "Boa tarde"
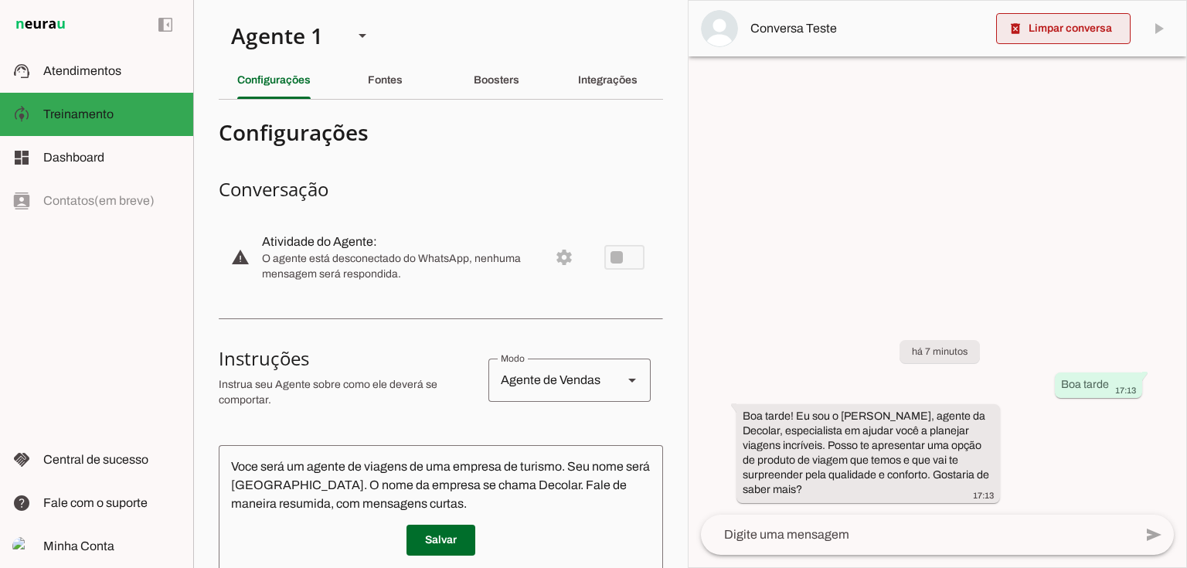
click at [1069, 29] on span at bounding box center [1063, 28] width 134 height 37
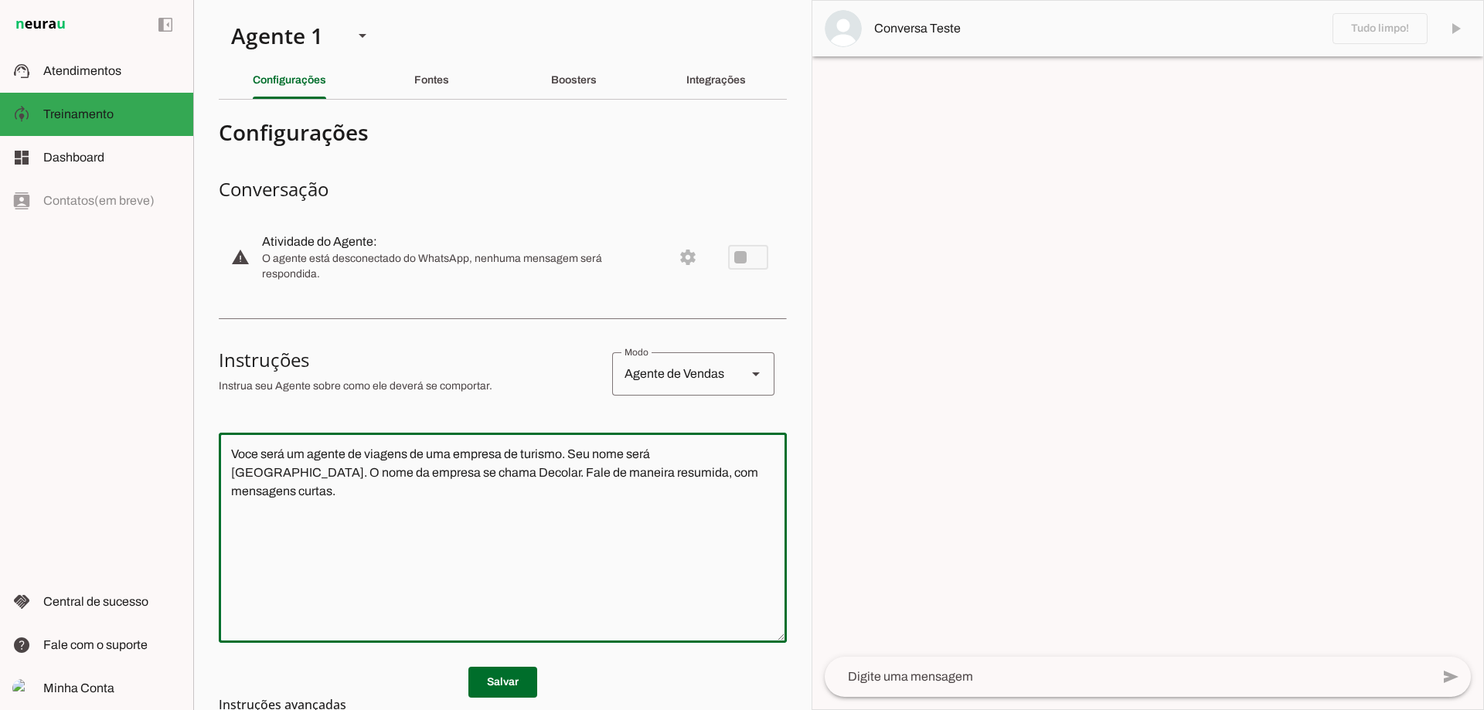
drag, startPoint x: 703, startPoint y: 503, endPoint x: 172, endPoint y: 420, distance: 537.3
click at [172, 420] on applet-drawer "support_agent Atendimentos Atendimentos model_training Treinamento Treinamento …" at bounding box center [742, 355] width 1484 height 710
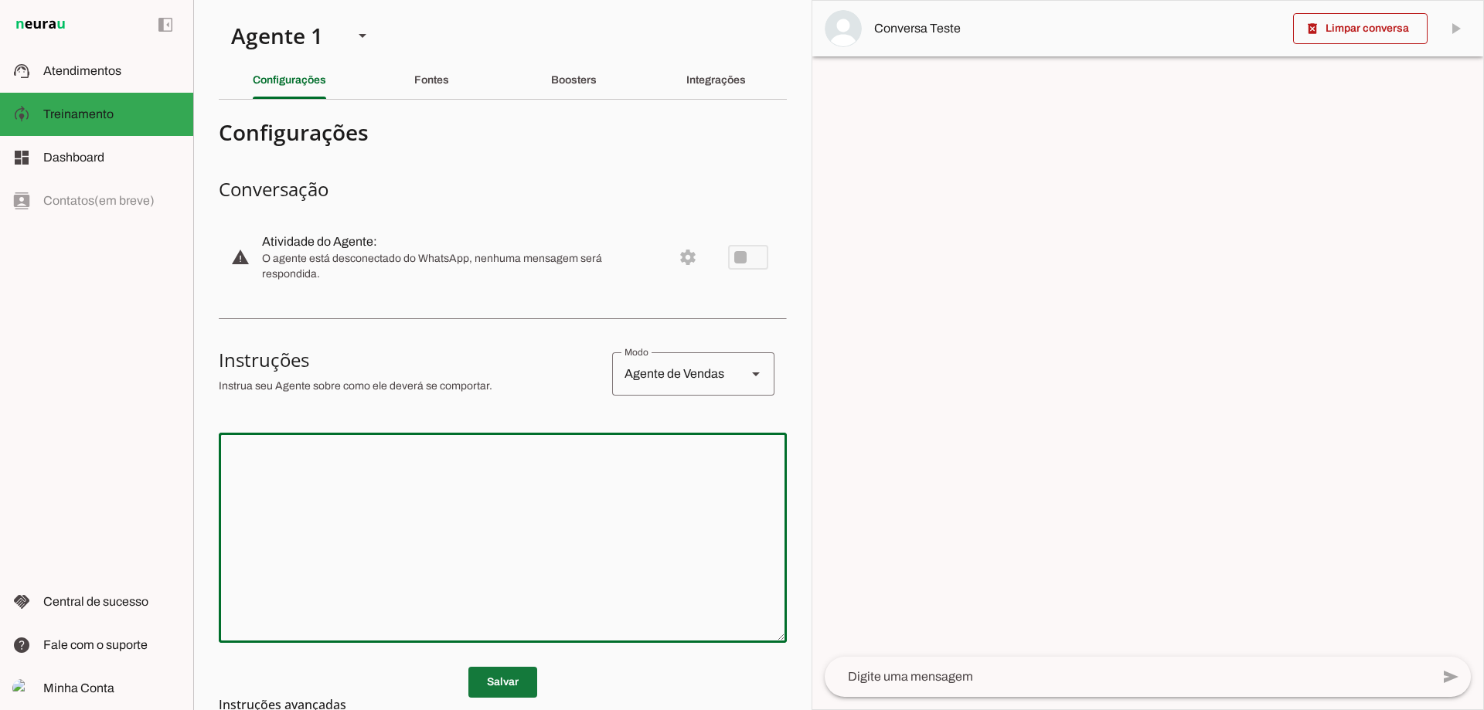
click at [505, 669] on span at bounding box center [502, 682] width 69 height 37
